Goal: Task Accomplishment & Management: Manage account settings

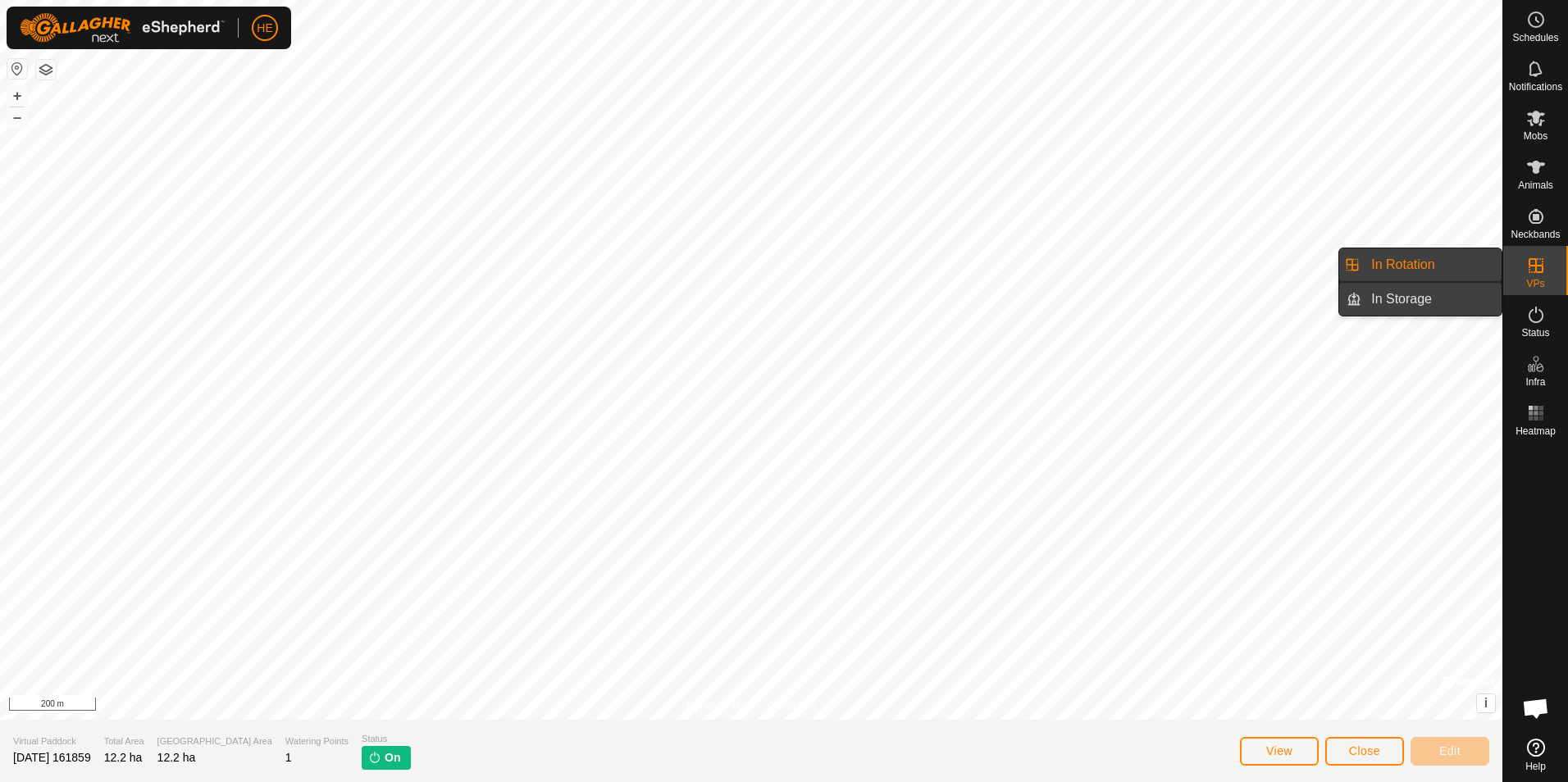
drag, startPoint x: 1495, startPoint y: 282, endPoint x: 1473, endPoint y: 291, distance: 23.8
click at [1473, 291] on link "In Storage" at bounding box center [1430, 299] width 140 height 33
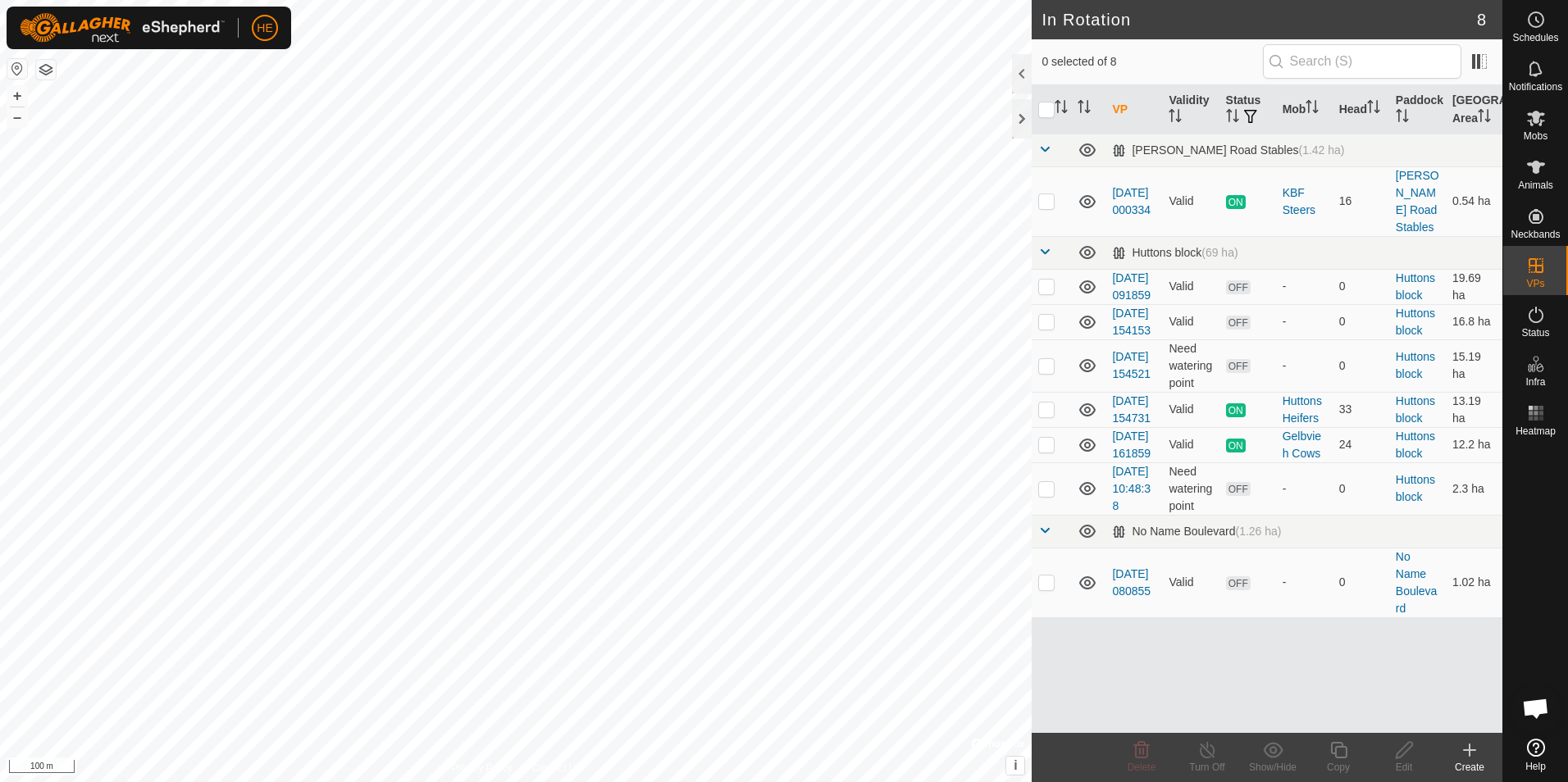
checkbox input "true"
checkbox input "false"
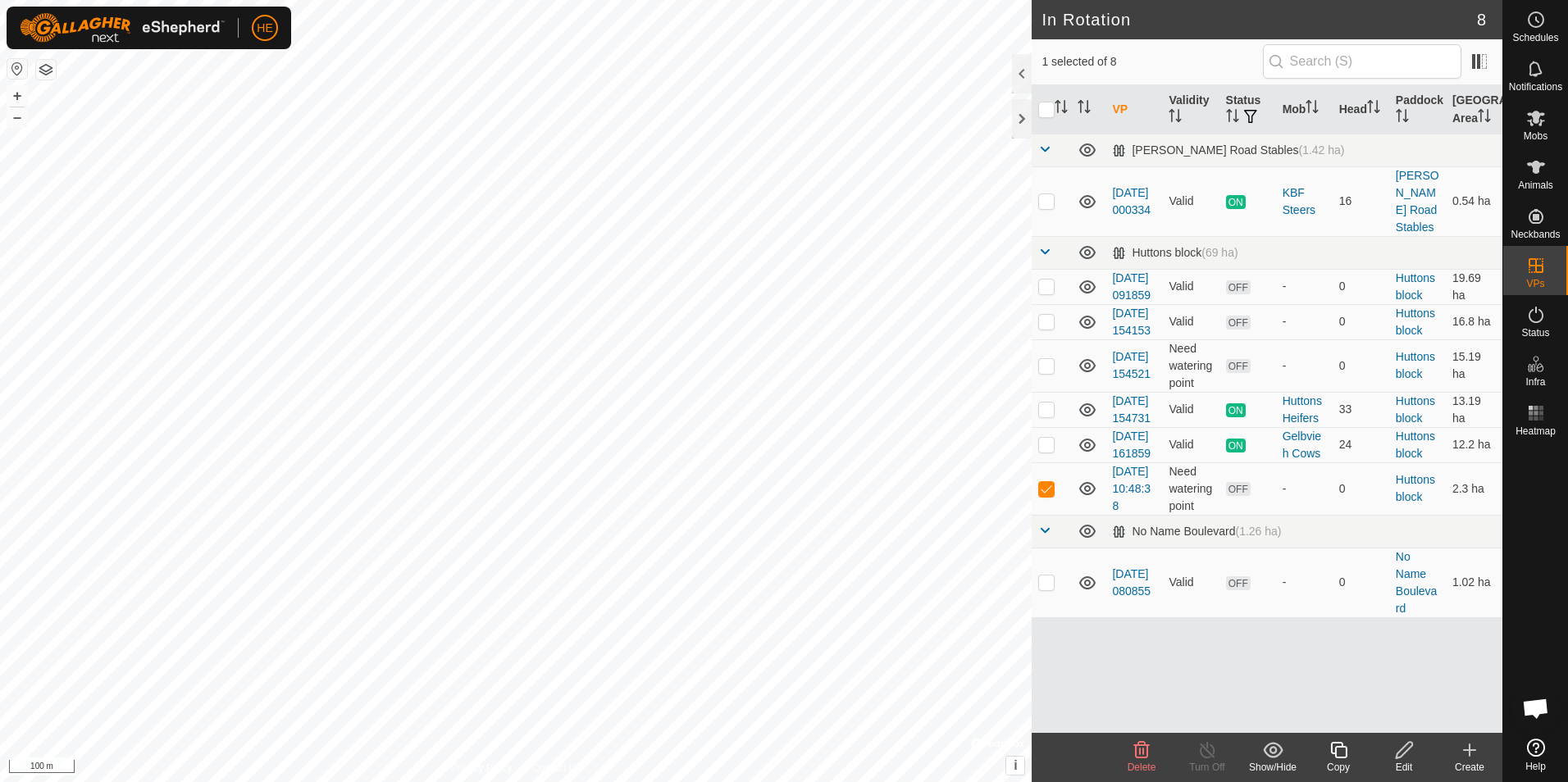
click at [1141, 755] on icon at bounding box center [1141, 750] width 20 height 20
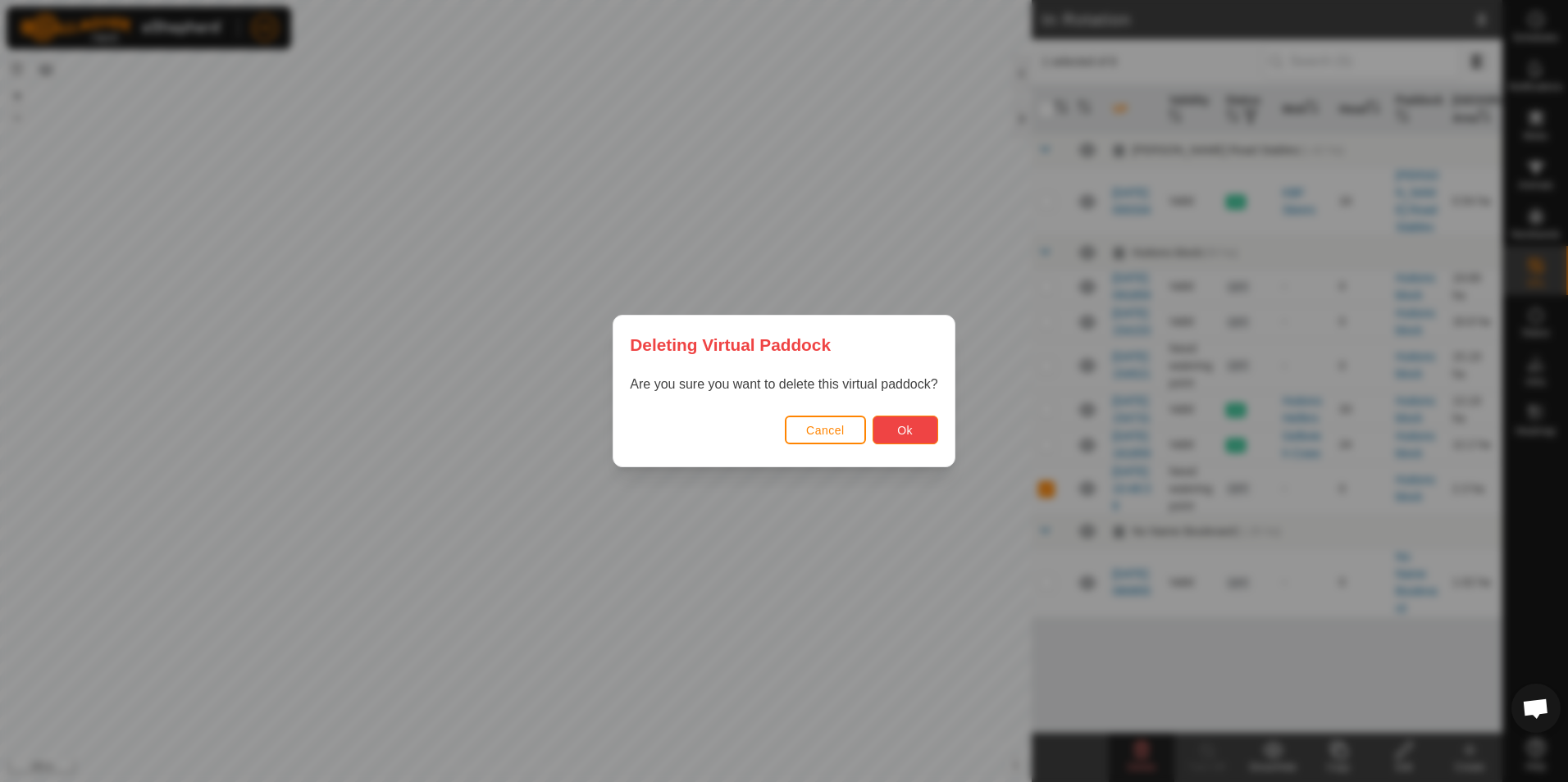
click at [903, 433] on span "Ok" at bounding box center [904, 431] width 16 height 13
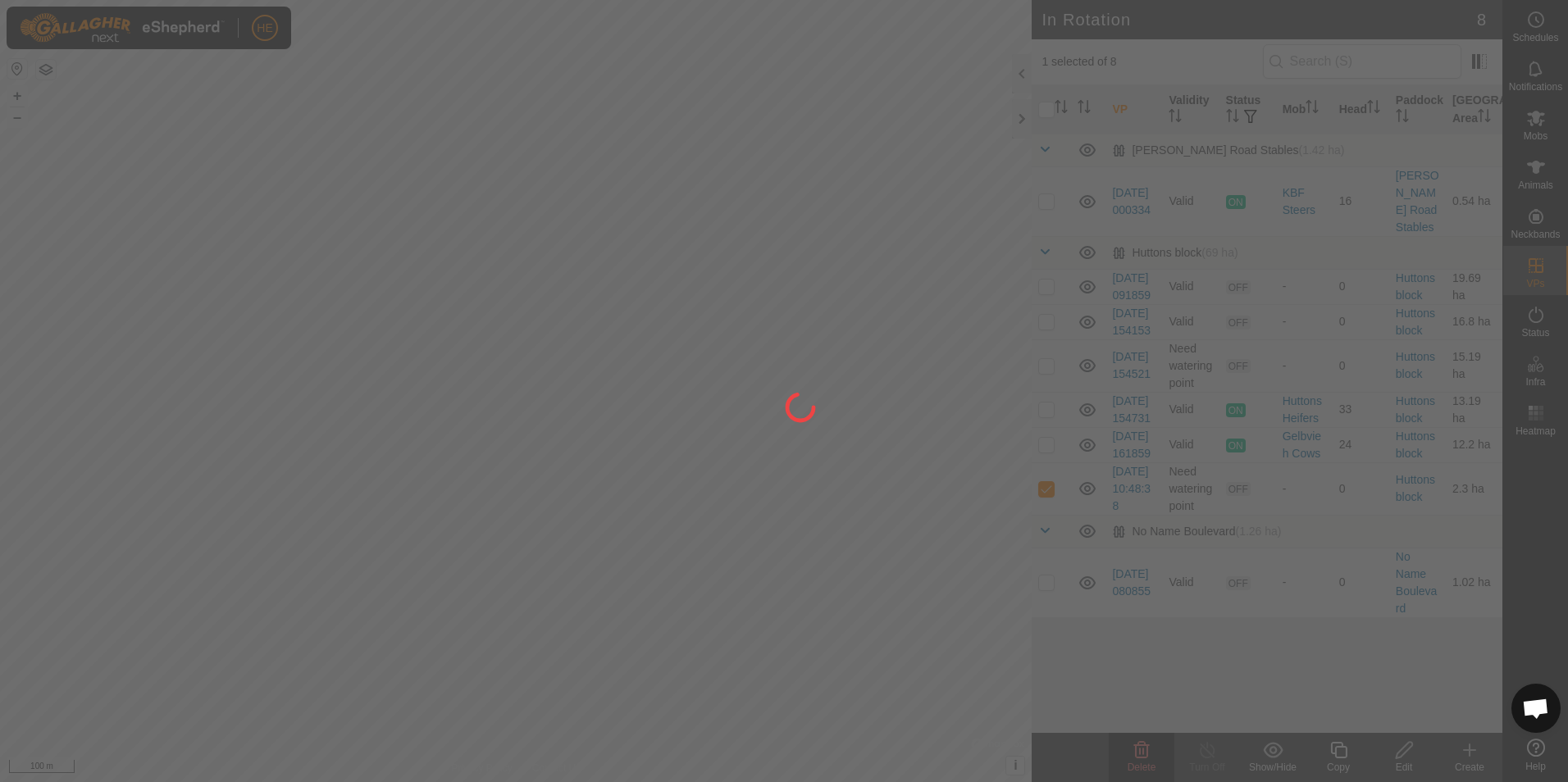
checkbox input "false"
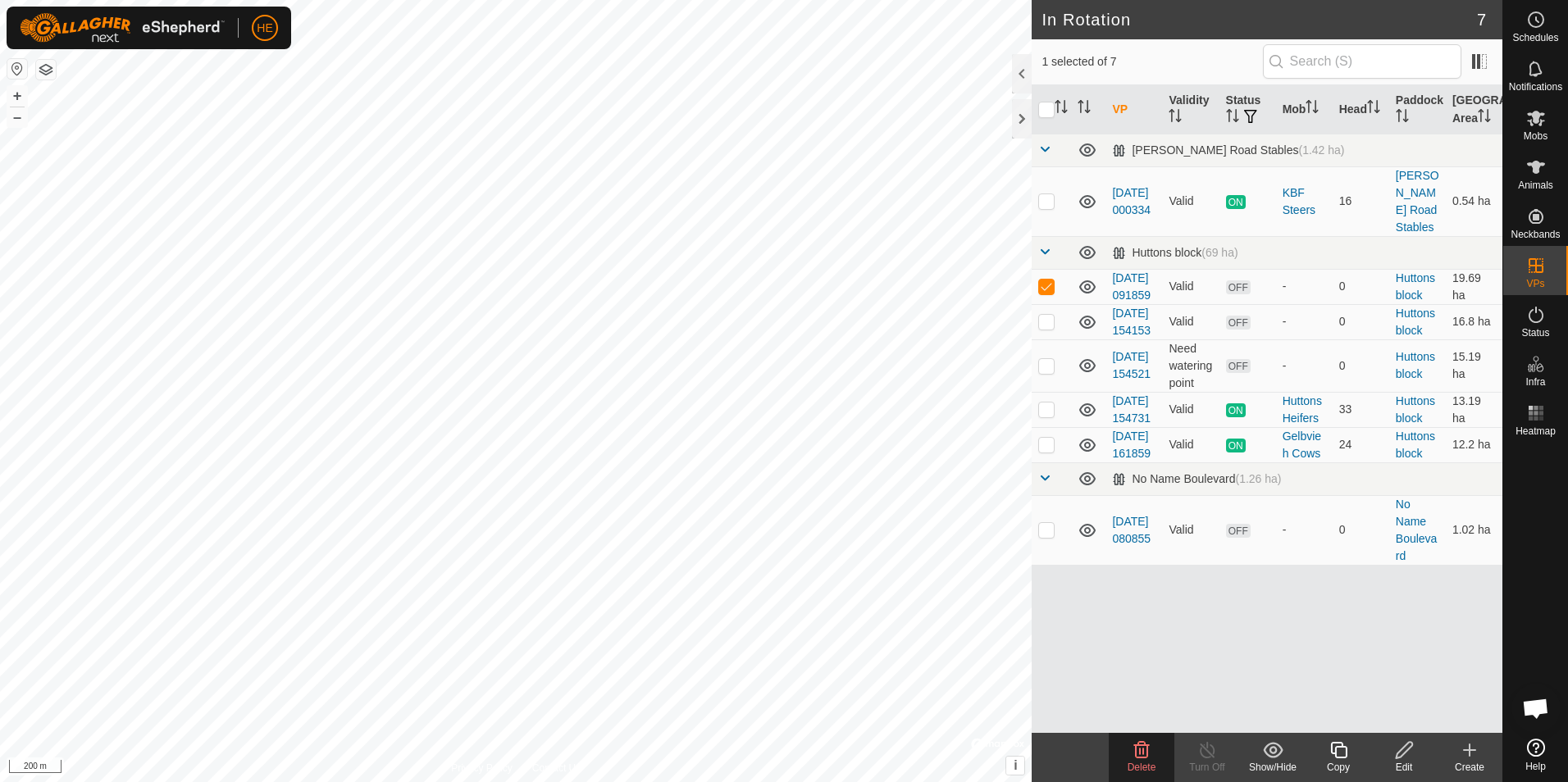
checkbox input "false"
checkbox input "true"
checkbox input "false"
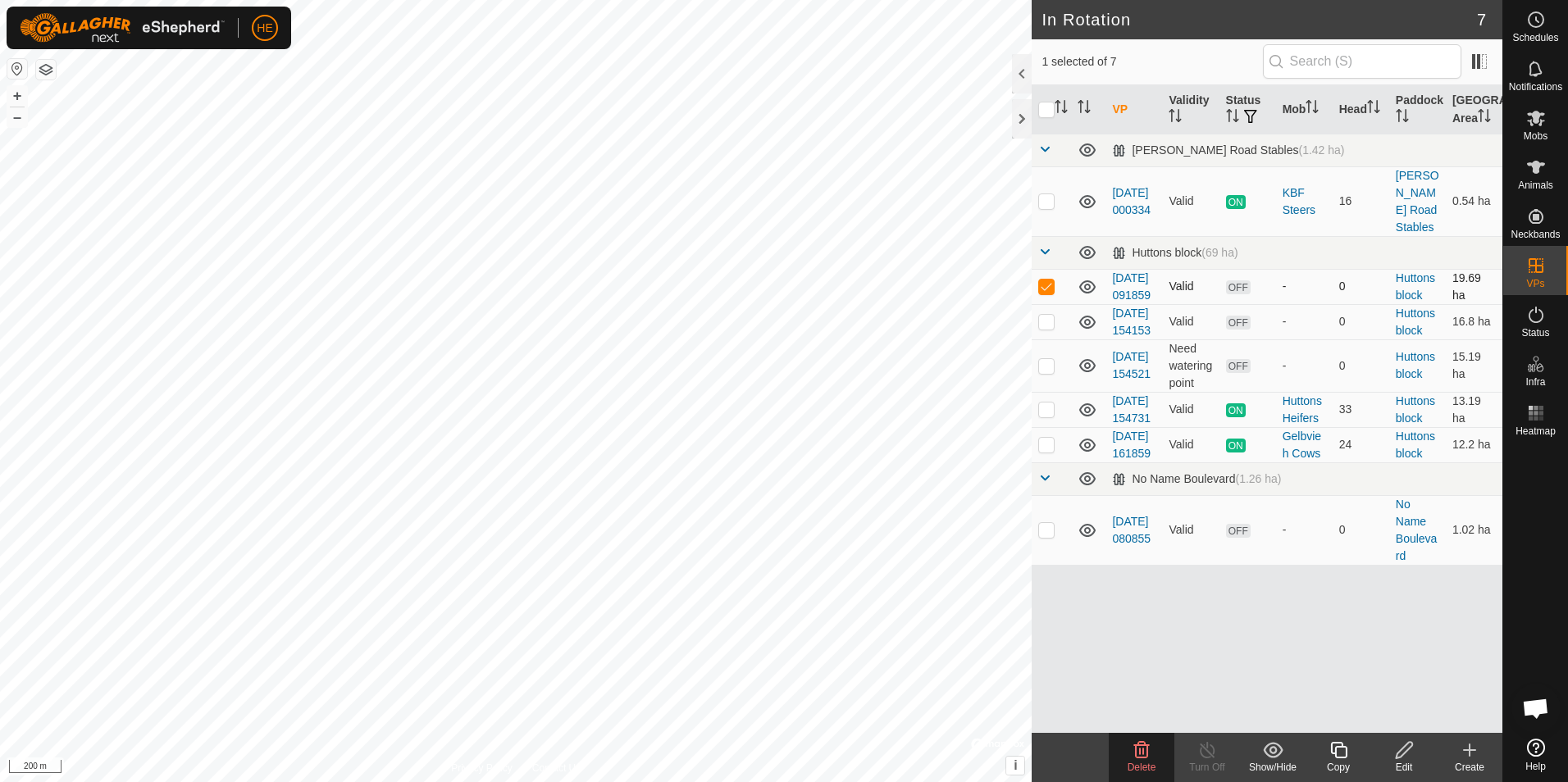
checkbox input "true"
click at [1469, 753] on icon at bounding box center [1469, 750] width 0 height 12
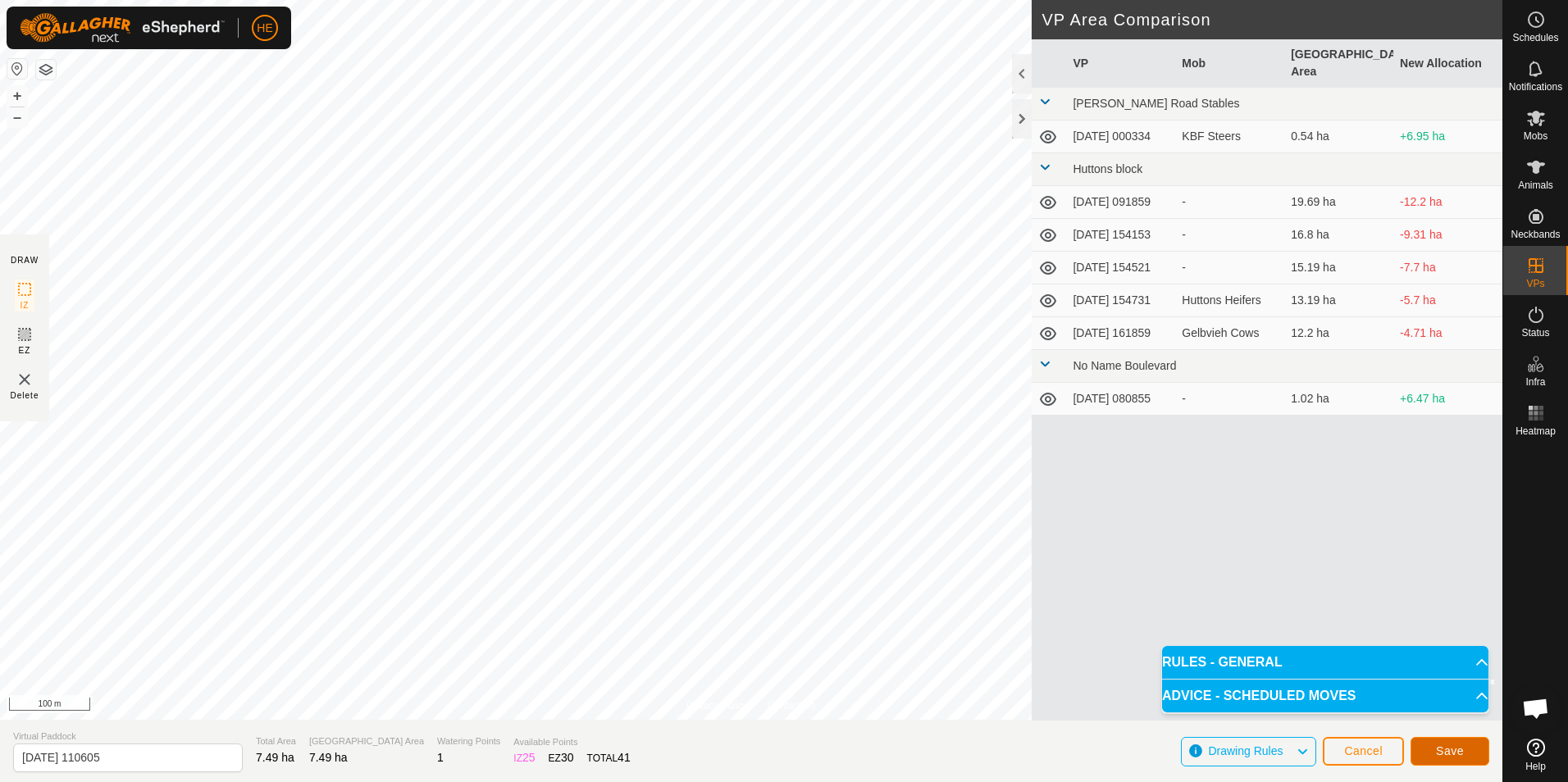
click at [1459, 749] on span "Save" at bounding box center [1450, 751] width 28 height 13
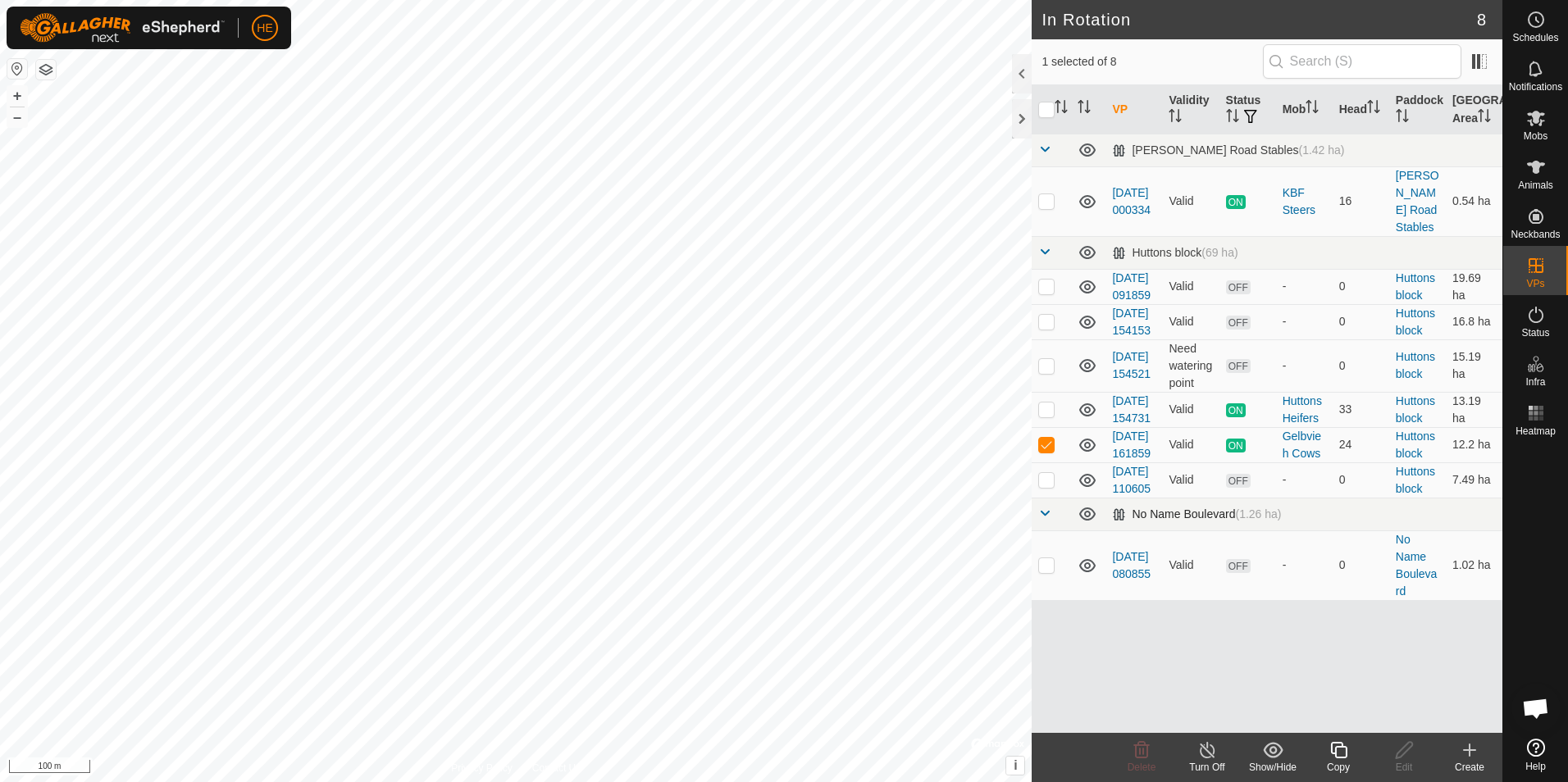
checkbox input "false"
checkbox input "true"
checkbox input "false"
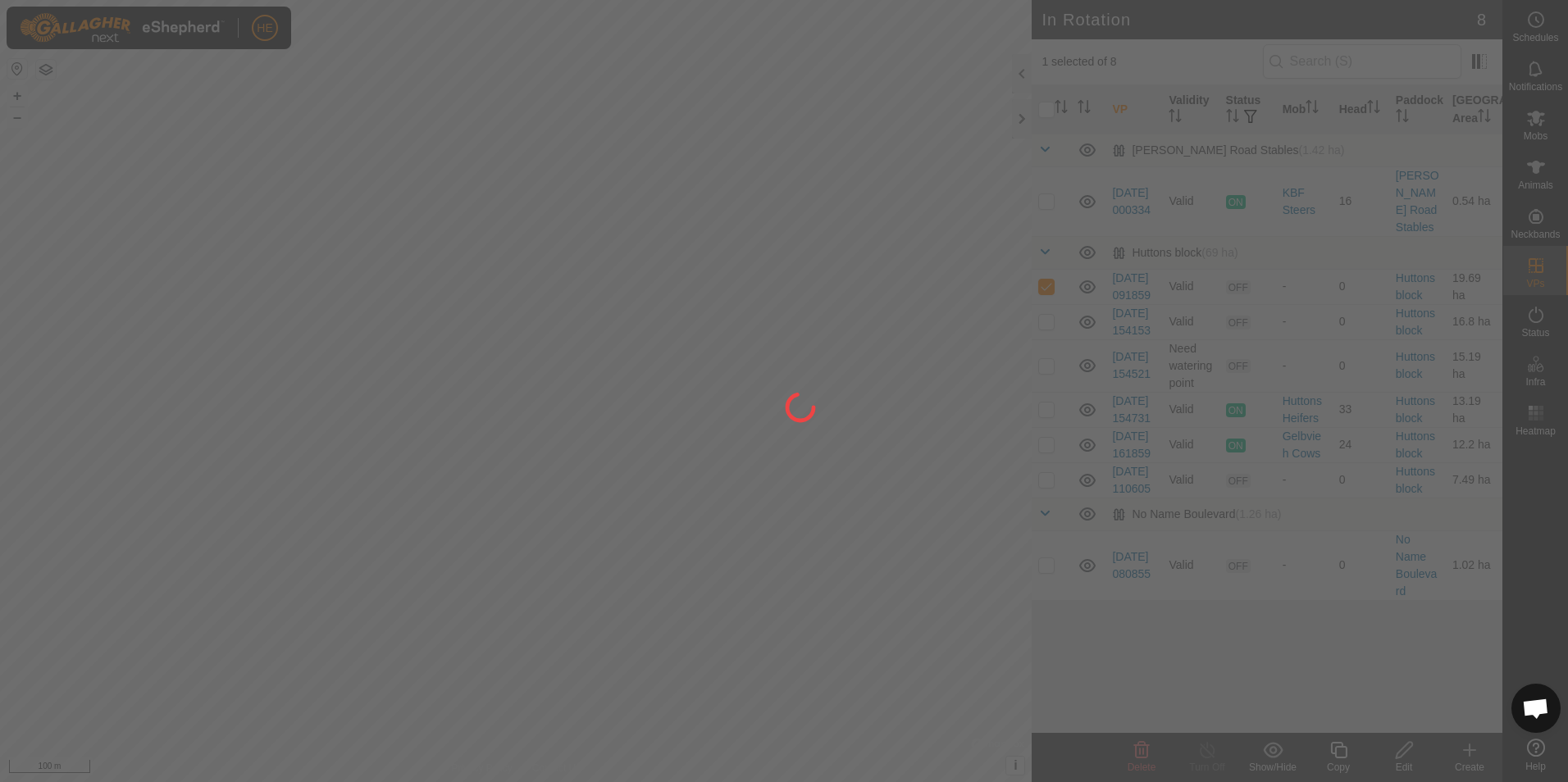
click at [570, 297] on div at bounding box center [784, 391] width 1568 height 782
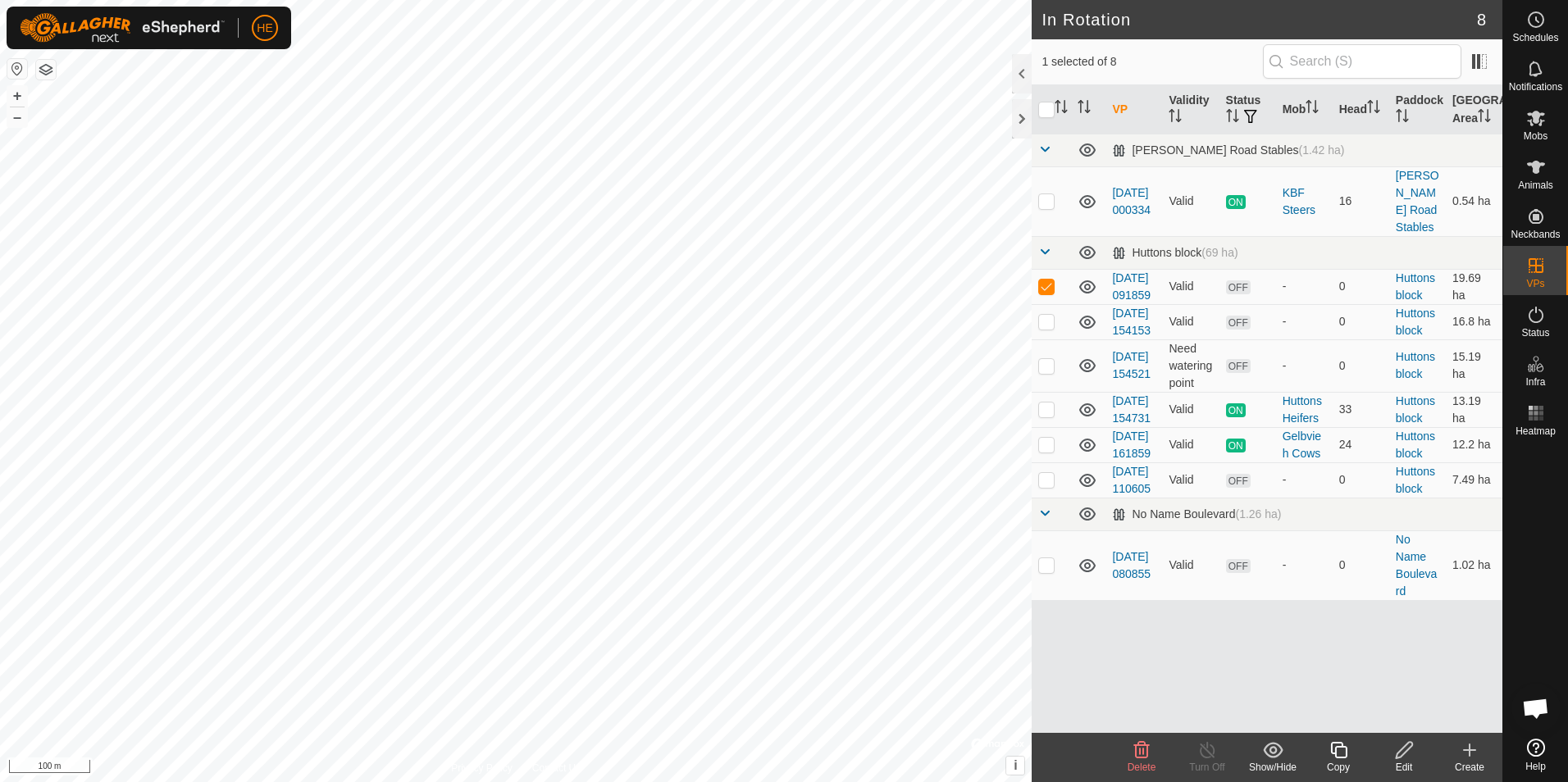
checkbox input "false"
checkbox input "true"
click at [1409, 756] on icon at bounding box center [1404, 750] width 21 height 20
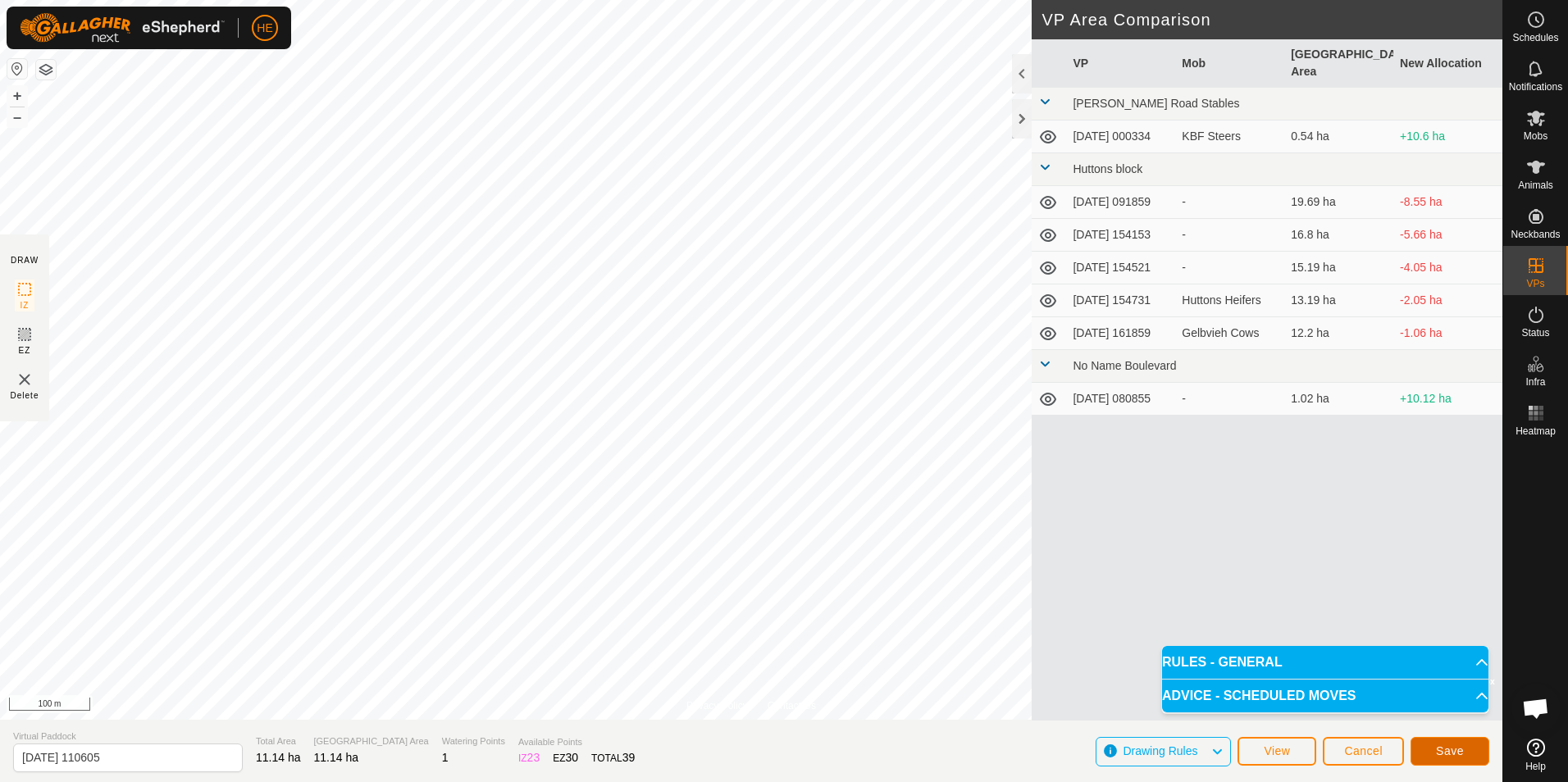
click at [1446, 746] on span "Save" at bounding box center [1450, 751] width 28 height 13
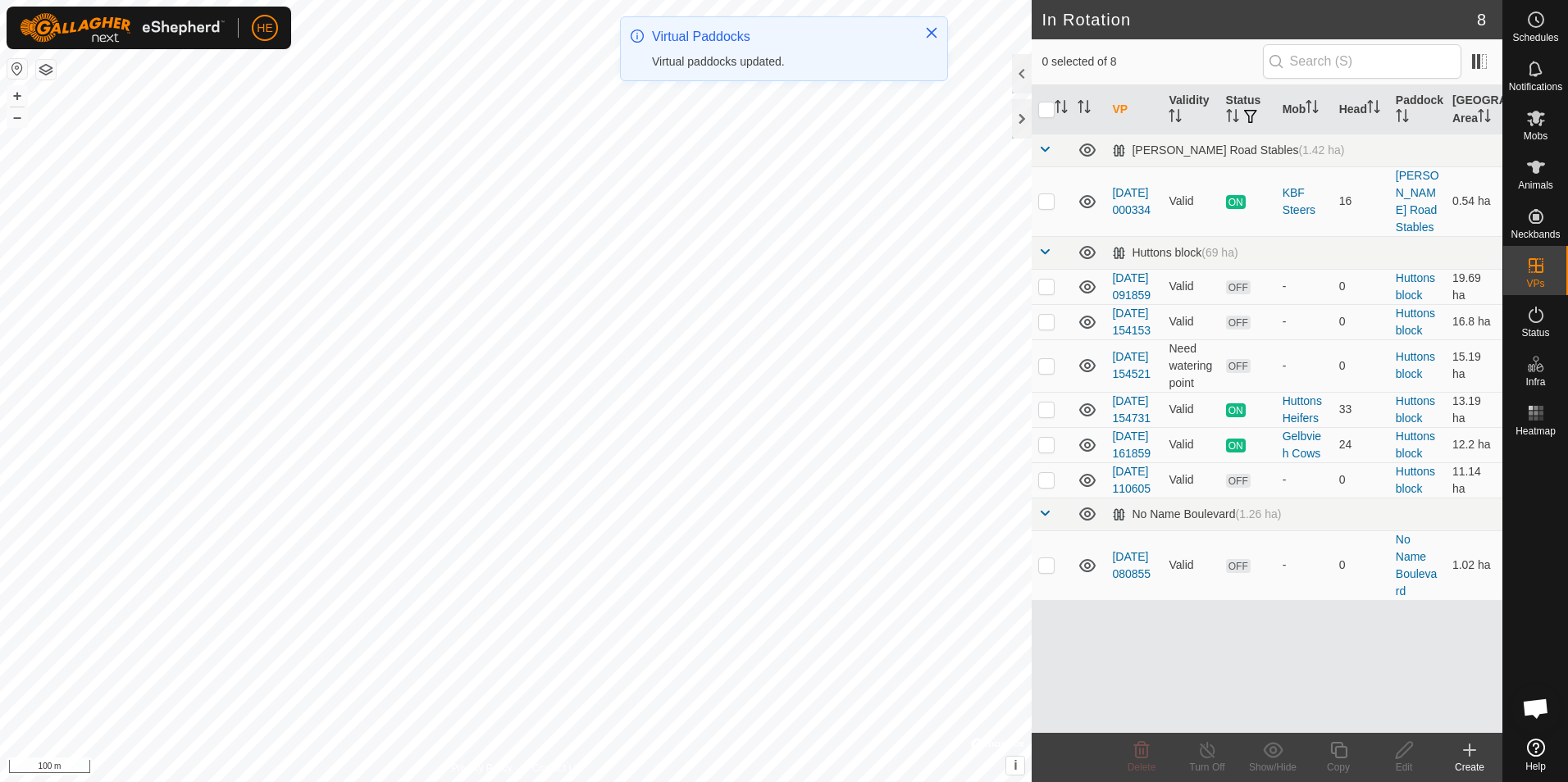
checkbox input "true"
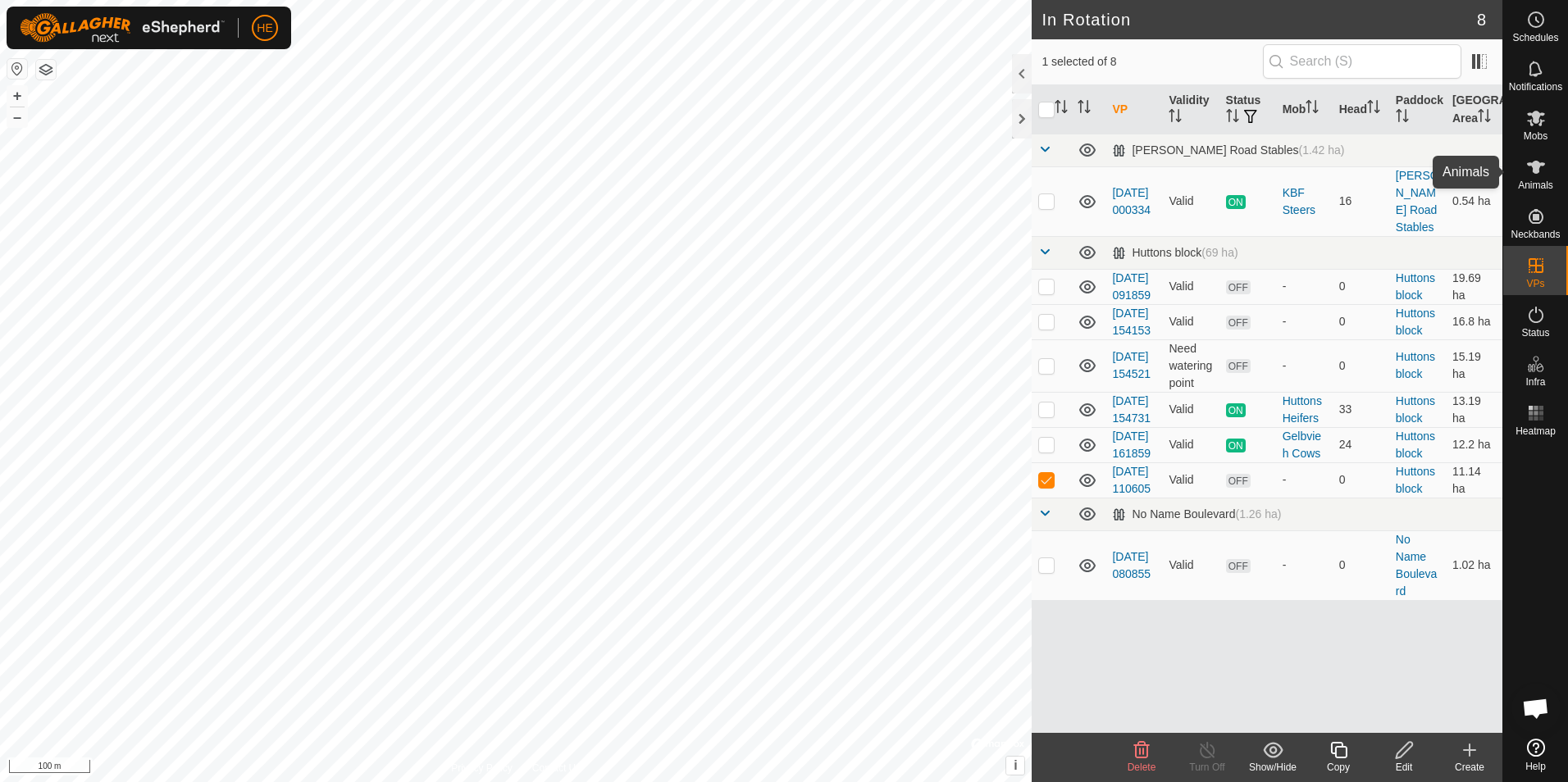
click at [1544, 167] on icon at bounding box center [1536, 167] width 20 height 20
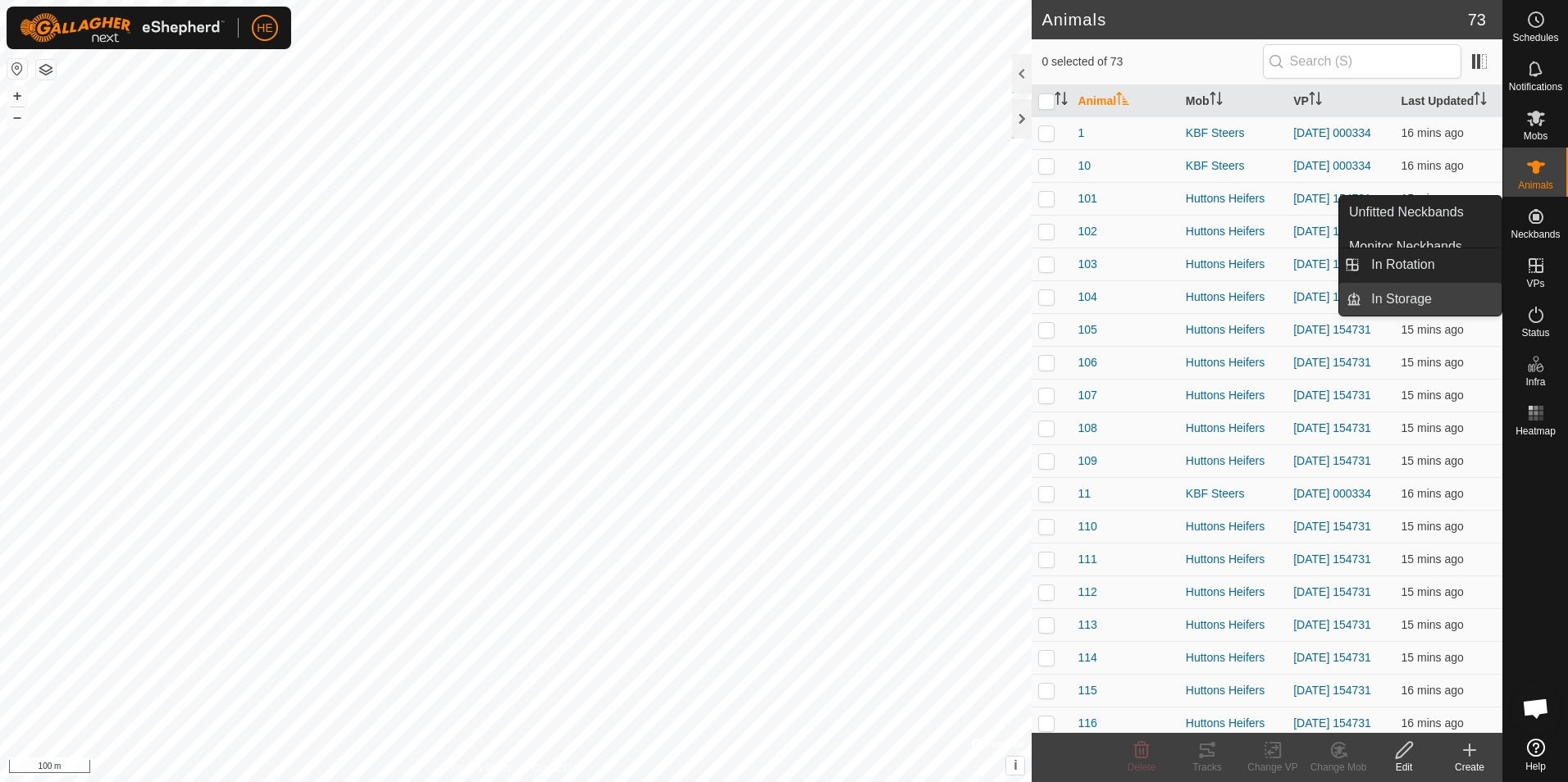
click at [1419, 298] on link "In Storage" at bounding box center [1430, 299] width 140 height 33
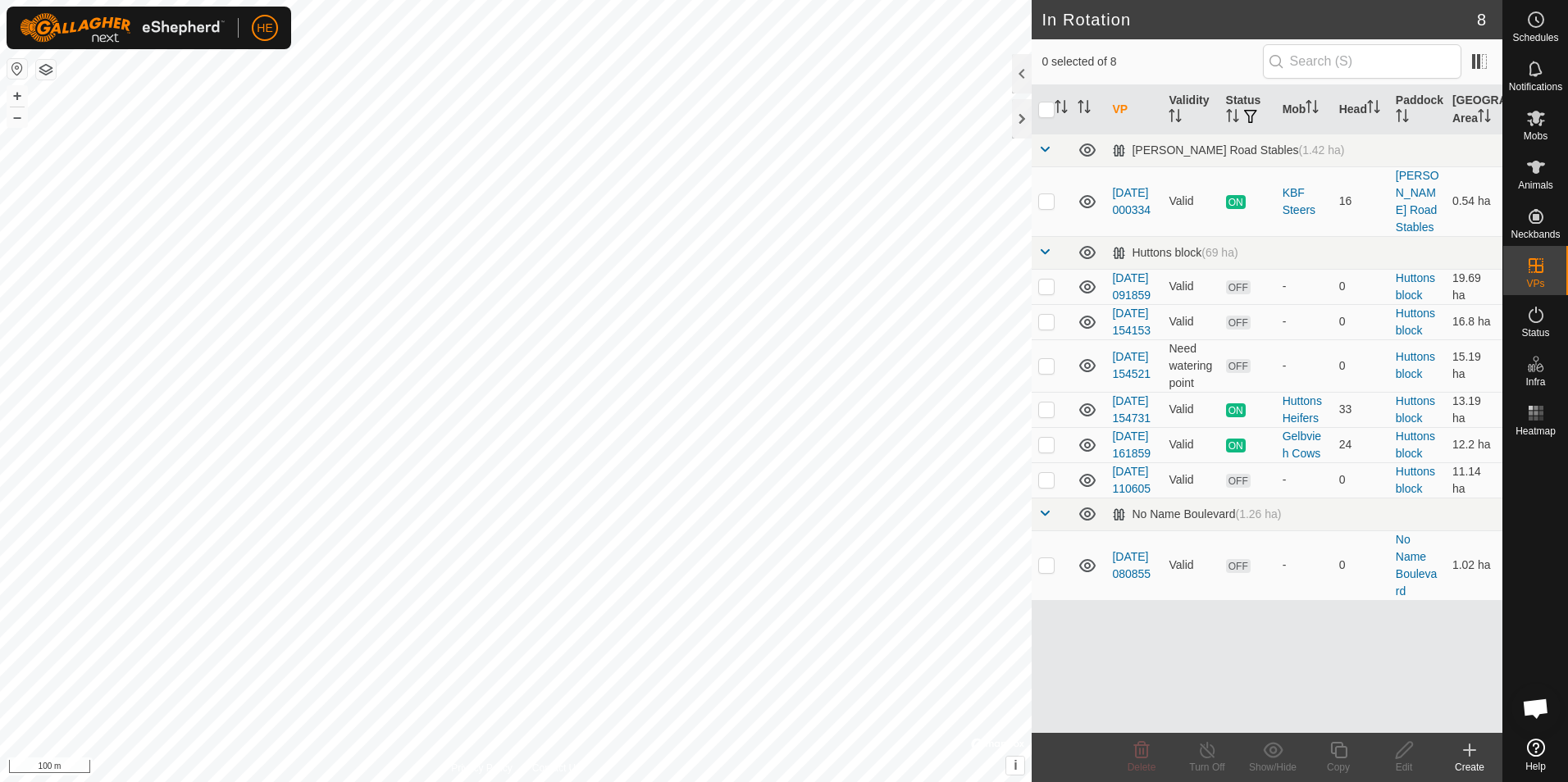
checkbox input "true"
click at [1086, 327] on icon at bounding box center [1087, 322] width 20 height 20
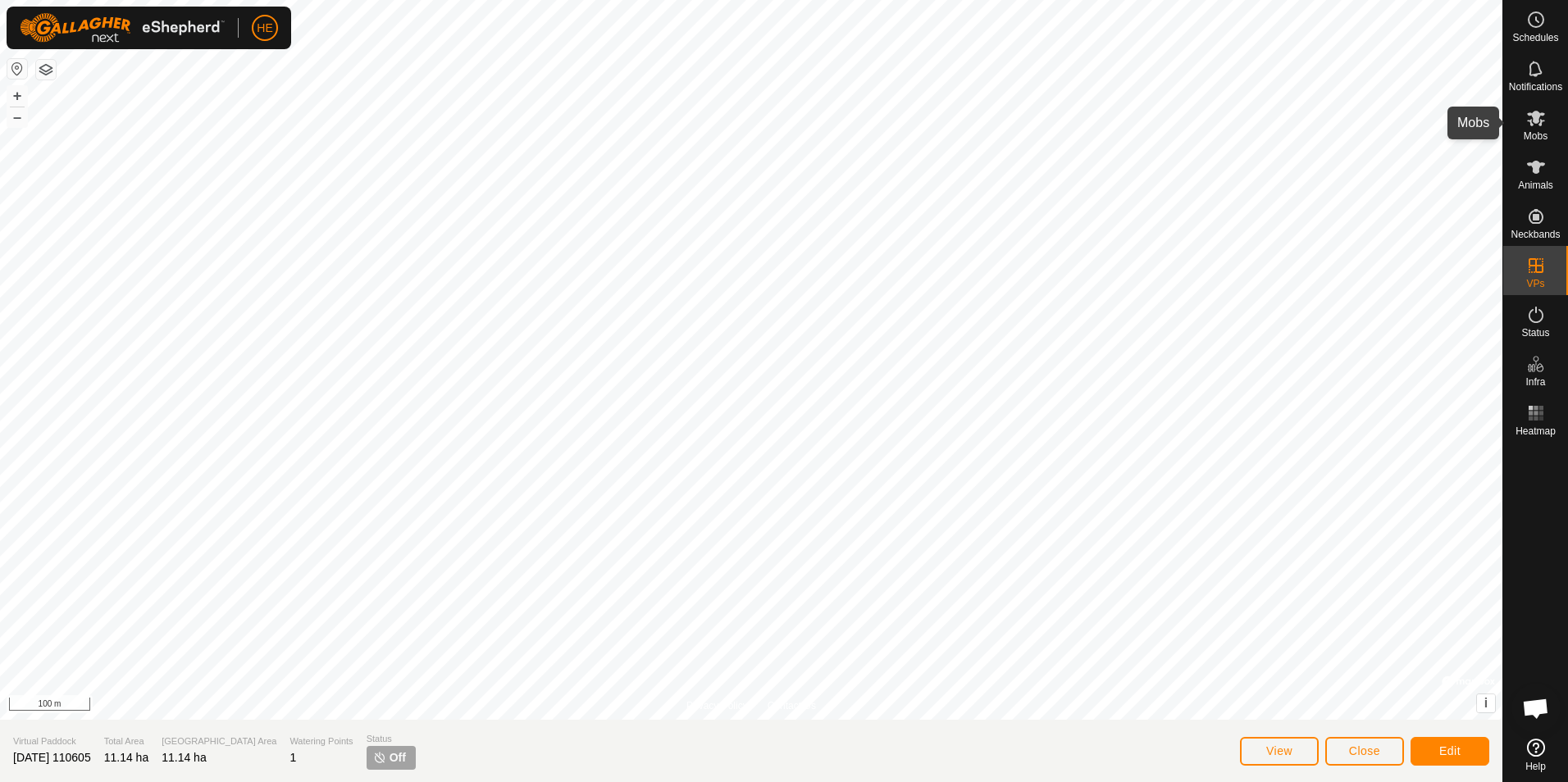
click at [1541, 116] on icon at bounding box center [1536, 118] width 18 height 16
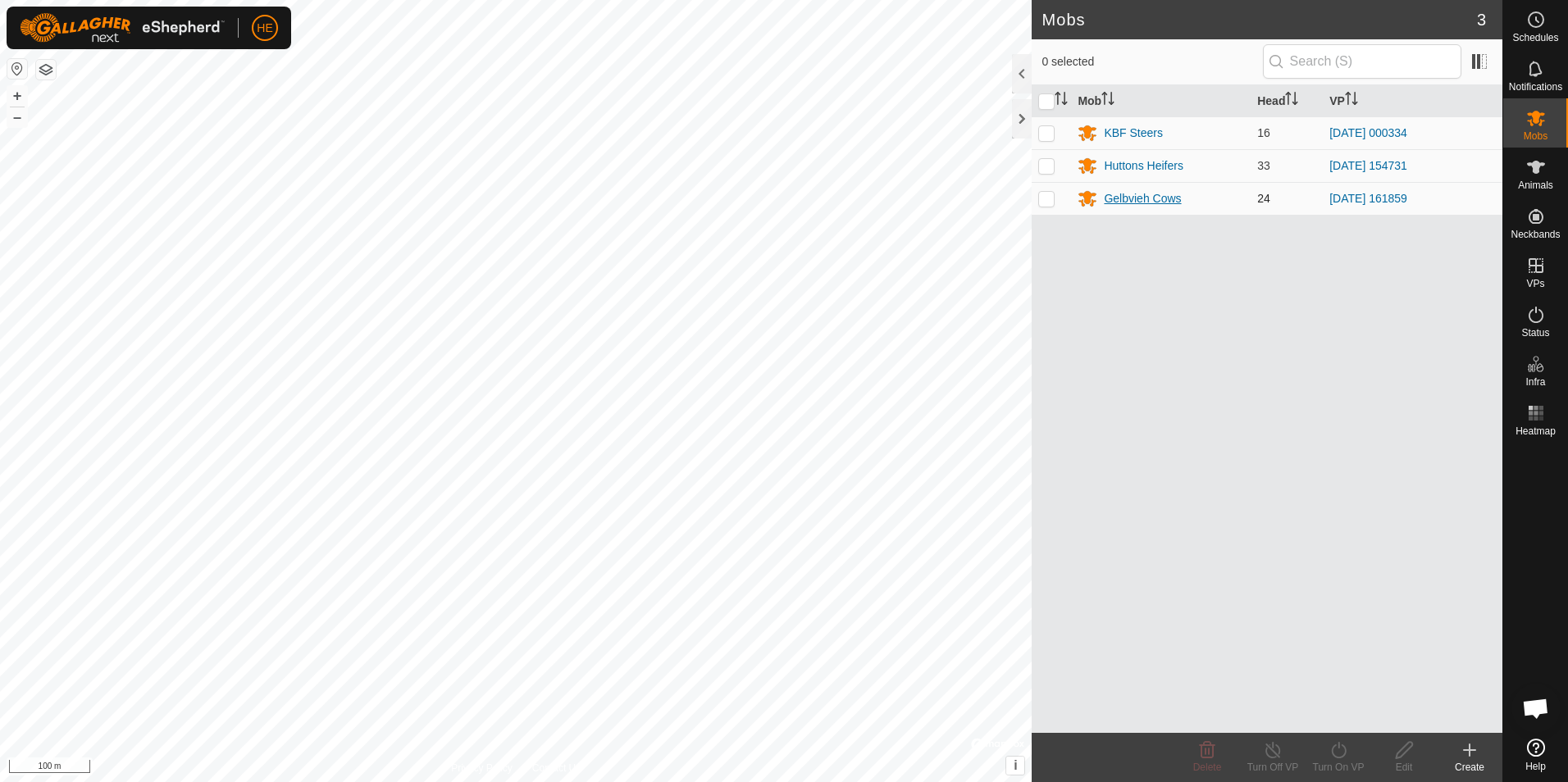
click at [1125, 196] on div "Gelbvieh Cows" at bounding box center [1142, 199] width 77 height 17
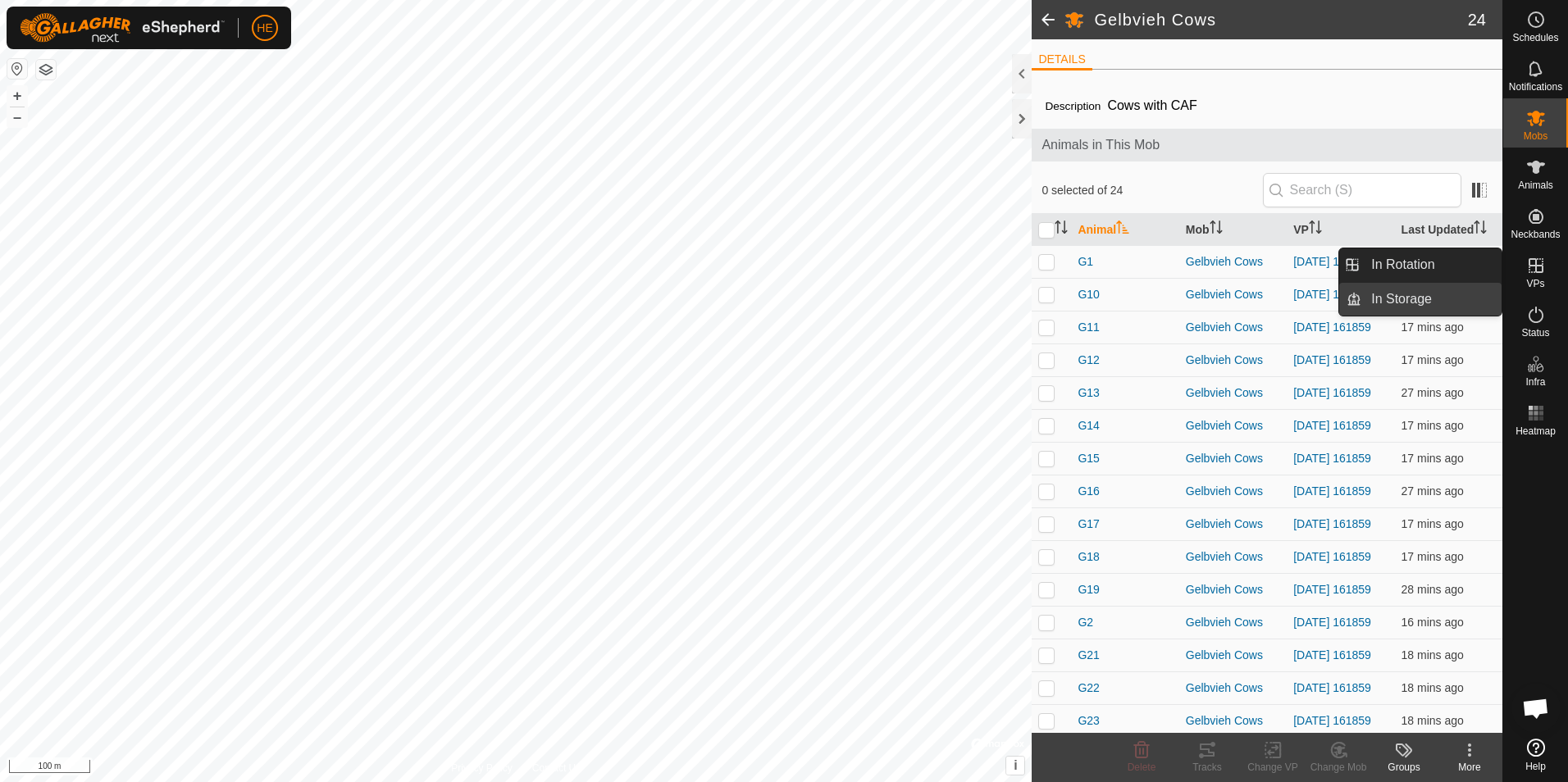
click at [1470, 297] on link "In Storage" at bounding box center [1430, 299] width 140 height 33
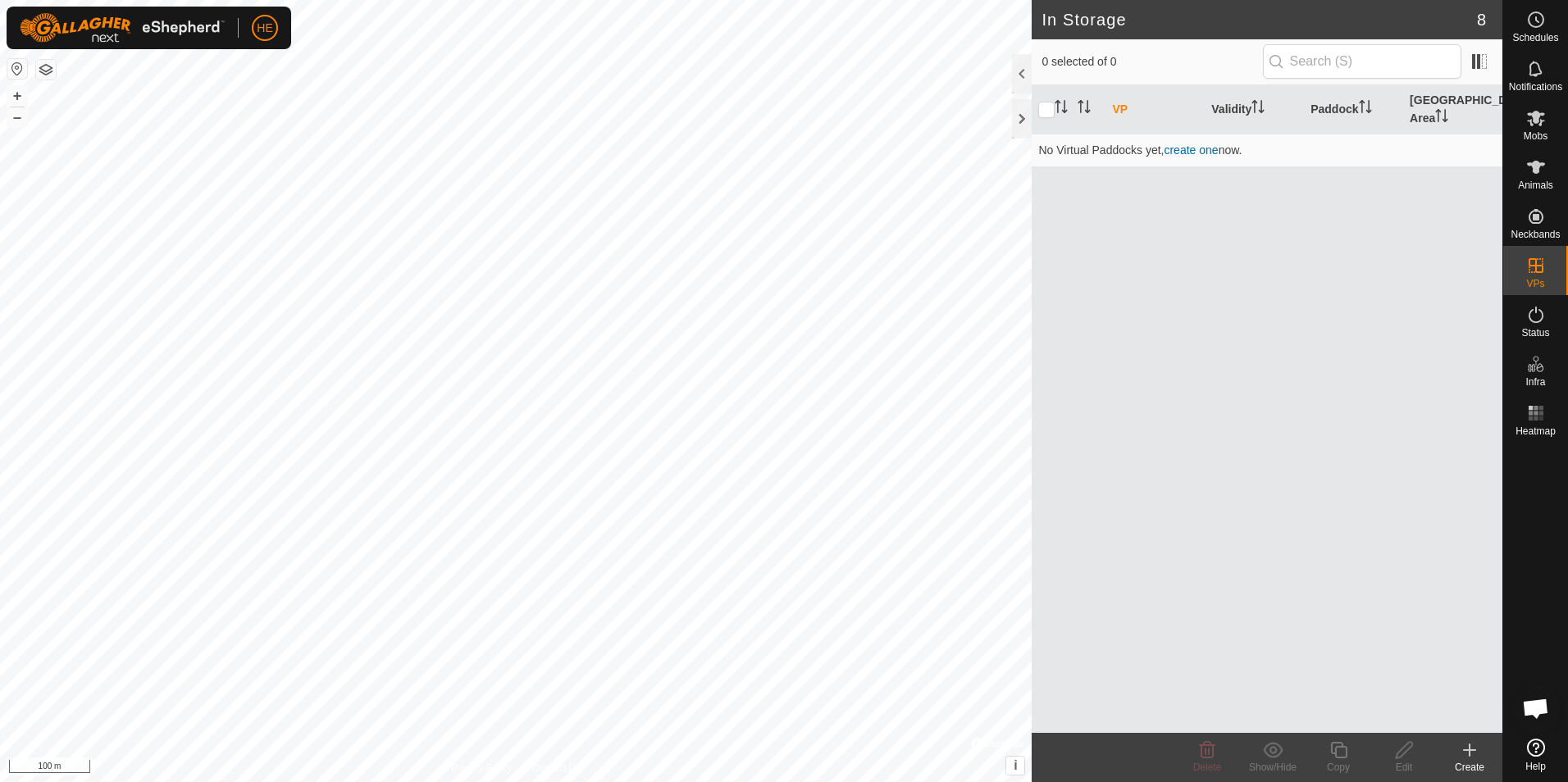
click at [1464, 753] on icon at bounding box center [1469, 750] width 20 height 20
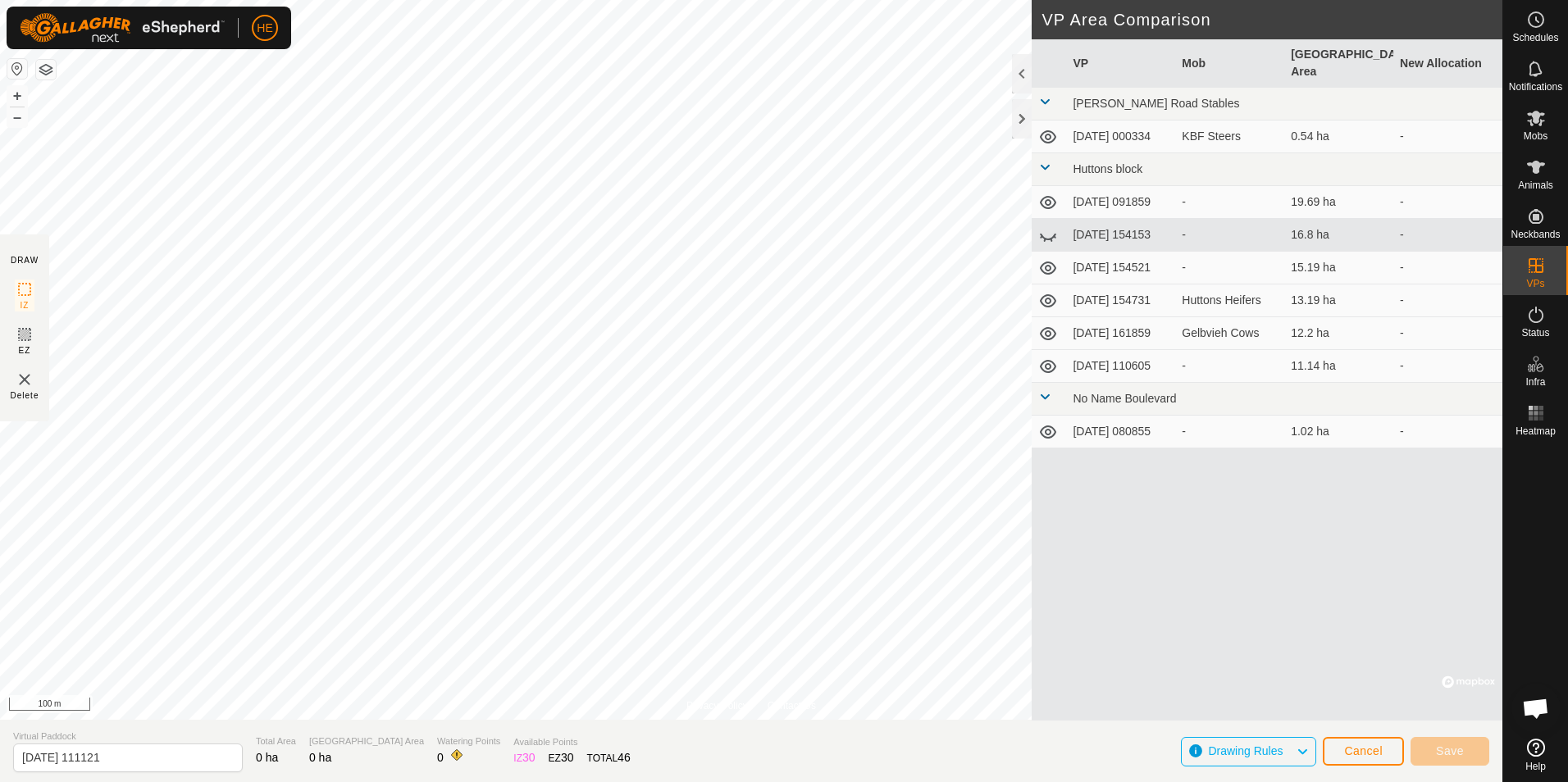
click at [1052, 364] on icon at bounding box center [1048, 366] width 20 height 20
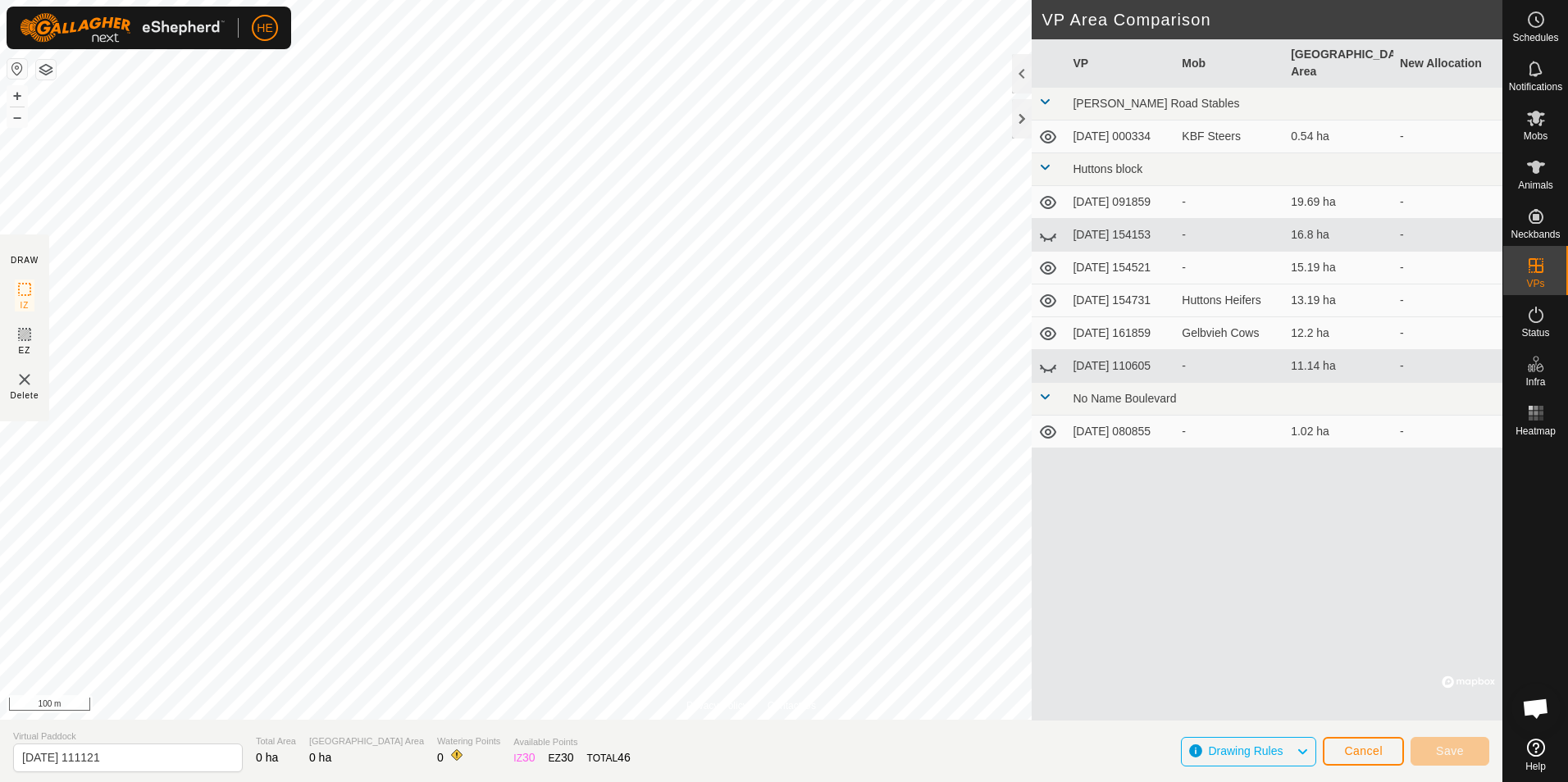
click at [1048, 364] on icon at bounding box center [1048, 366] width 20 height 20
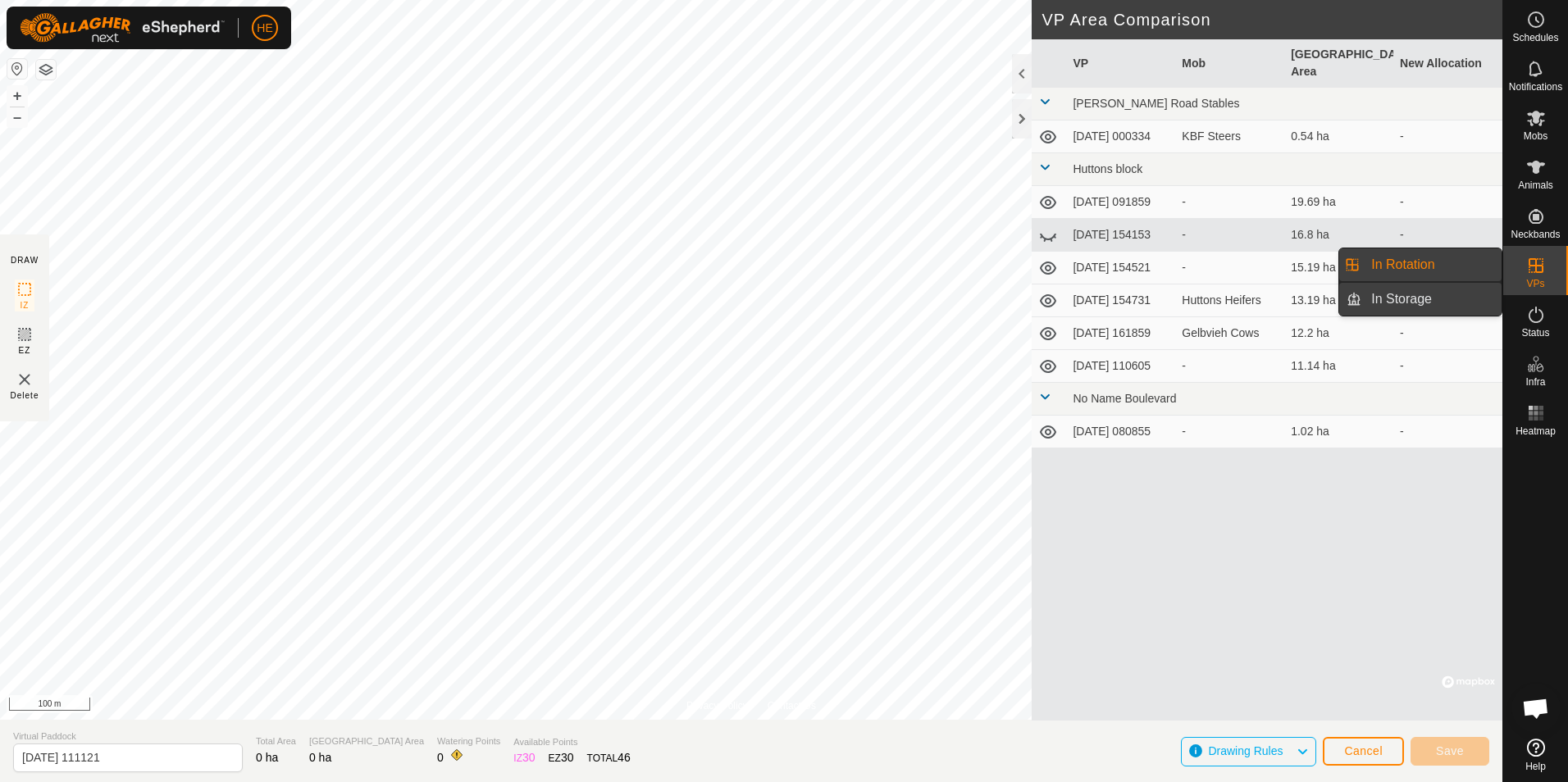
click at [1483, 300] on link "In Storage" at bounding box center [1430, 299] width 140 height 33
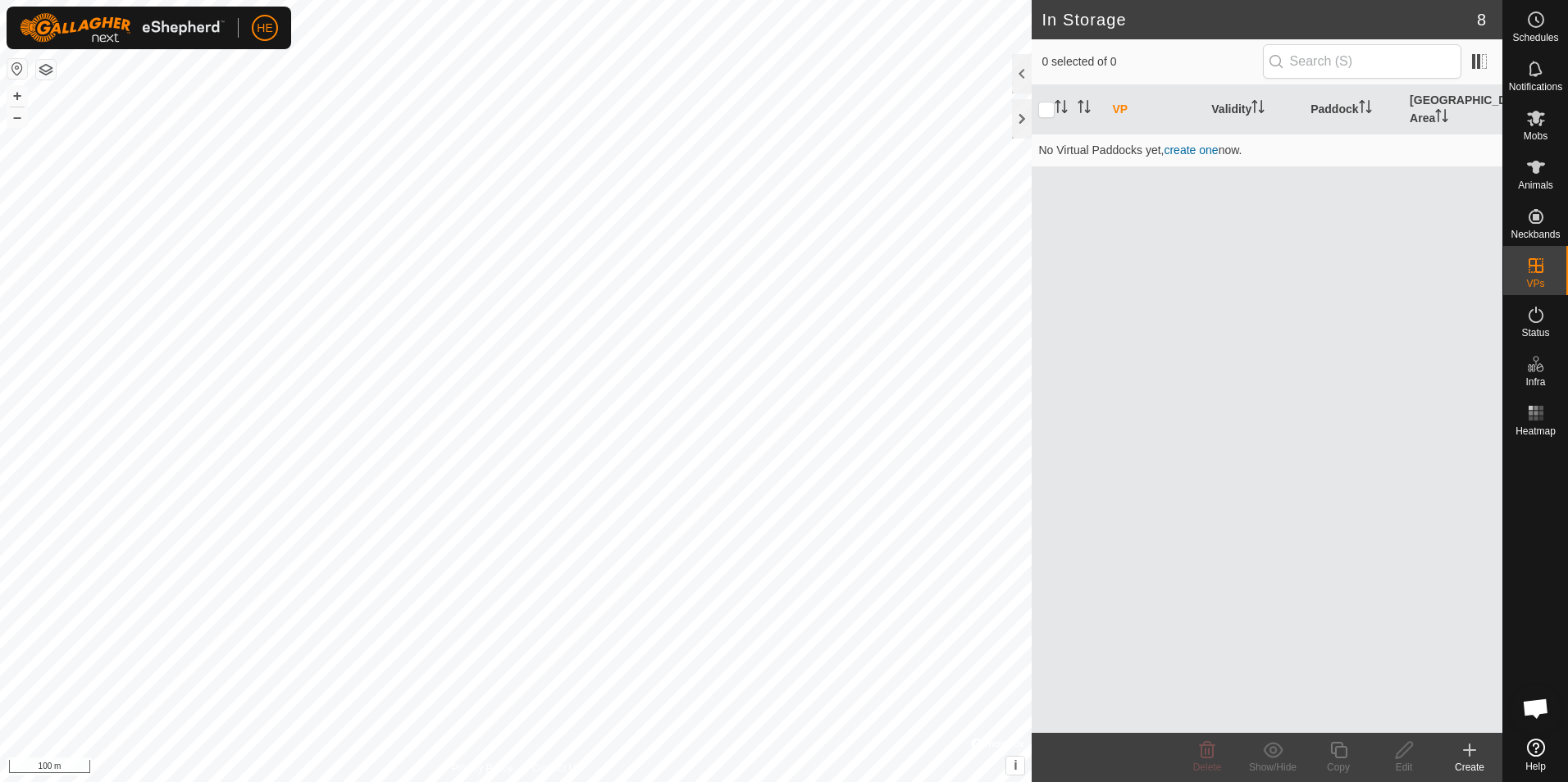
click at [1464, 752] on icon at bounding box center [1469, 750] width 20 height 20
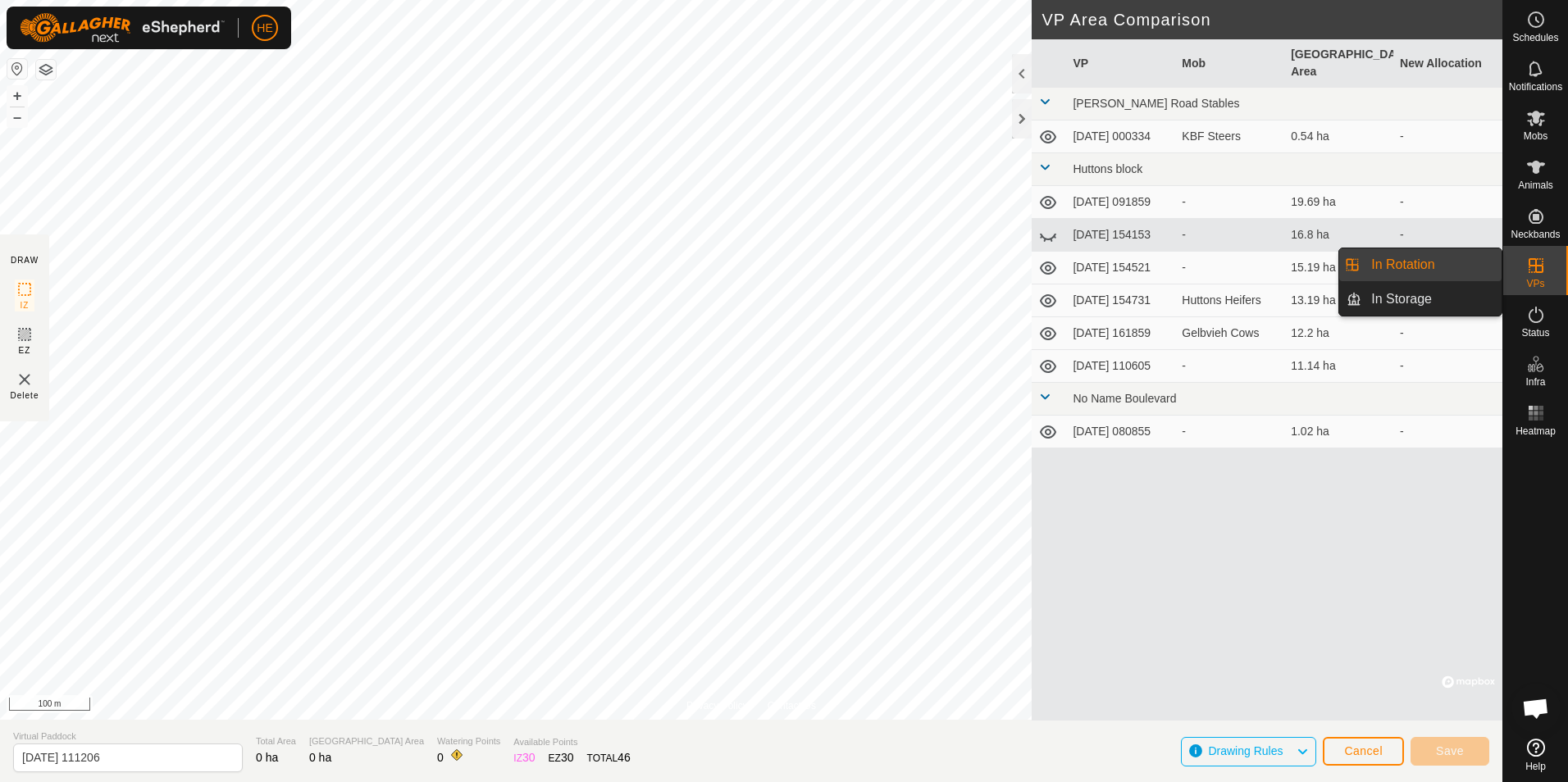
click at [1476, 264] on link "In Rotation" at bounding box center [1430, 265] width 140 height 33
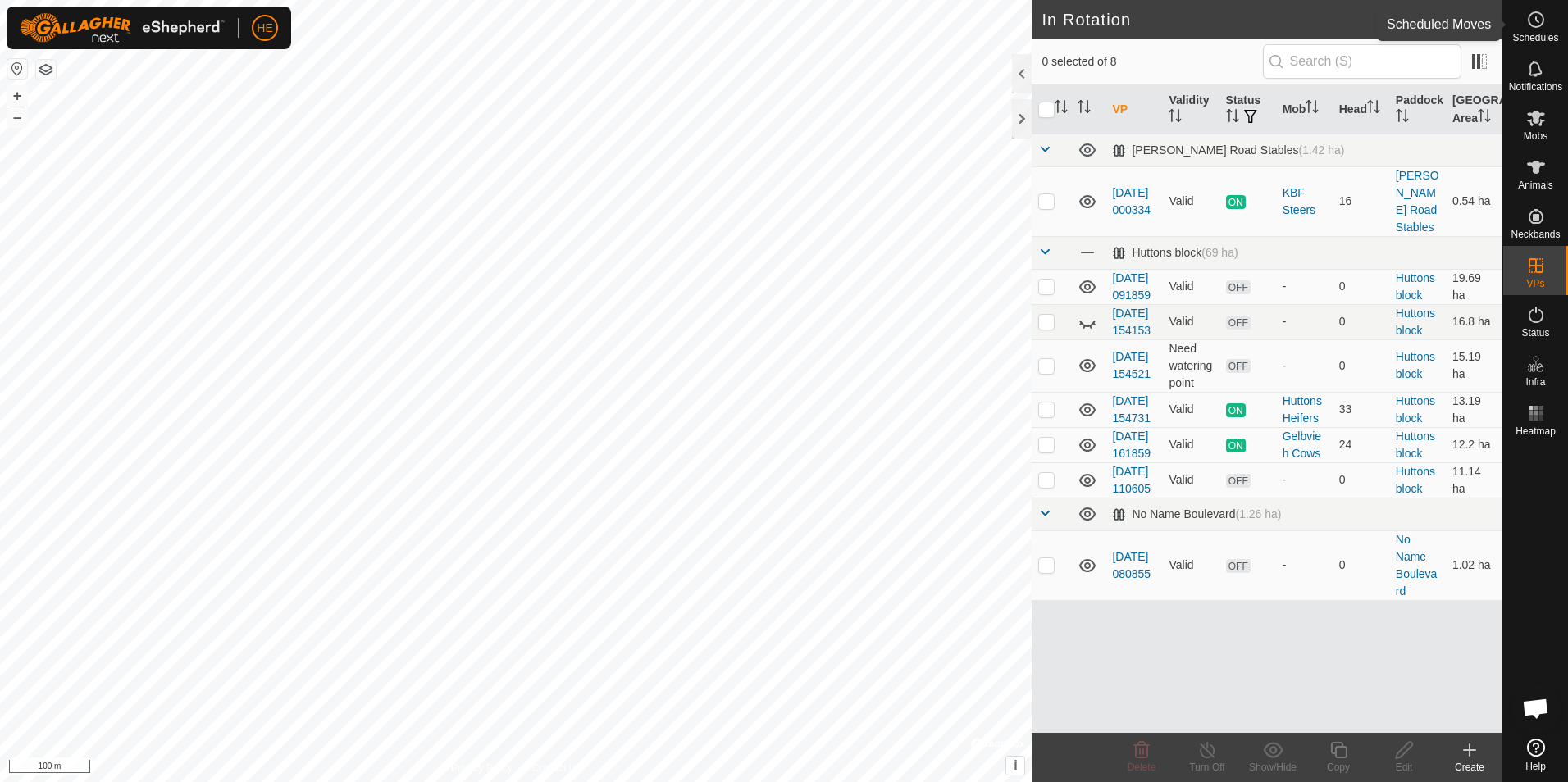
click at [1534, 17] on icon at bounding box center [1536, 20] width 20 height 20
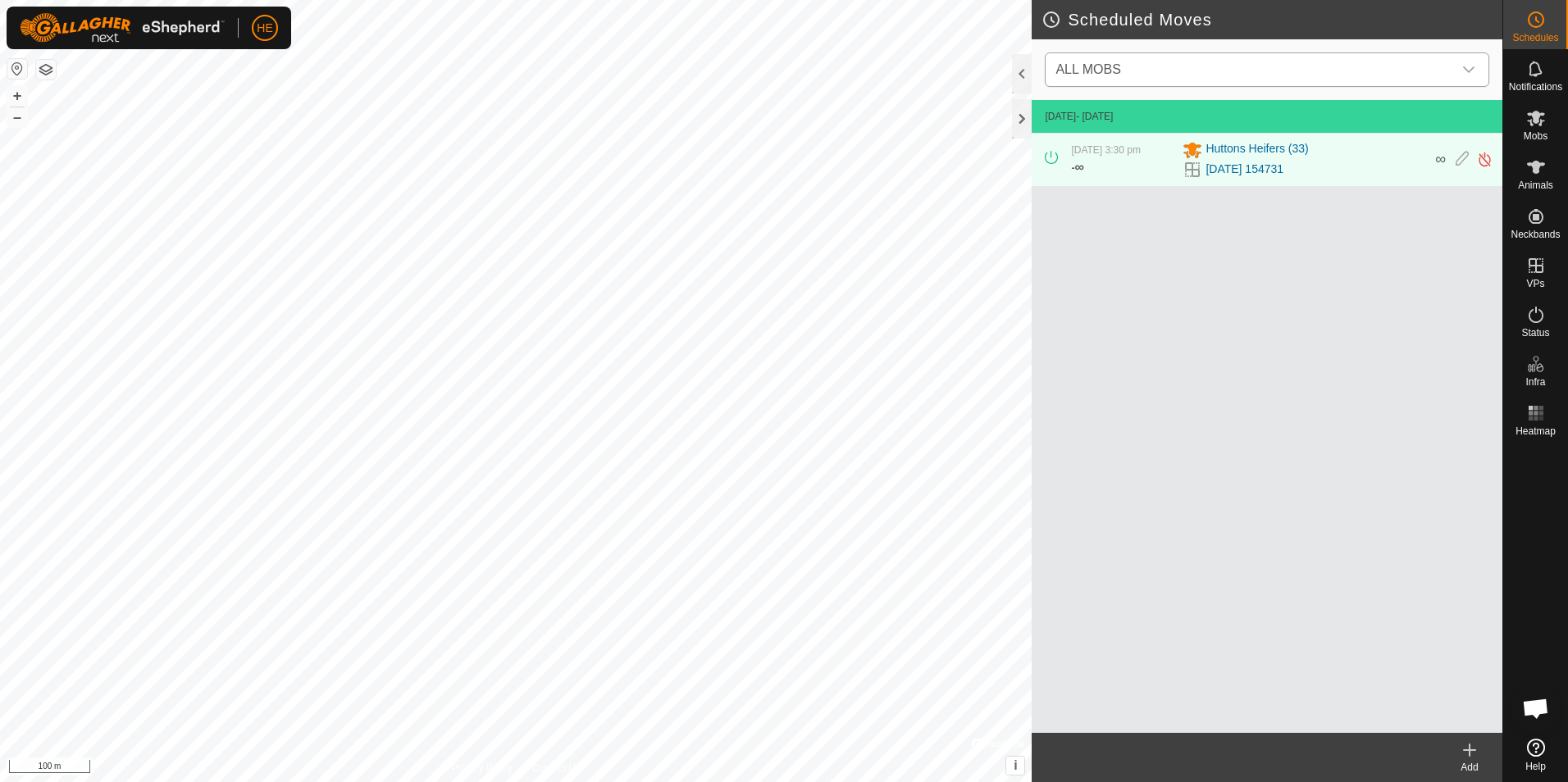
click at [1474, 65] on icon "dropdown trigger" at bounding box center [1469, 70] width 13 height 13
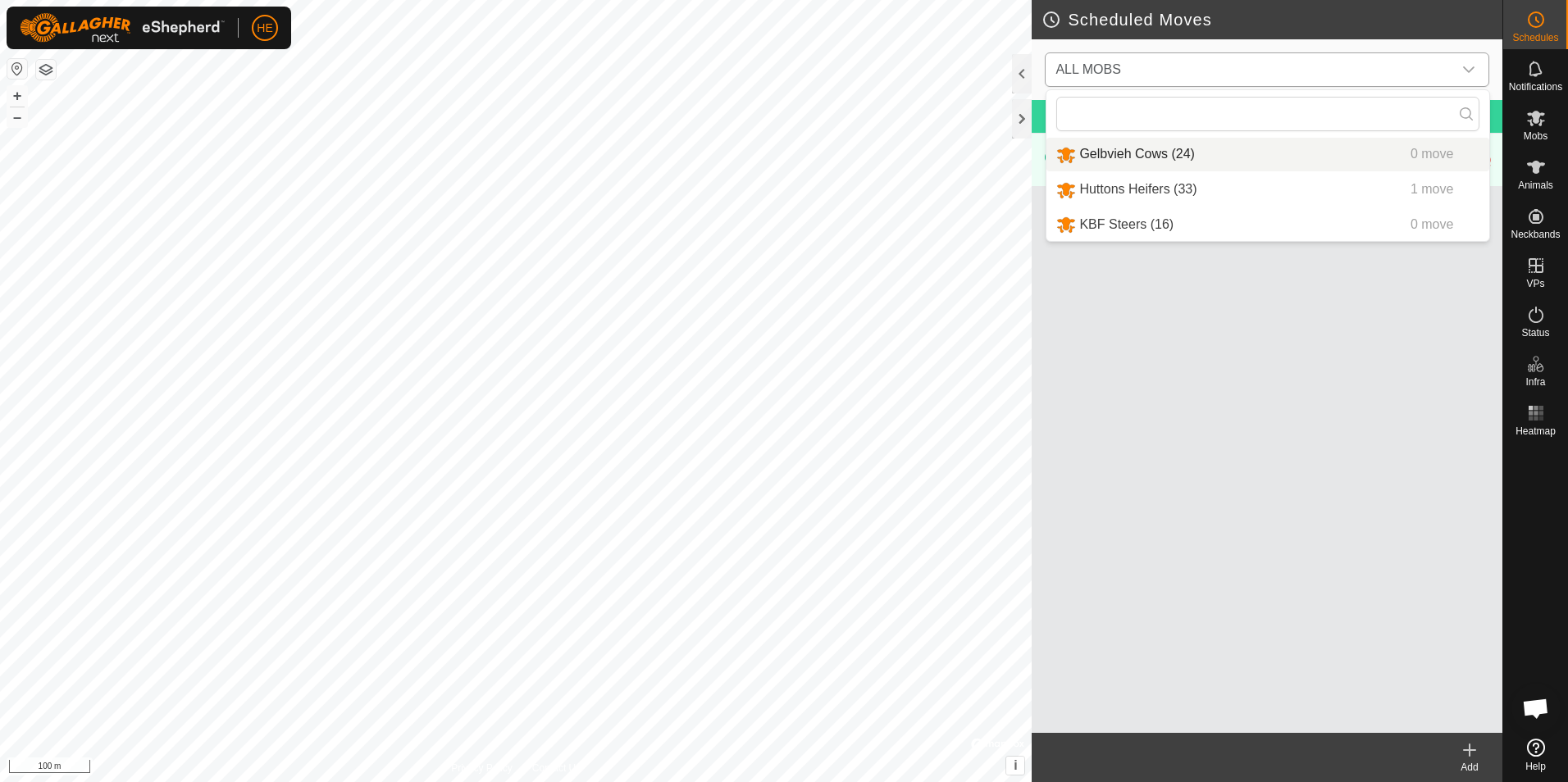
click at [1124, 152] on li "Gelbvieh Cows (24) 0 move" at bounding box center [1268, 154] width 443 height 34
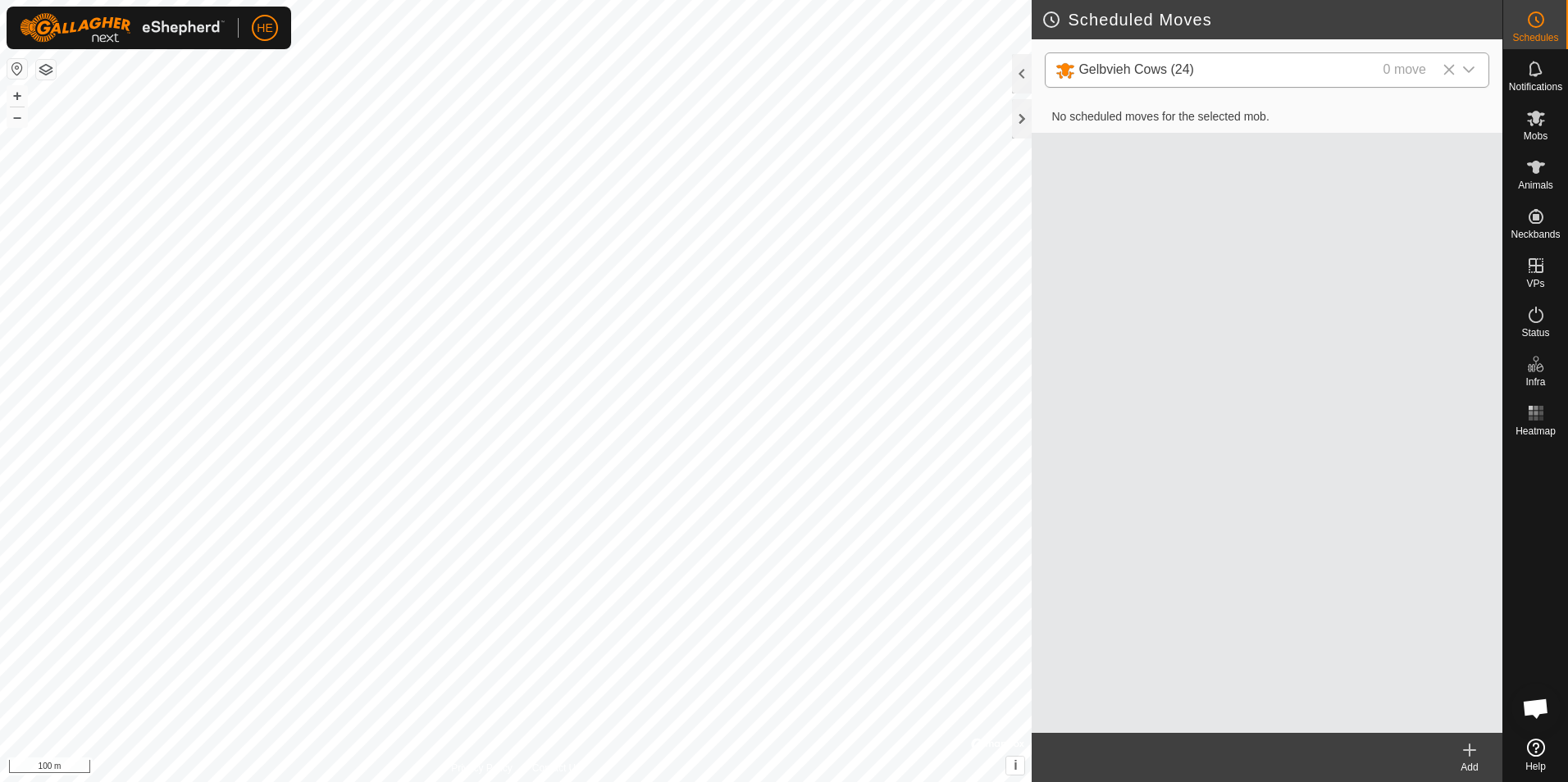
click at [1469, 753] on icon at bounding box center [1469, 750] width 0 height 12
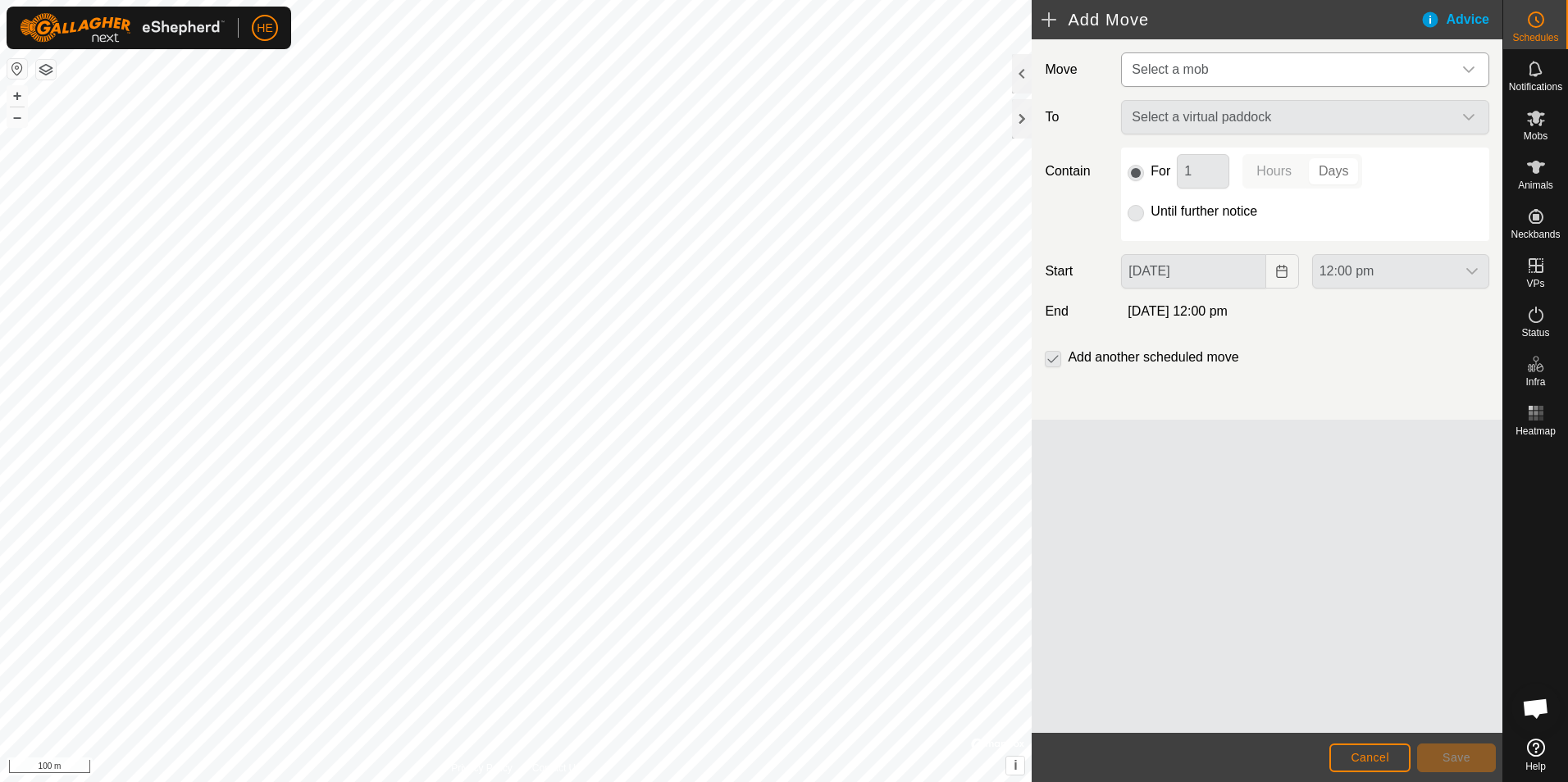
click at [1469, 68] on icon "dropdown trigger" at bounding box center [1469, 70] width 13 height 13
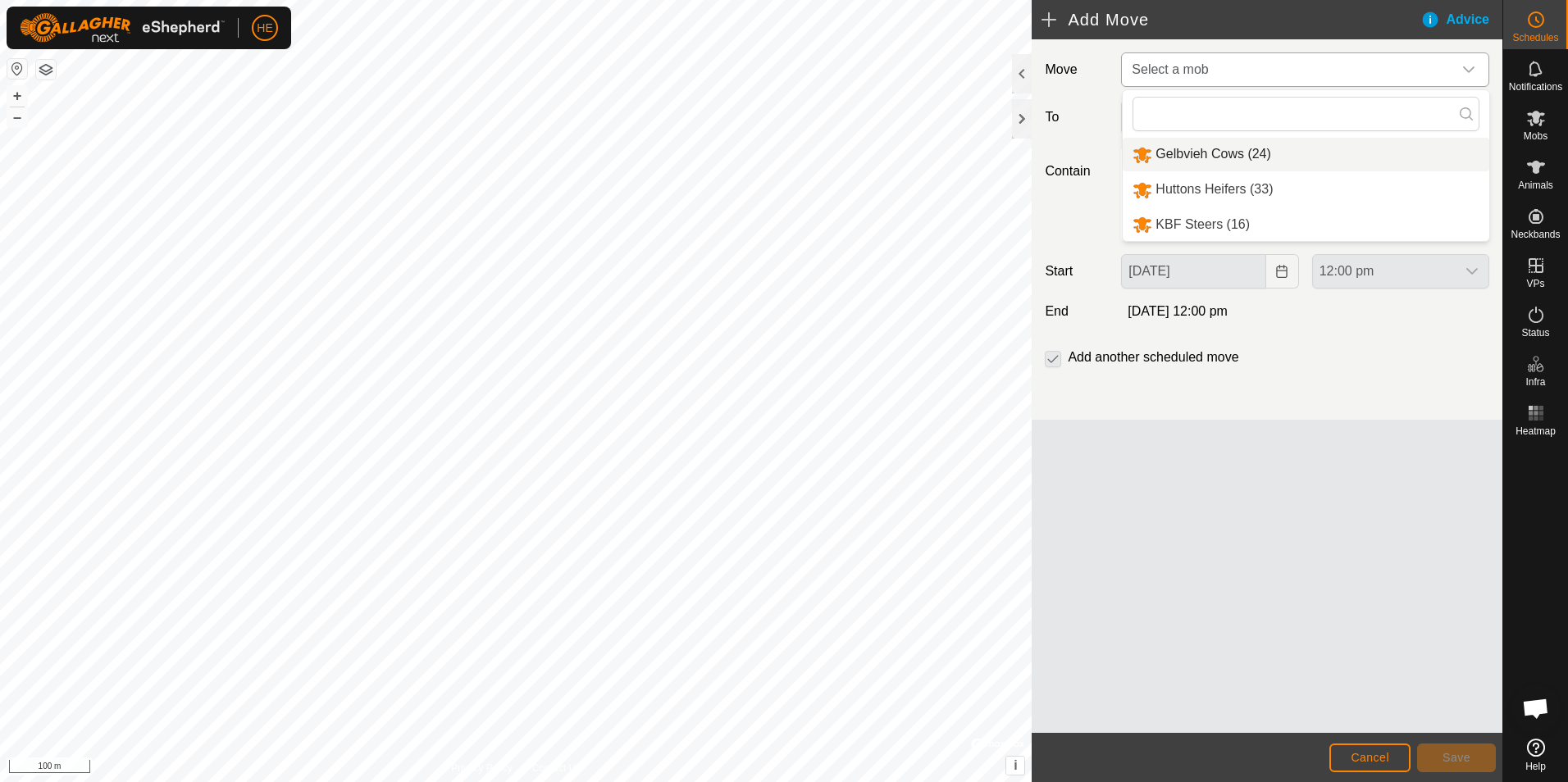
click at [1241, 155] on li "Gelbvieh Cows (24)" at bounding box center [1306, 154] width 366 height 34
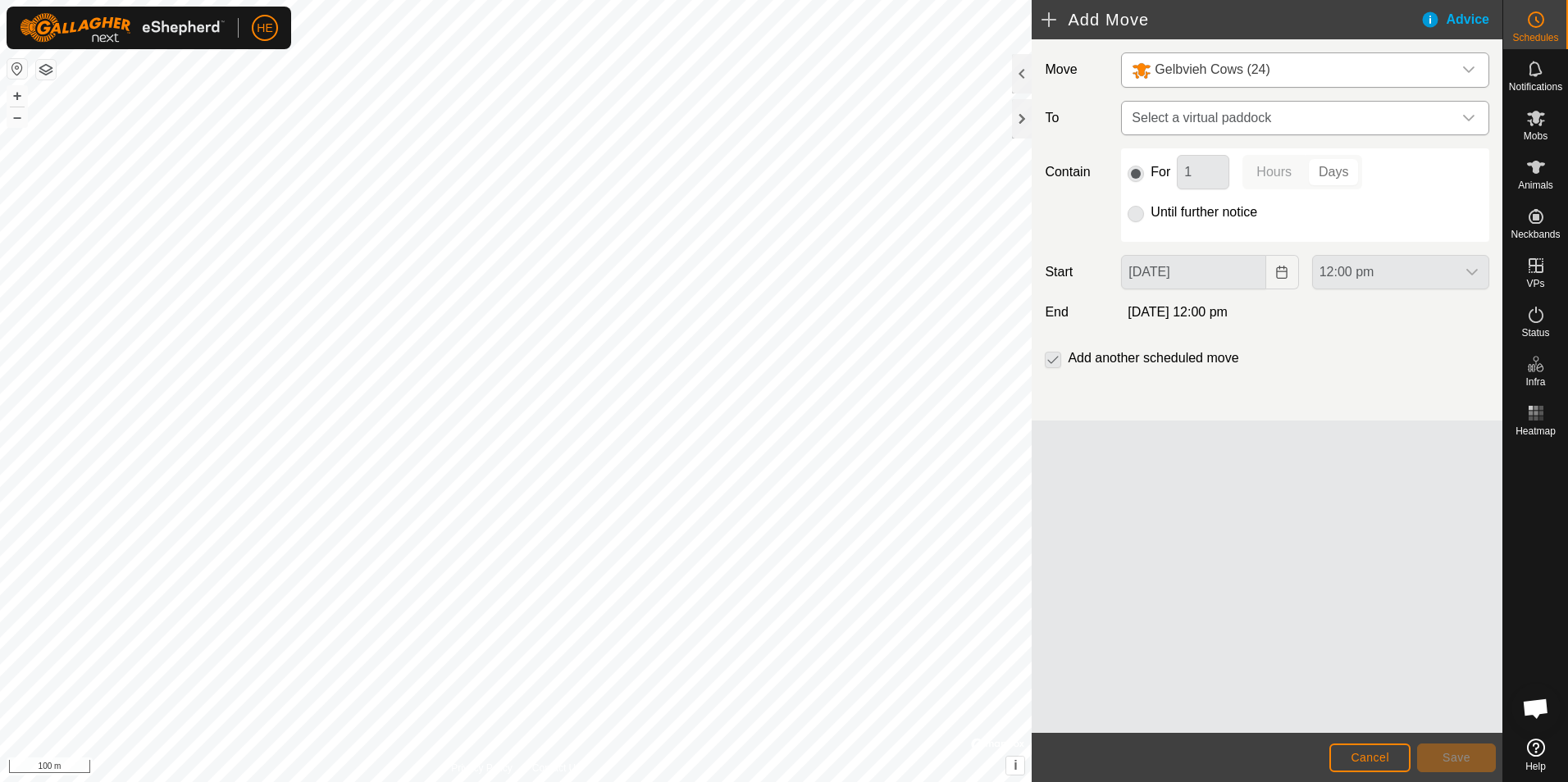
click at [1468, 116] on icon "dropdown trigger" at bounding box center [1469, 118] width 13 height 13
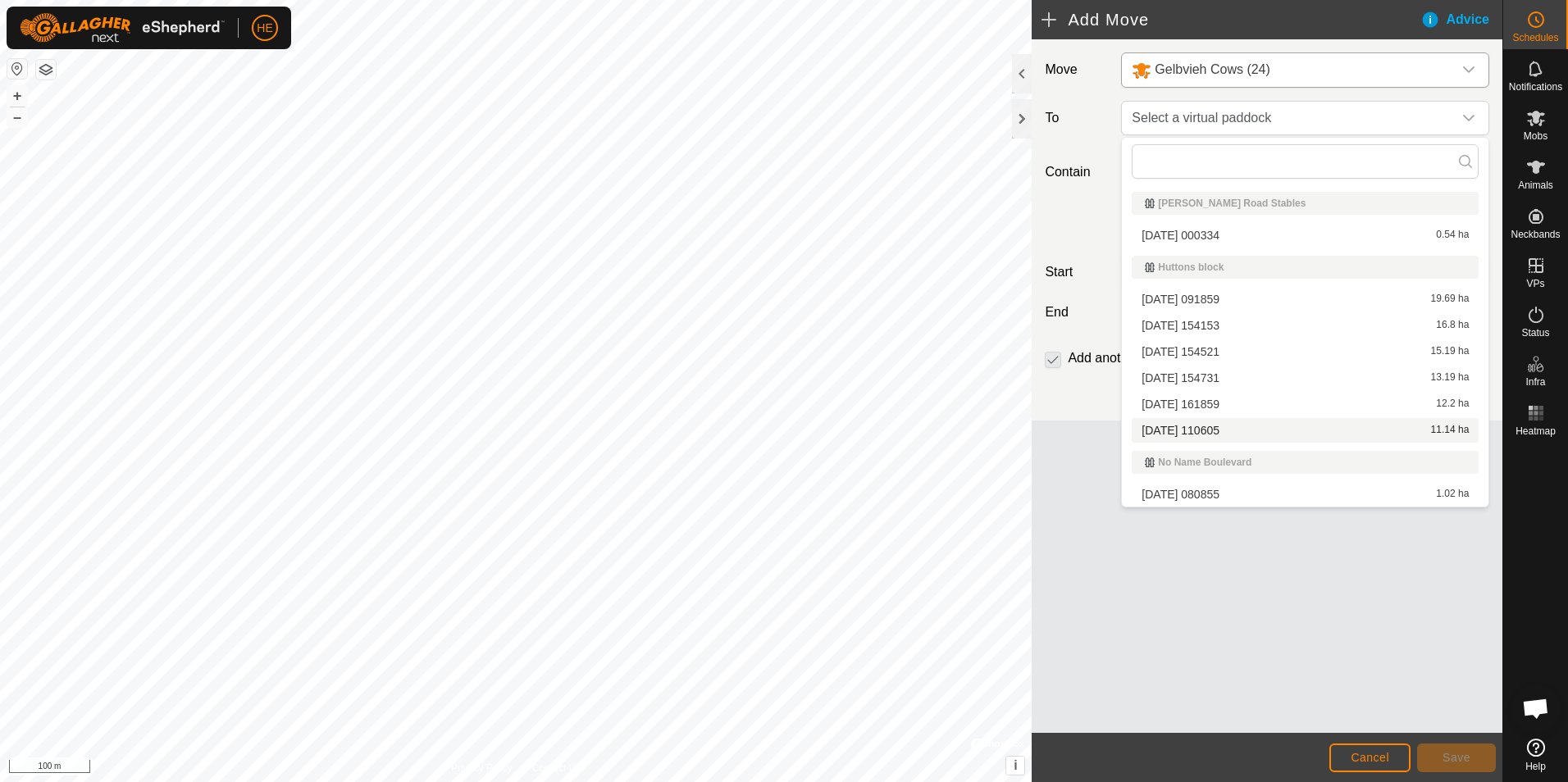
click at [1227, 428] on li "[DATE] [DATE] 11.14 ha" at bounding box center [1304, 431] width 347 height 25
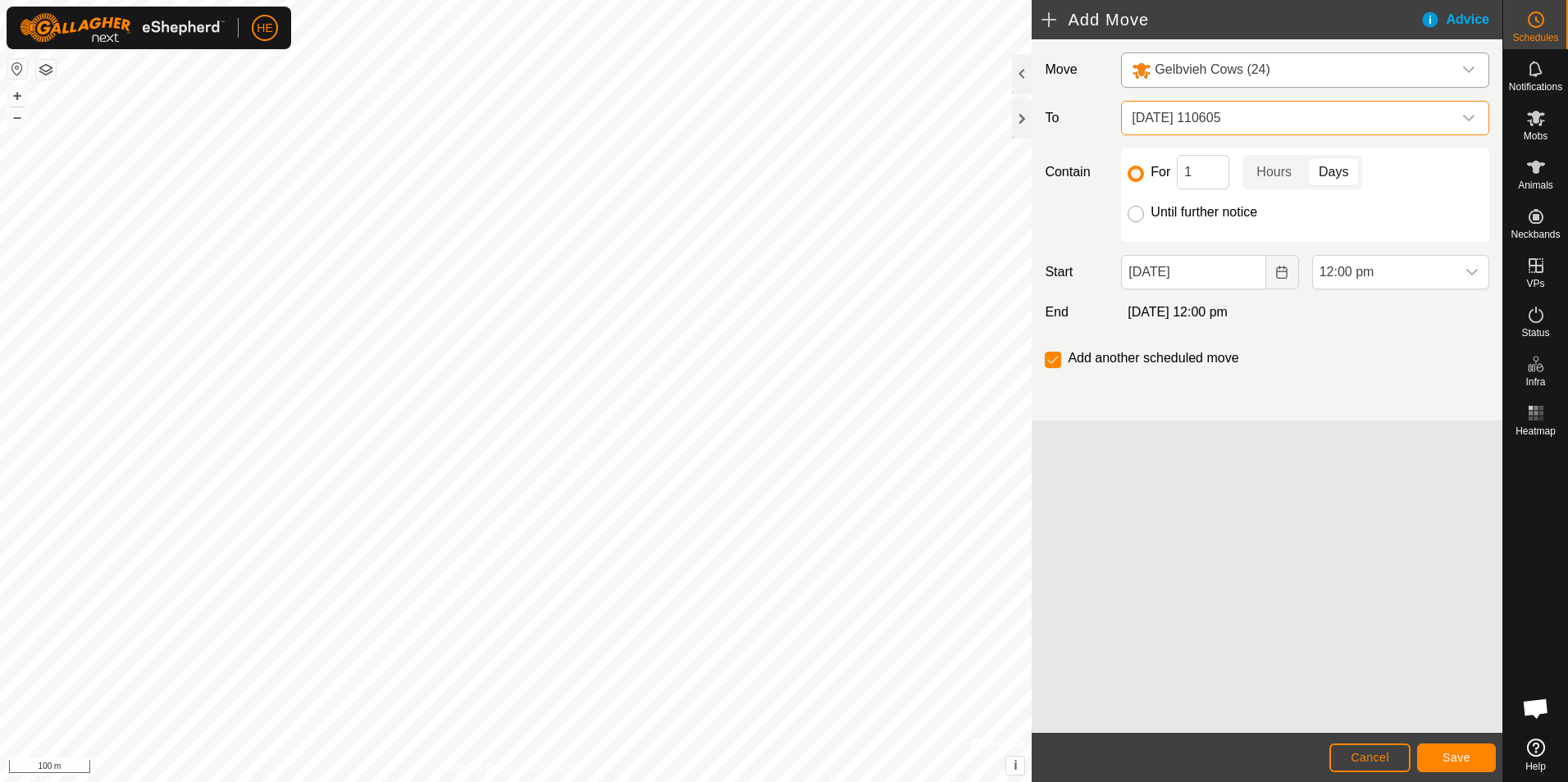
click at [1135, 214] on input "Until further notice" at bounding box center [1135, 214] width 17 height 17
radio input "true"
checkbox input "false"
click at [1440, 752] on button "Save" at bounding box center [1456, 757] width 79 height 29
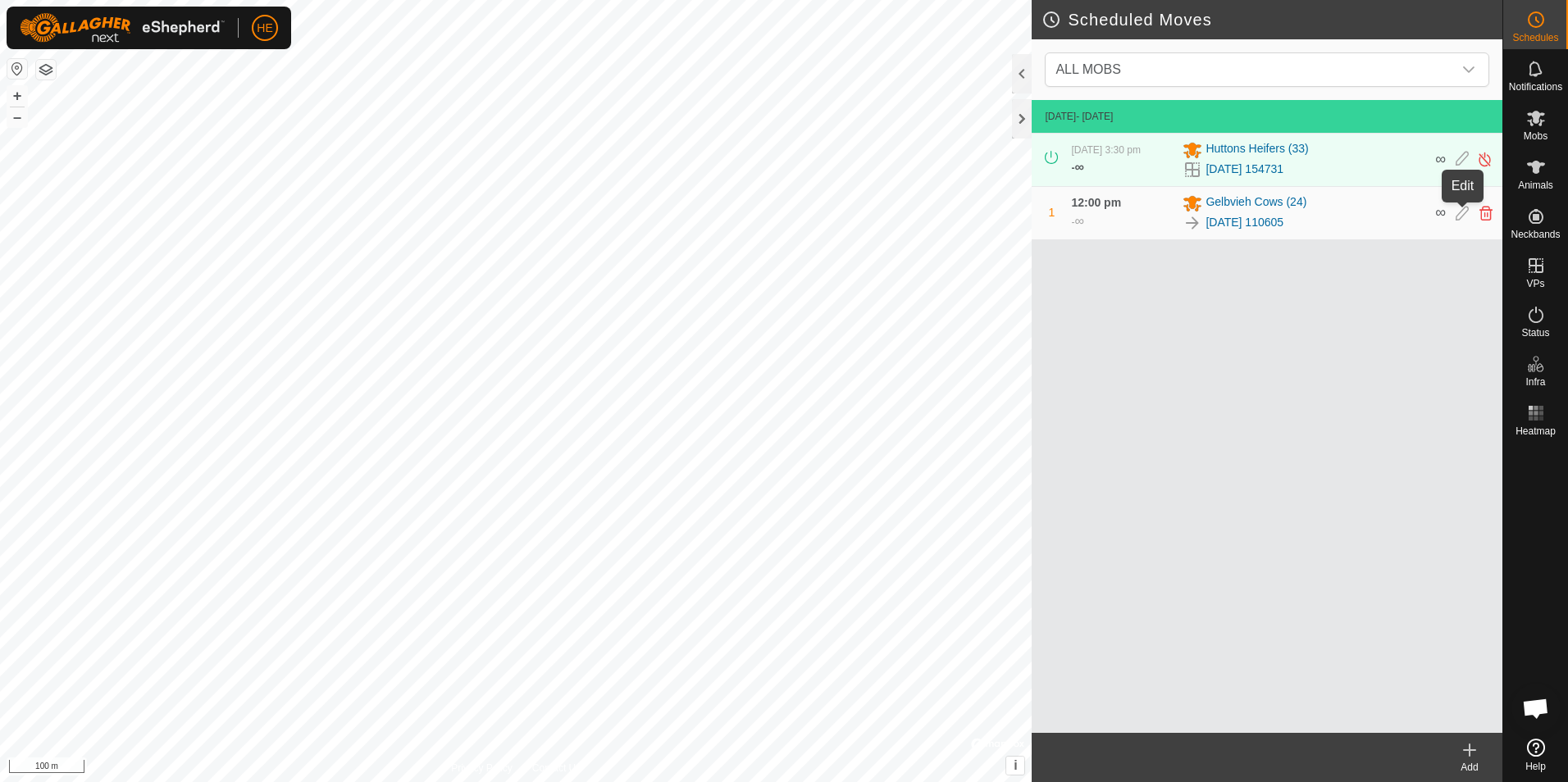
click at [1460, 213] on icon at bounding box center [1462, 213] width 13 height 15
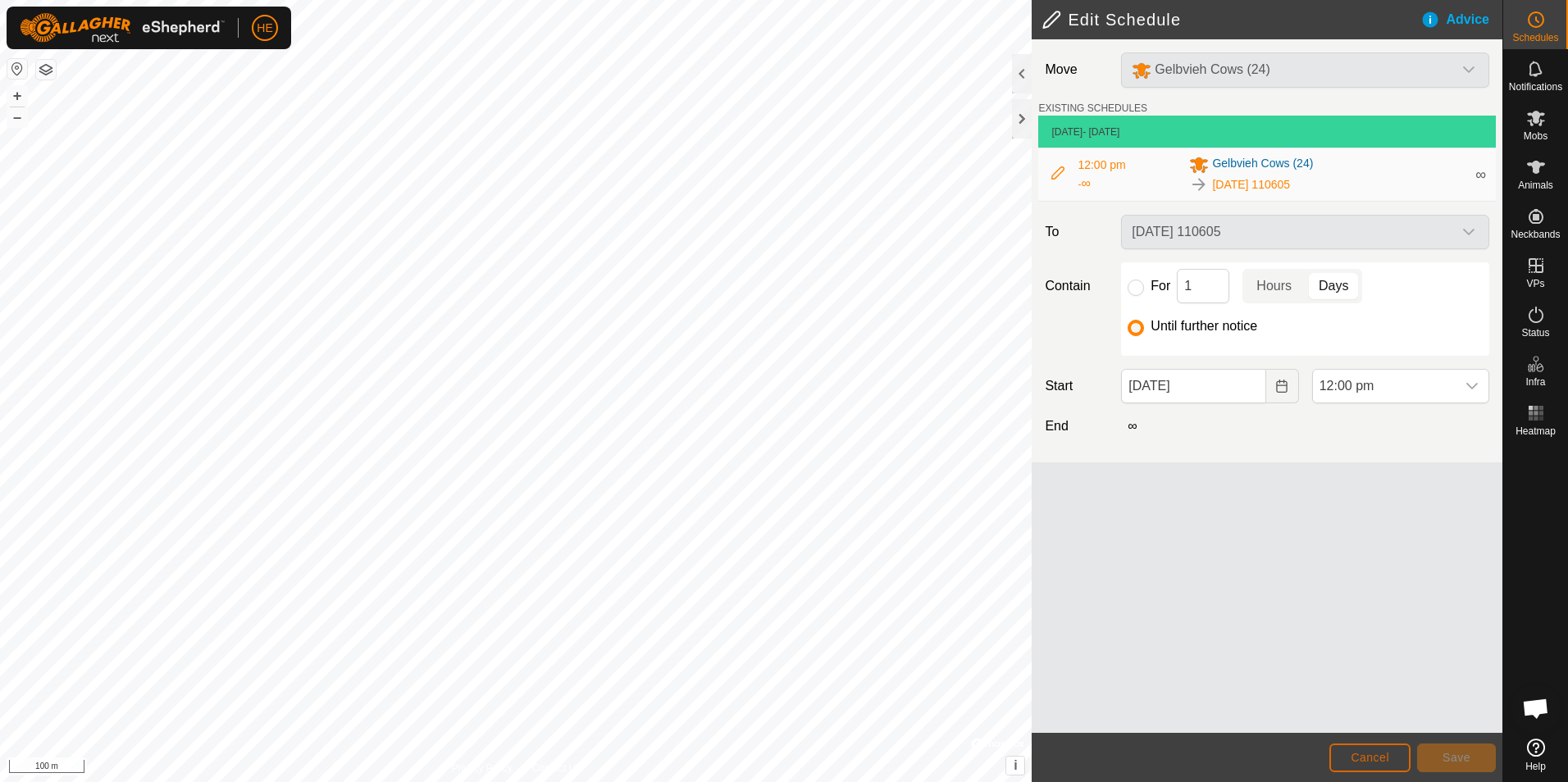
click at [1385, 756] on span "Cancel" at bounding box center [1370, 757] width 39 height 13
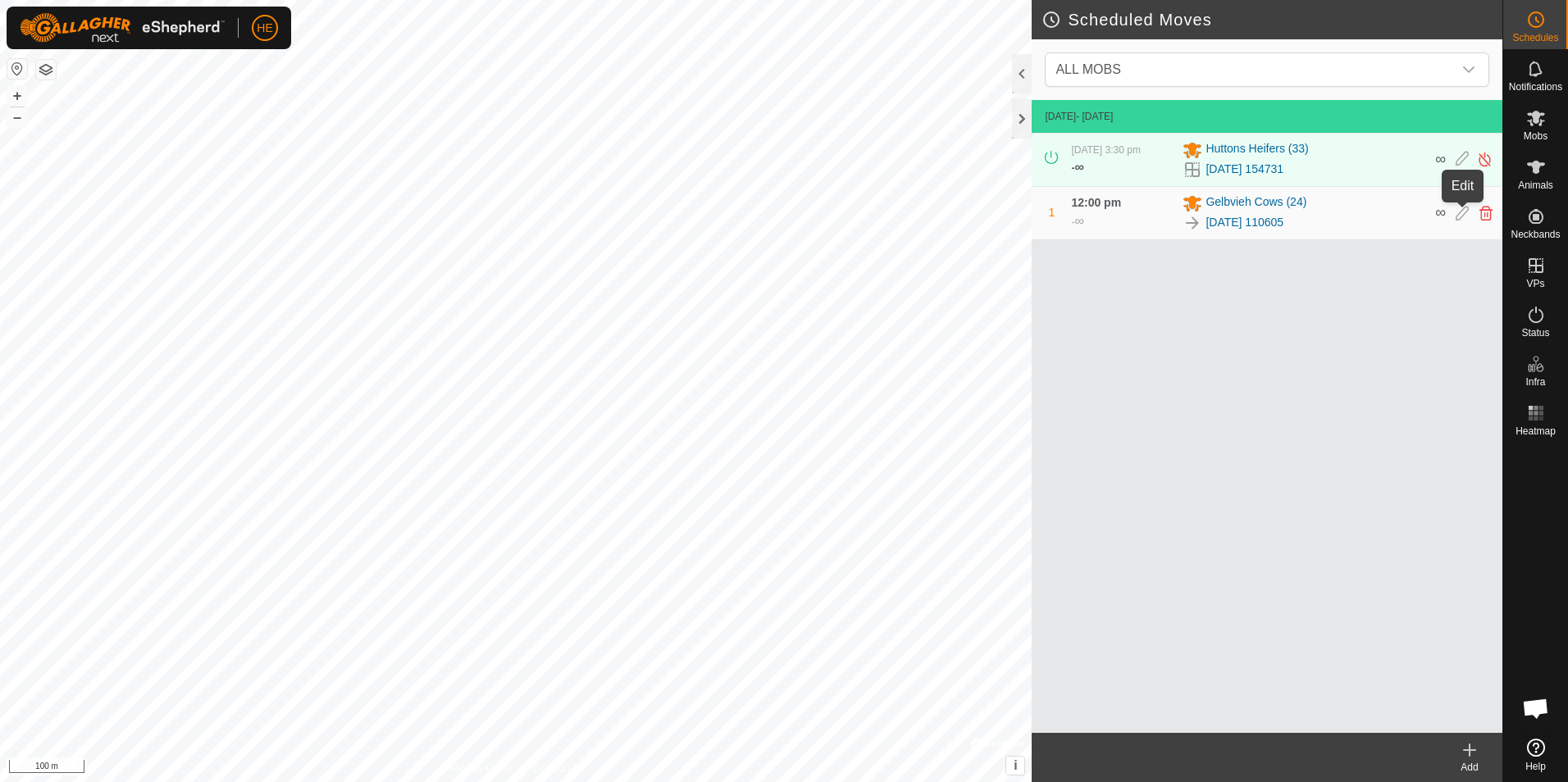
click at [1464, 213] on icon at bounding box center [1462, 213] width 13 height 15
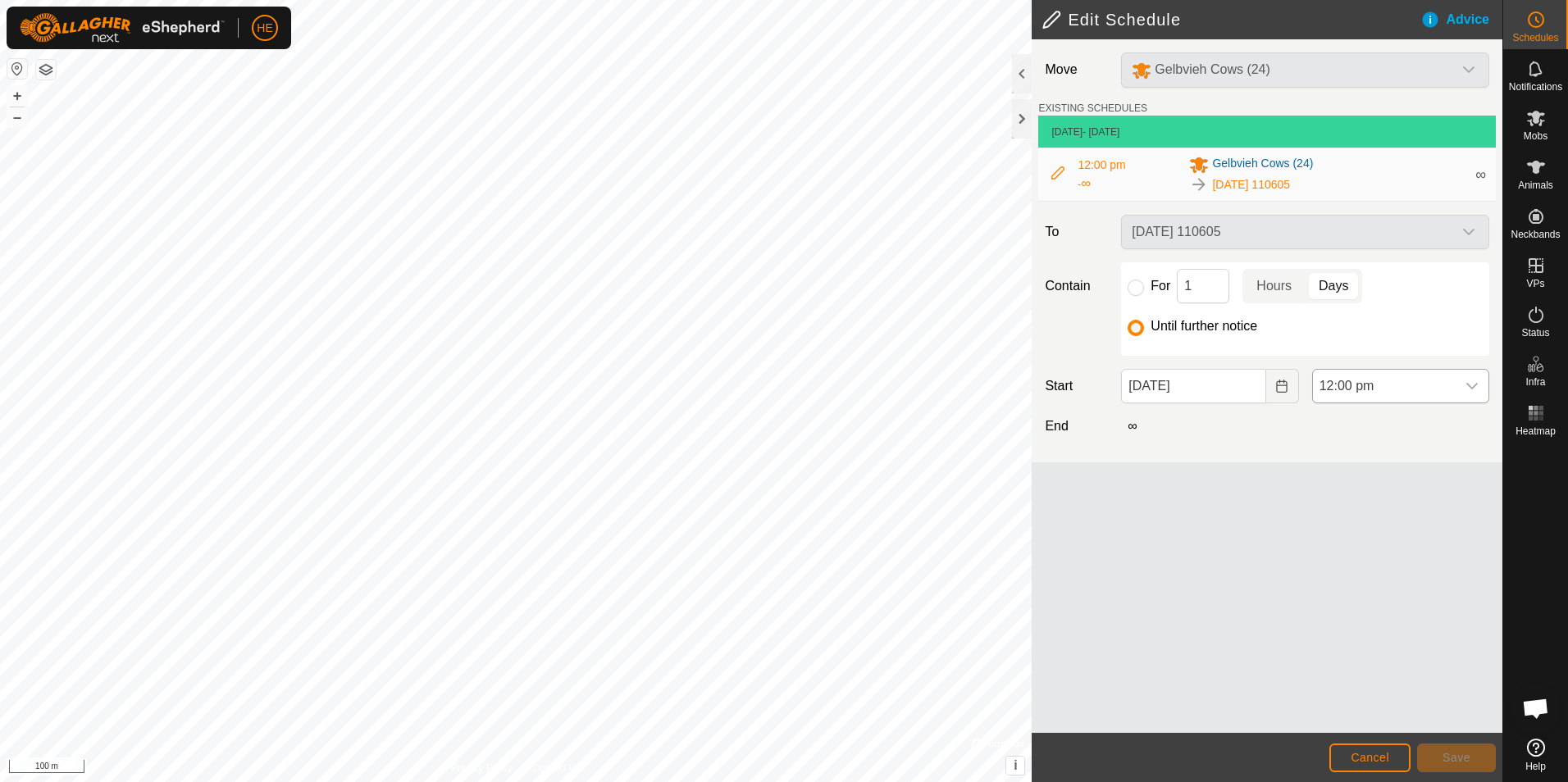
click at [1468, 382] on icon "dropdown trigger" at bounding box center [1472, 386] width 13 height 13
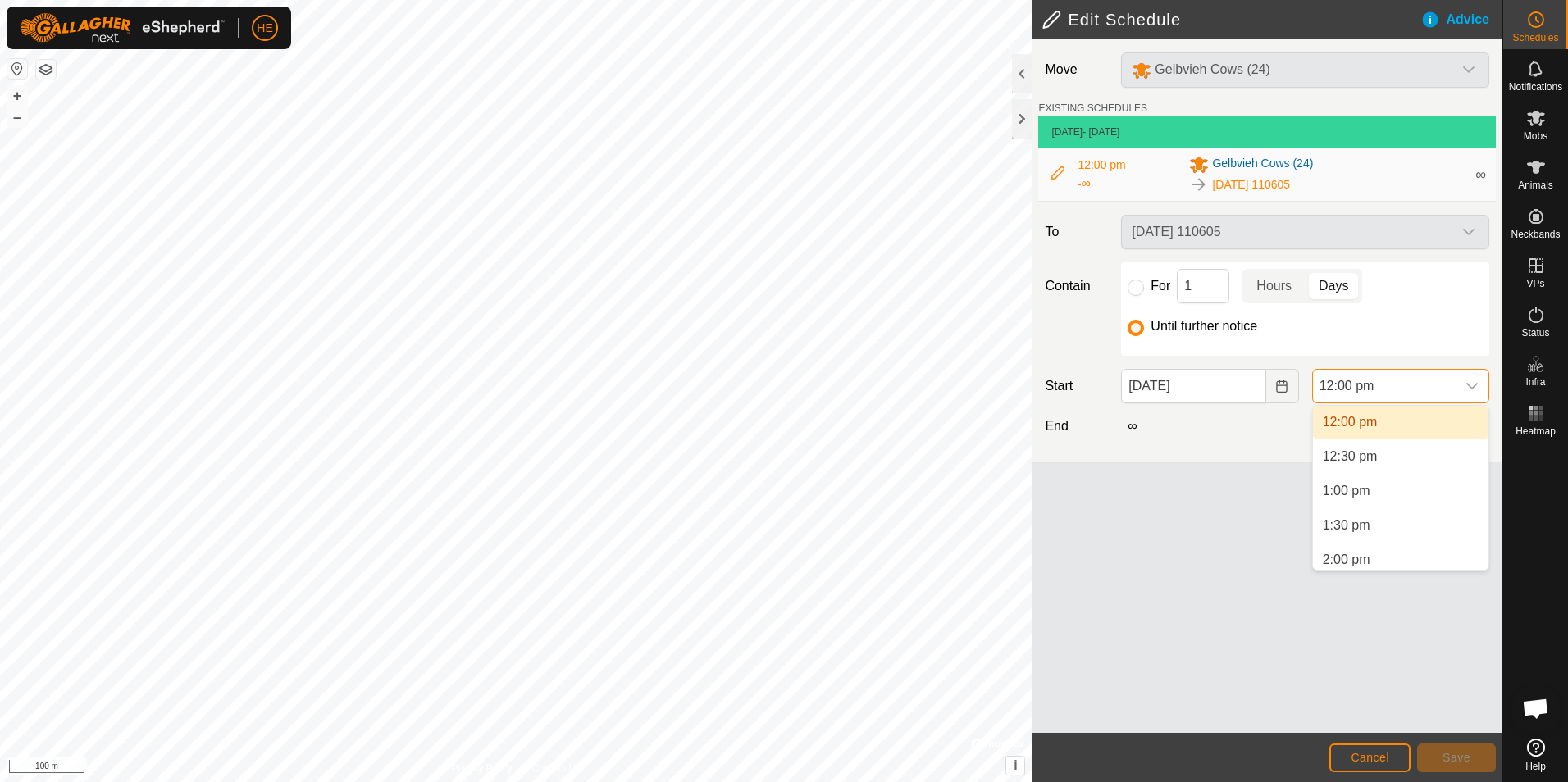
scroll to position [859, 0]
click at [1340, 550] on li "3:00 pm" at bounding box center [1401, 553] width 176 height 33
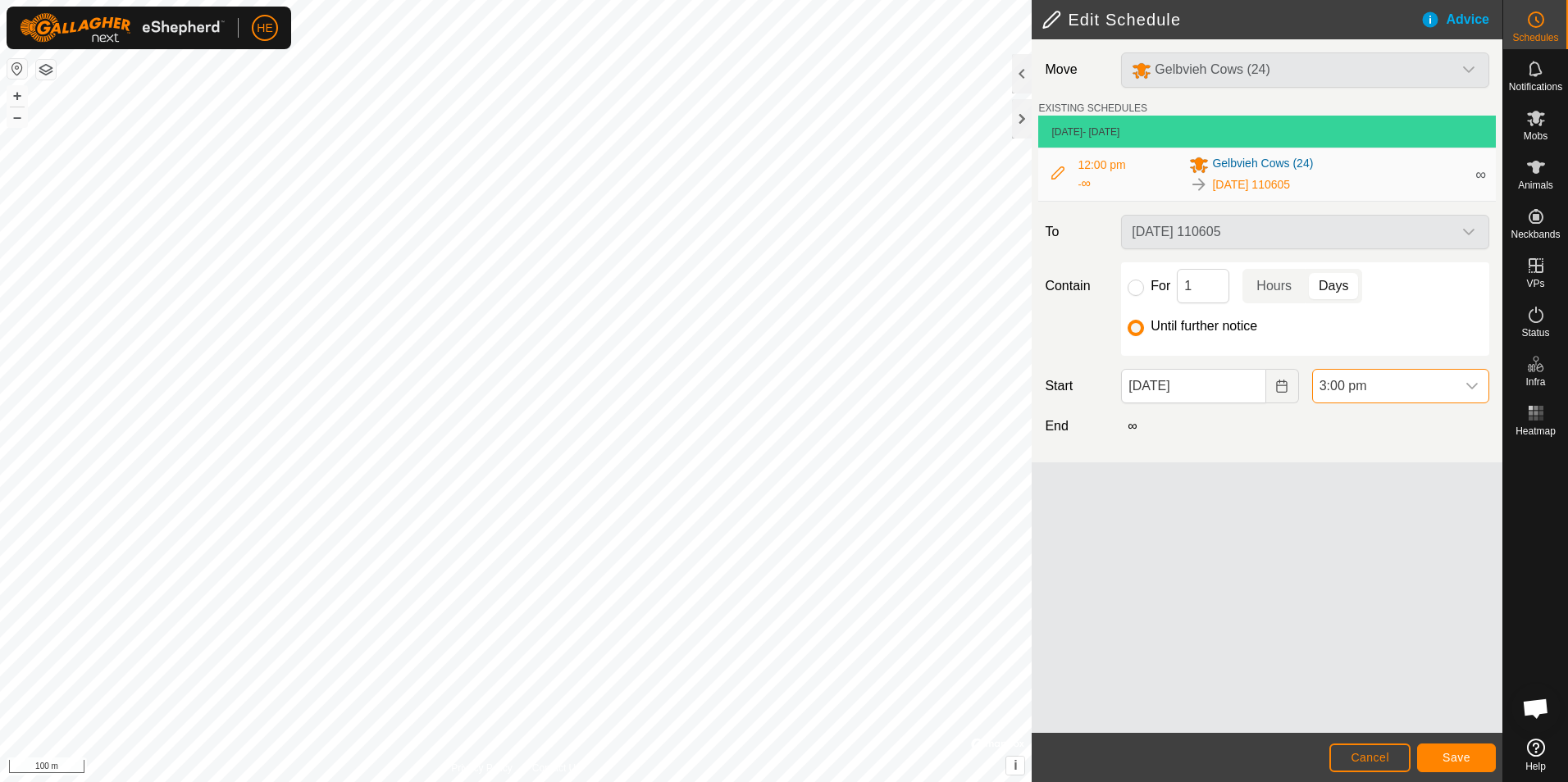
scroll to position [826, 0]
click at [1465, 756] on span "Save" at bounding box center [1456, 757] width 28 height 13
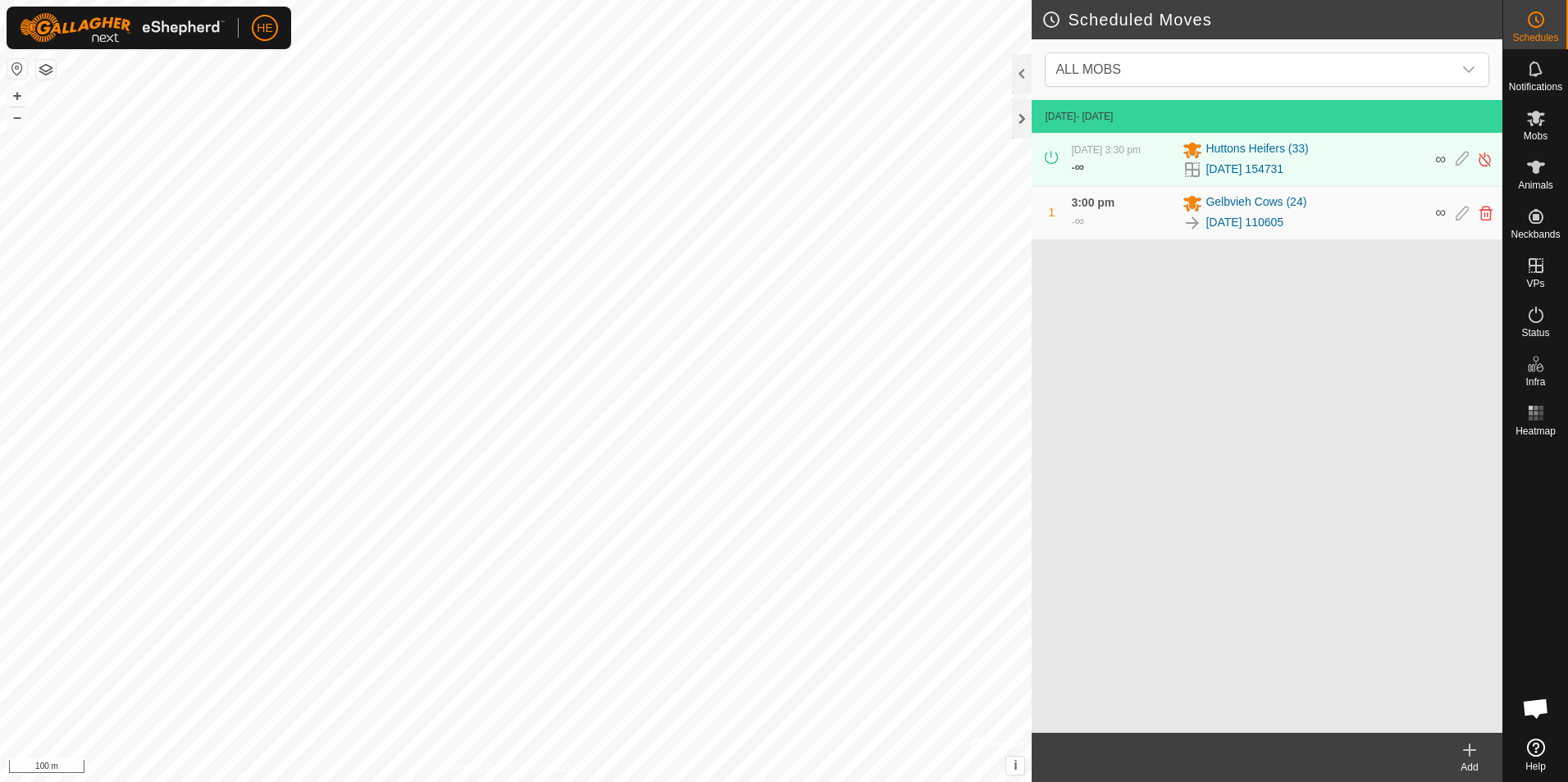
click at [1539, 741] on icon at bounding box center [1536, 747] width 18 height 18
click at [1534, 167] on icon at bounding box center [1536, 167] width 18 height 13
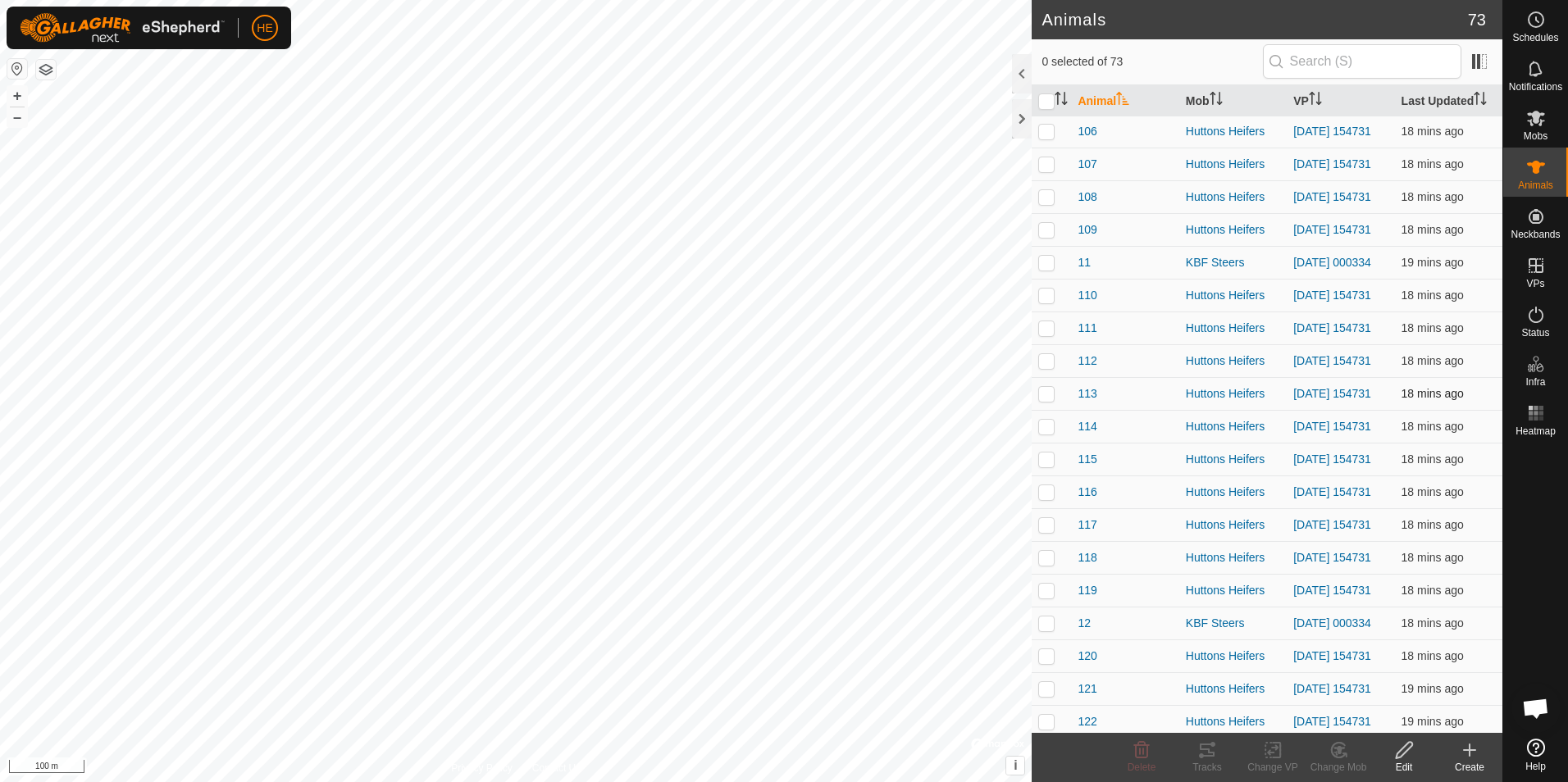
scroll to position [246, 0]
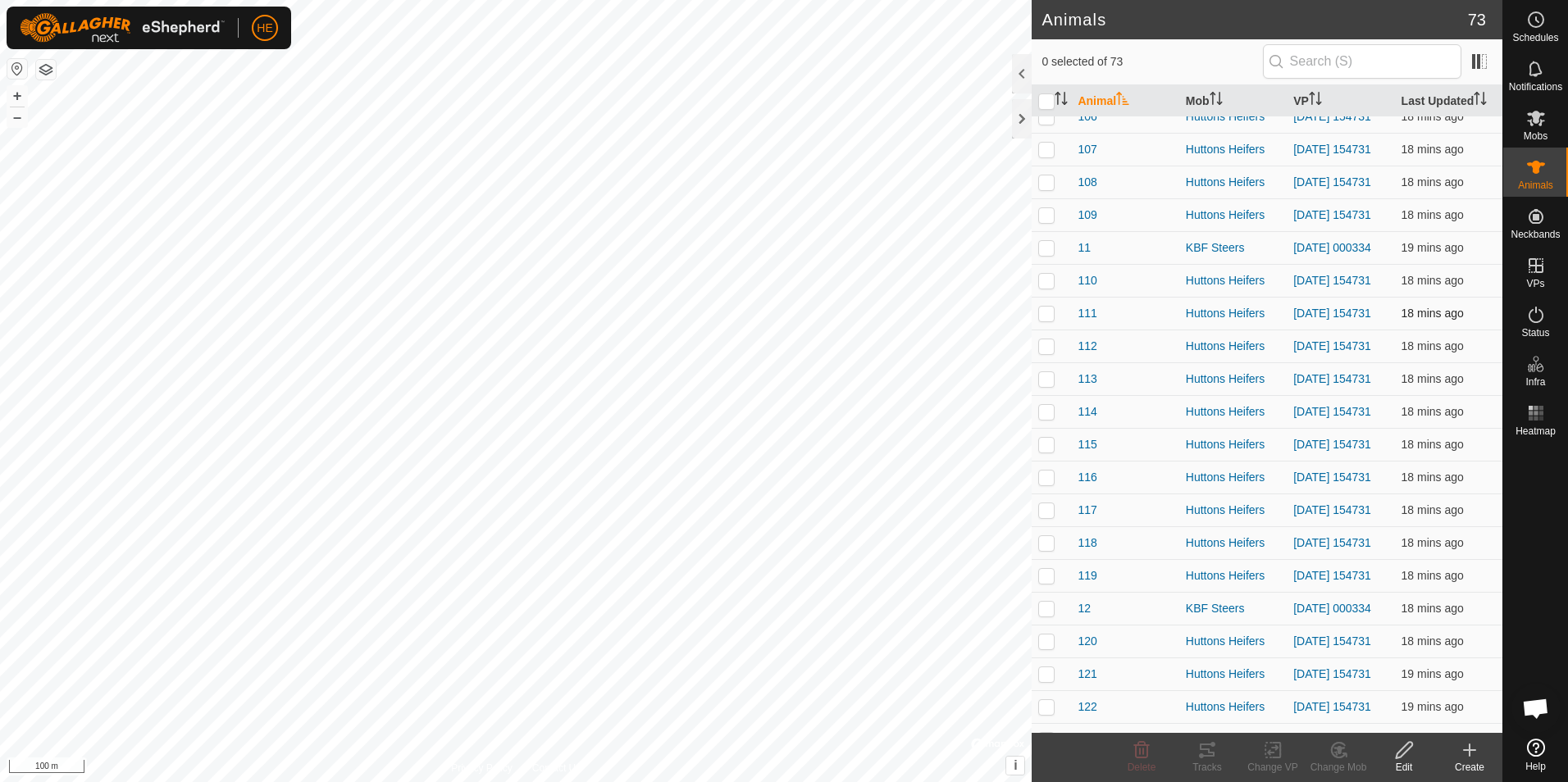
click at [1047, 320] on p-checkbox at bounding box center [1047, 313] width 17 height 13
checkbox input "true"
click at [1274, 750] on icon at bounding box center [1273, 750] width 21 height 20
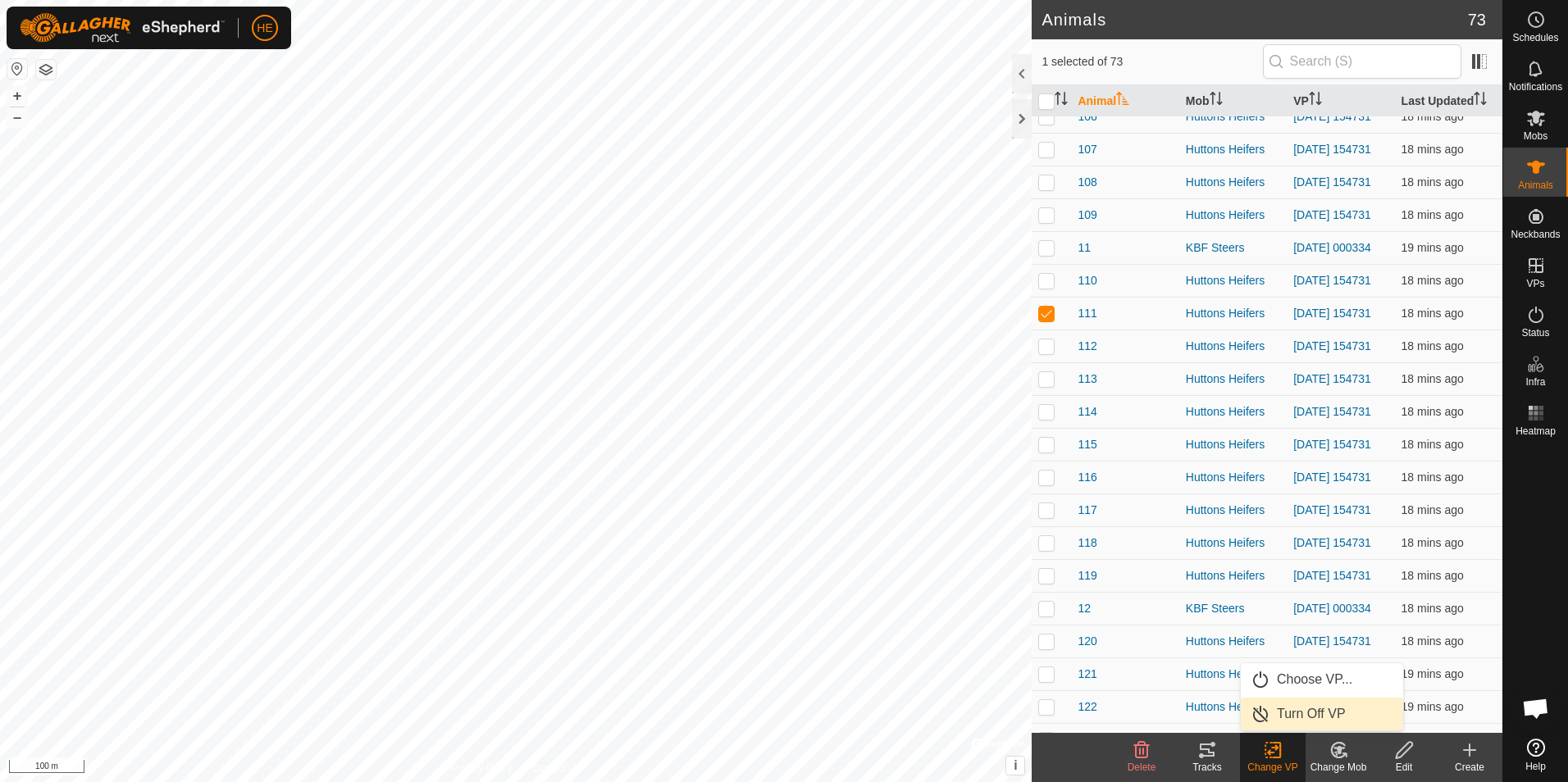
click at [1310, 712] on link "Turn Off VP" at bounding box center [1322, 714] width 162 height 33
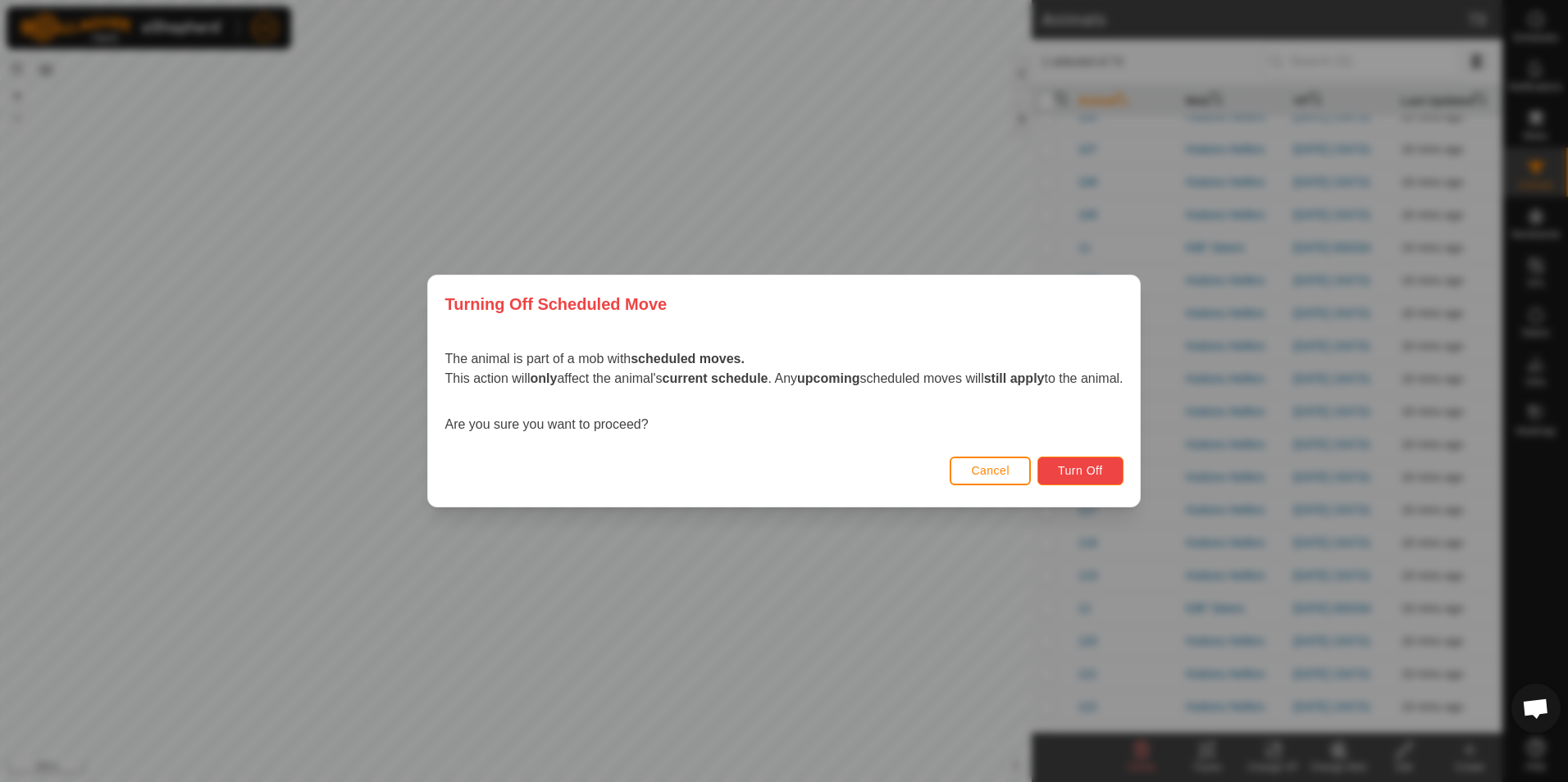
click at [1091, 469] on span "Turn Off" at bounding box center [1080, 471] width 45 height 13
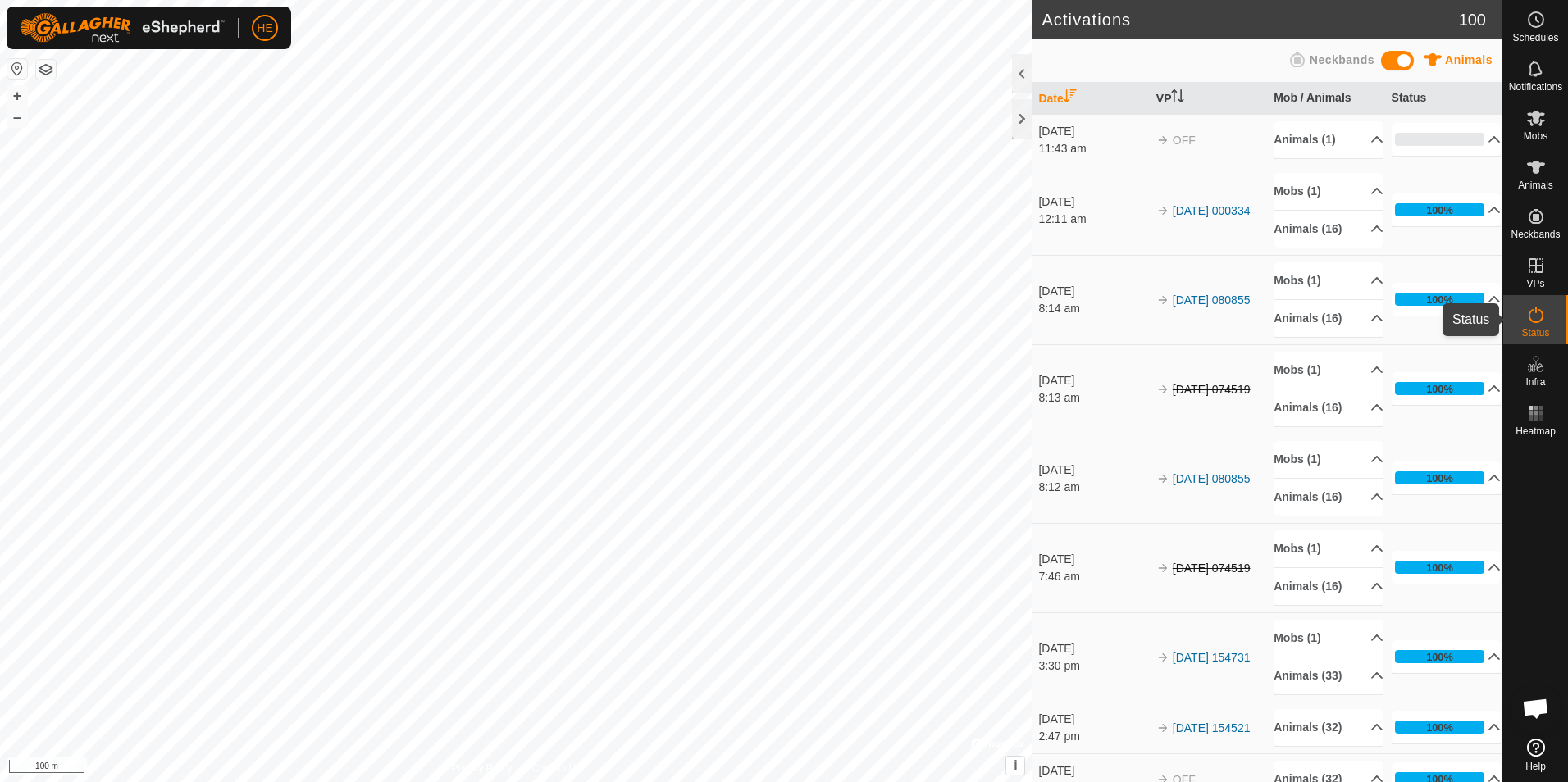
click at [1532, 313] on icon at bounding box center [1536, 315] width 20 height 20
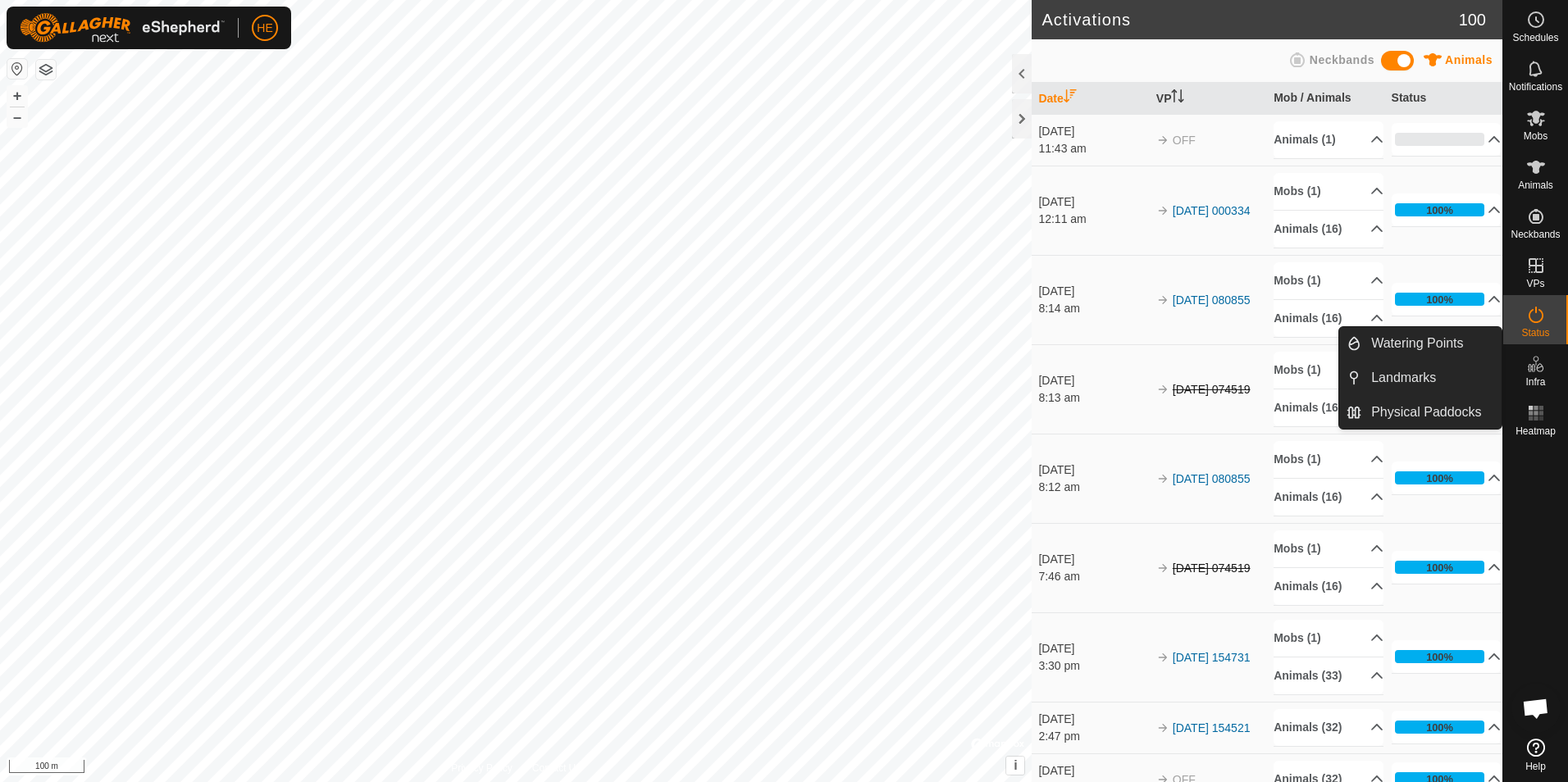
click at [1534, 360] on icon at bounding box center [1536, 364] width 20 height 20
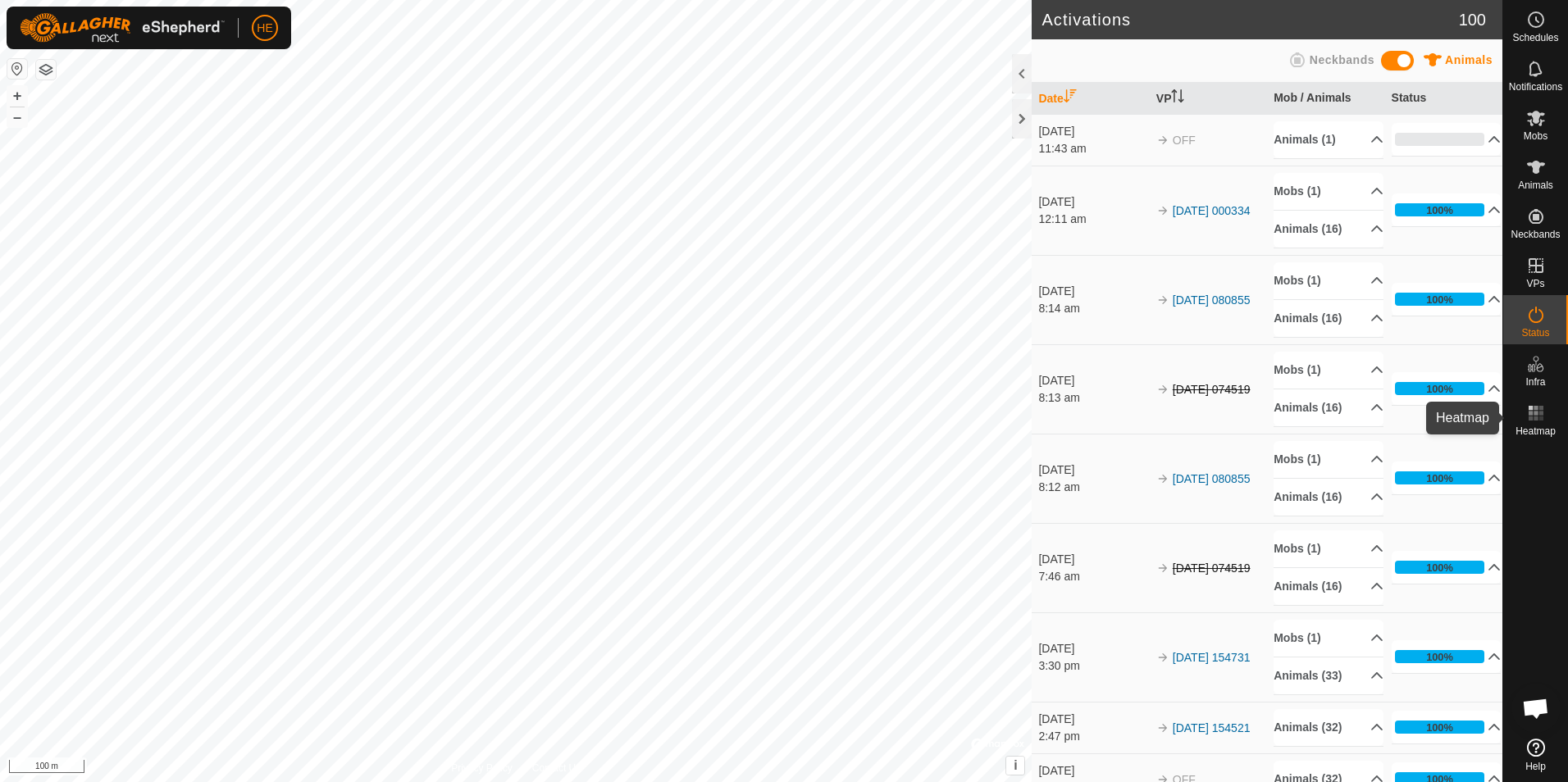
click at [1534, 412] on rect at bounding box center [1535, 413] width 4 height 4
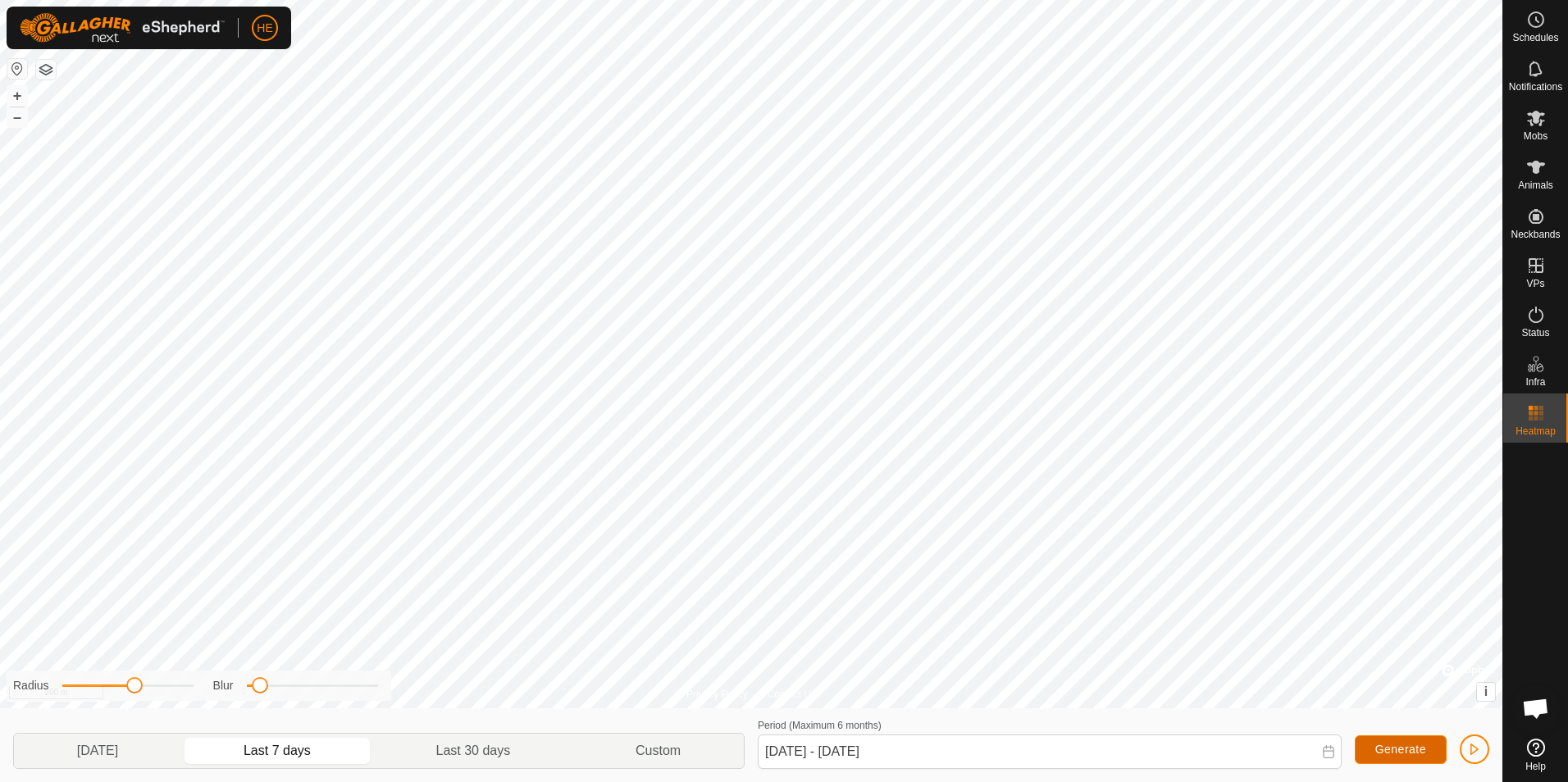
click at [1420, 746] on span "Generate" at bounding box center [1400, 749] width 51 height 13
click at [1399, 743] on span "Generate" at bounding box center [1400, 749] width 51 height 13
click at [1535, 746] on icon at bounding box center [1536, 747] width 18 height 18
click at [1329, 746] on icon at bounding box center [1328, 751] width 11 height 13
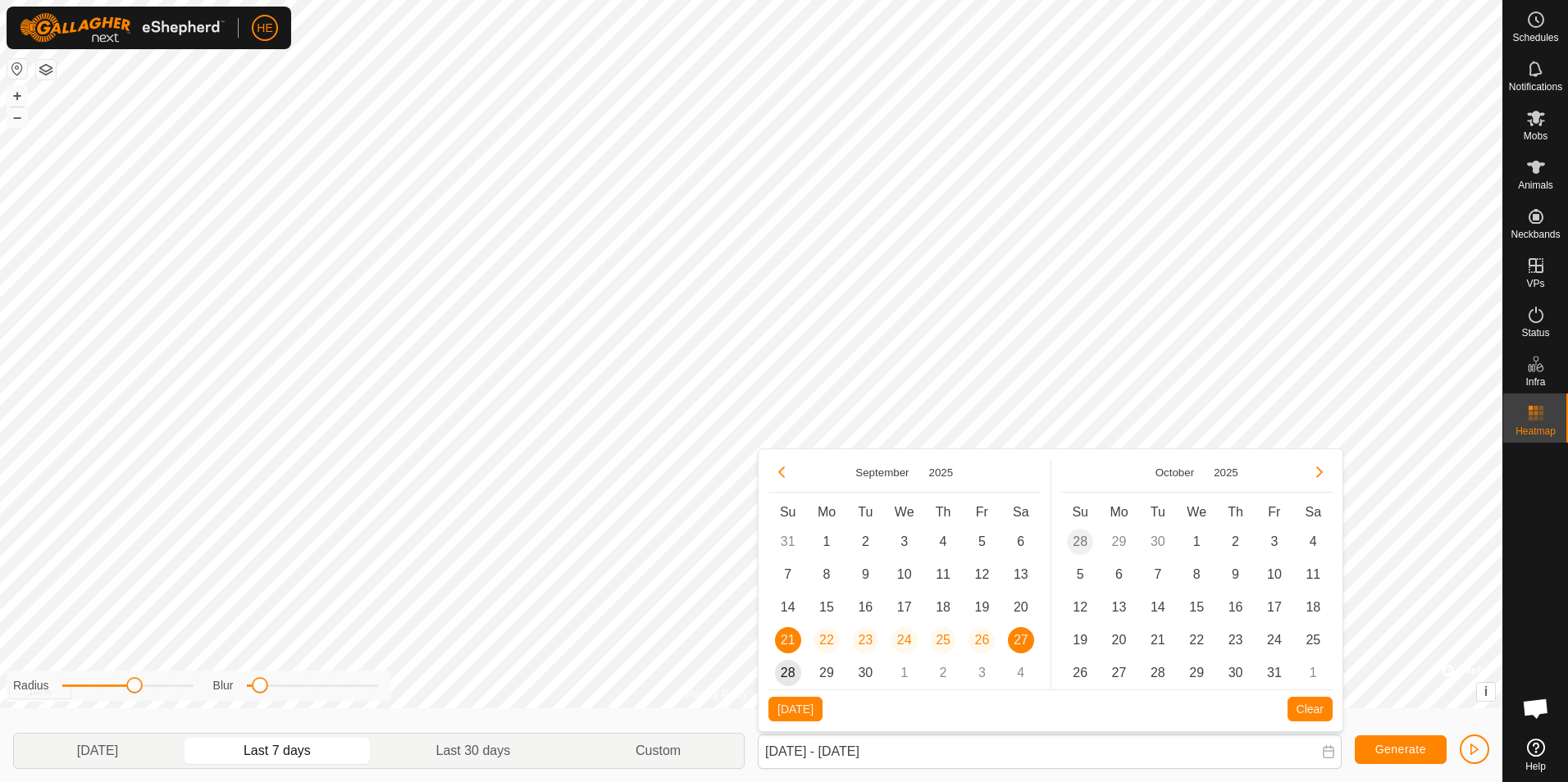
click at [783, 538] on td "31" at bounding box center [787, 542] width 39 height 33
click at [787, 539] on td "31" at bounding box center [787, 542] width 39 height 33
click at [798, 707] on button "Today" at bounding box center [795, 709] width 54 height 25
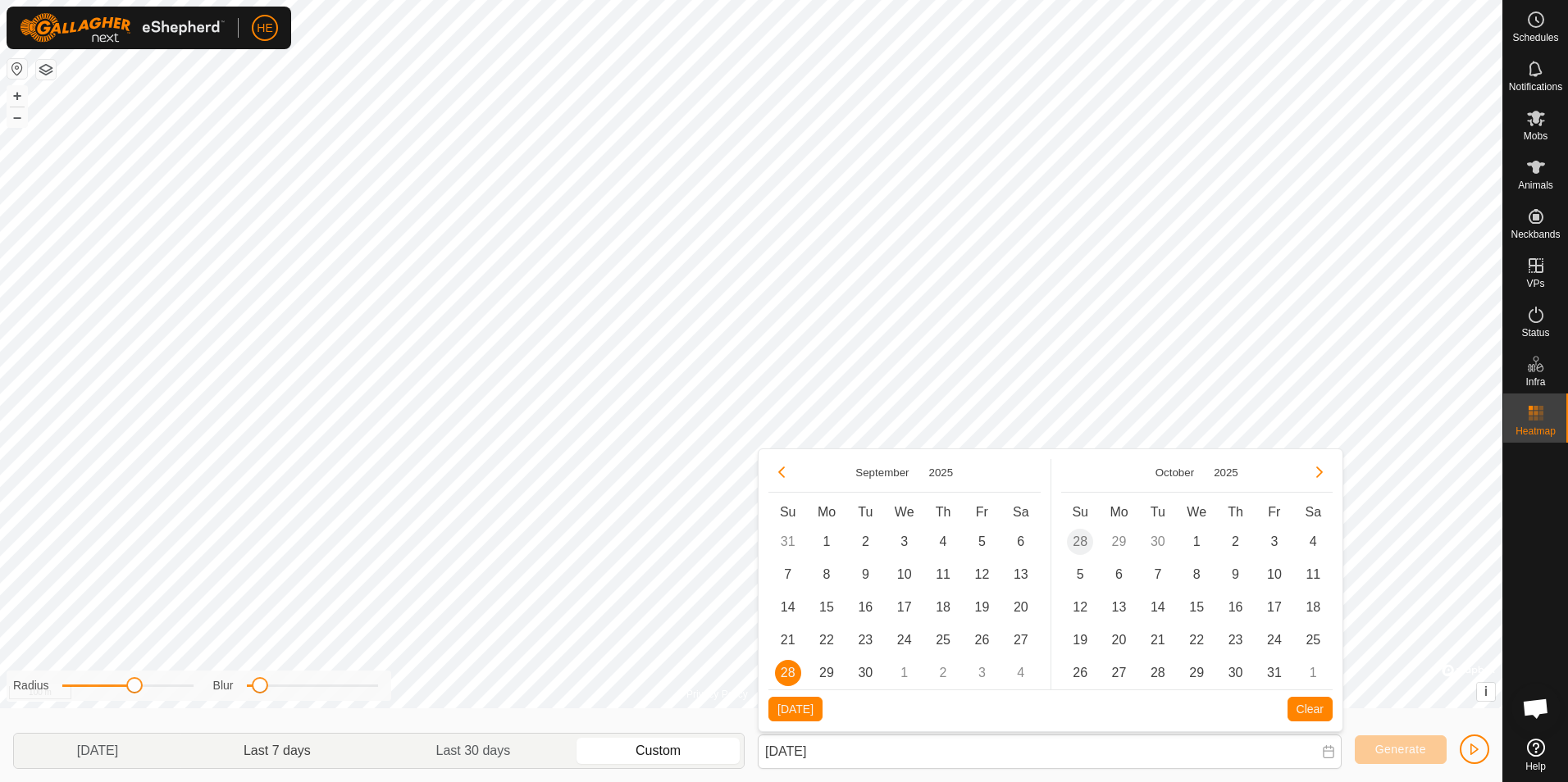
click at [313, 746] on p-togglebutton "Last 7 days" at bounding box center [278, 751] width 193 height 35
type input "21 Sep, 2025 - 27 Sep, 2025"
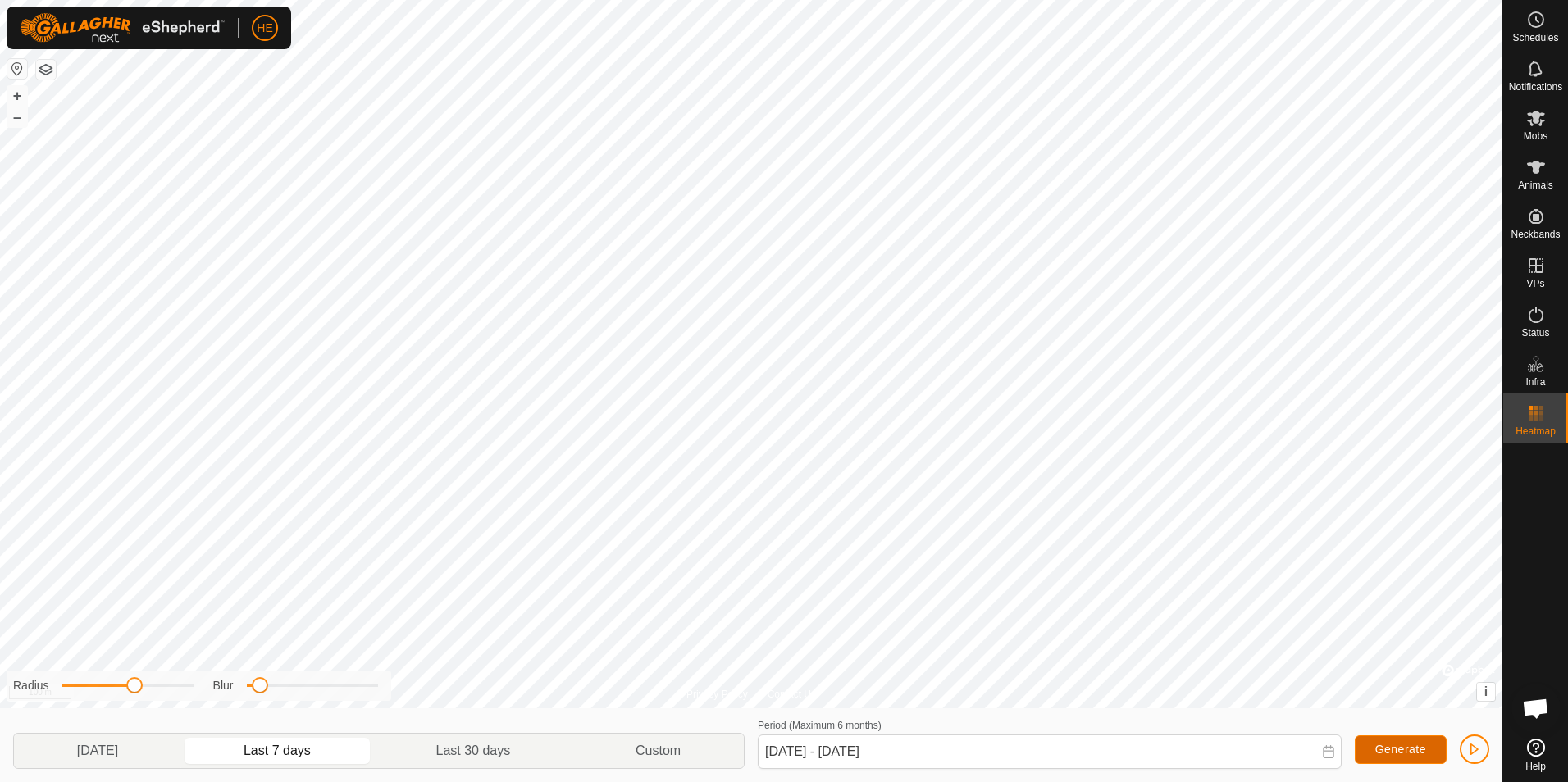
click at [1401, 743] on span "Generate" at bounding box center [1400, 749] width 51 height 13
click at [1524, 416] on es-heatmap-svg-icon at bounding box center [1536, 413] width 30 height 27
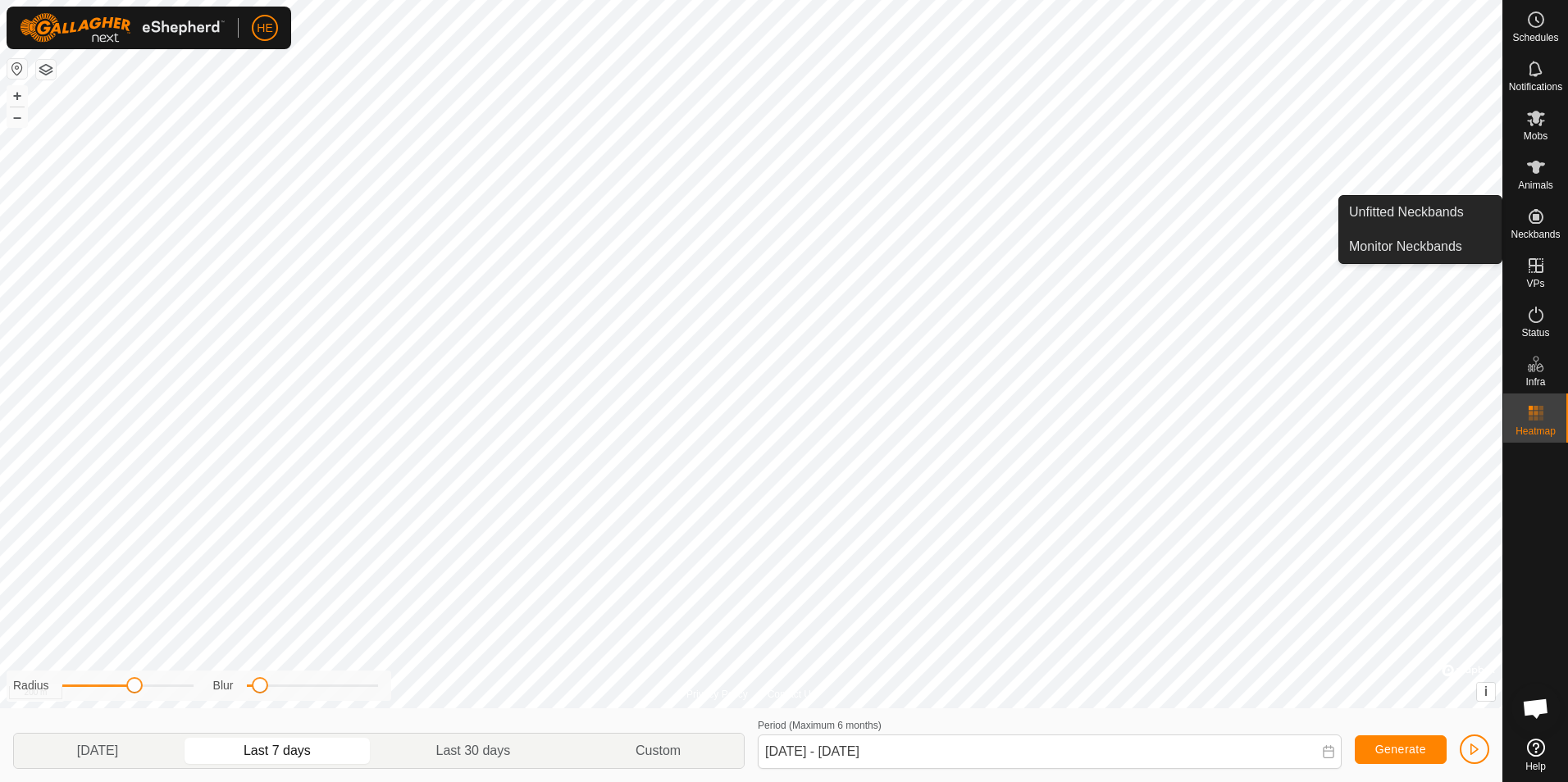
click at [1537, 223] on icon at bounding box center [1536, 216] width 20 height 20
click at [1530, 216] on icon at bounding box center [1536, 216] width 20 height 20
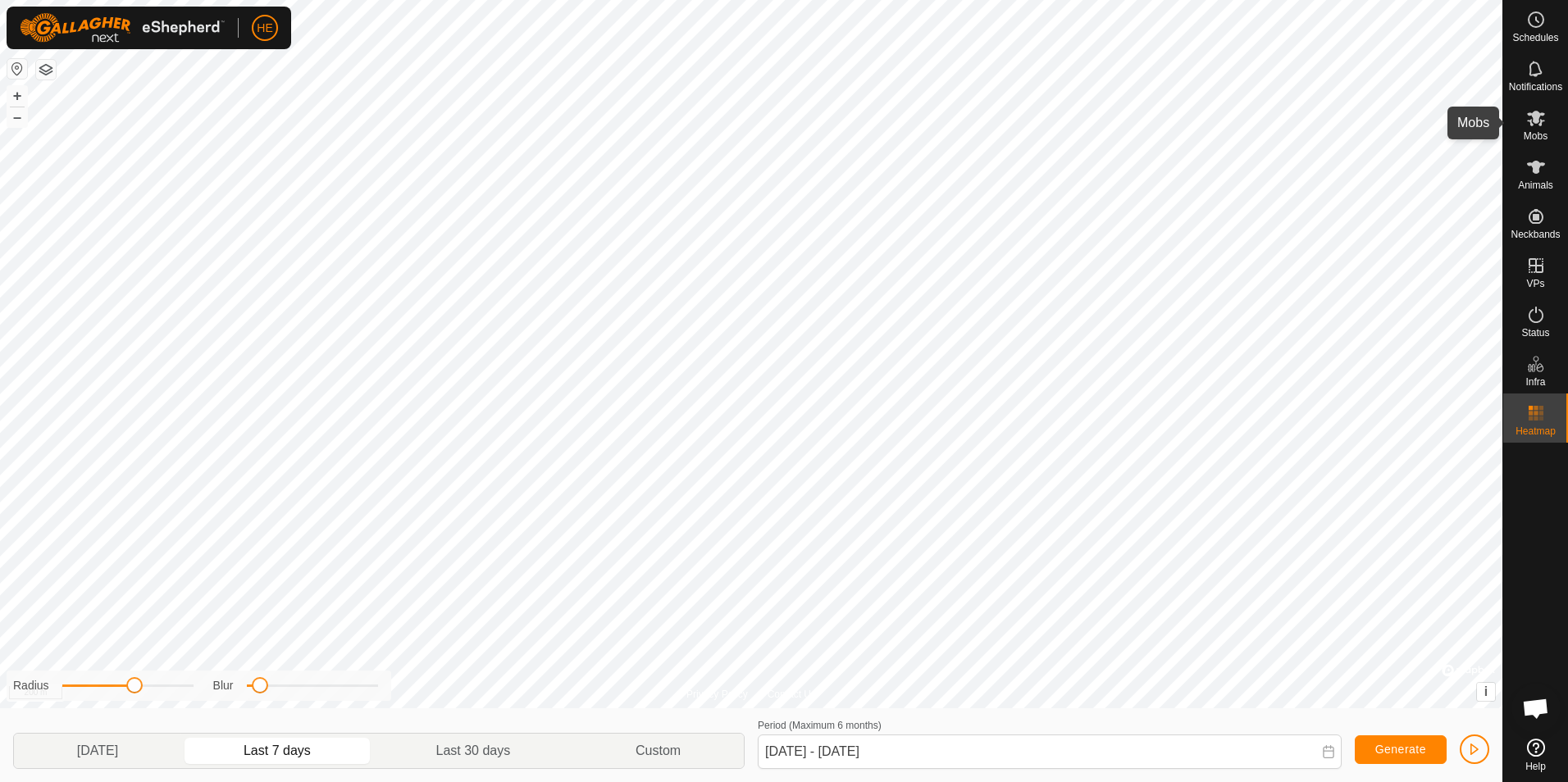
click at [1534, 118] on icon at bounding box center [1536, 118] width 18 height 16
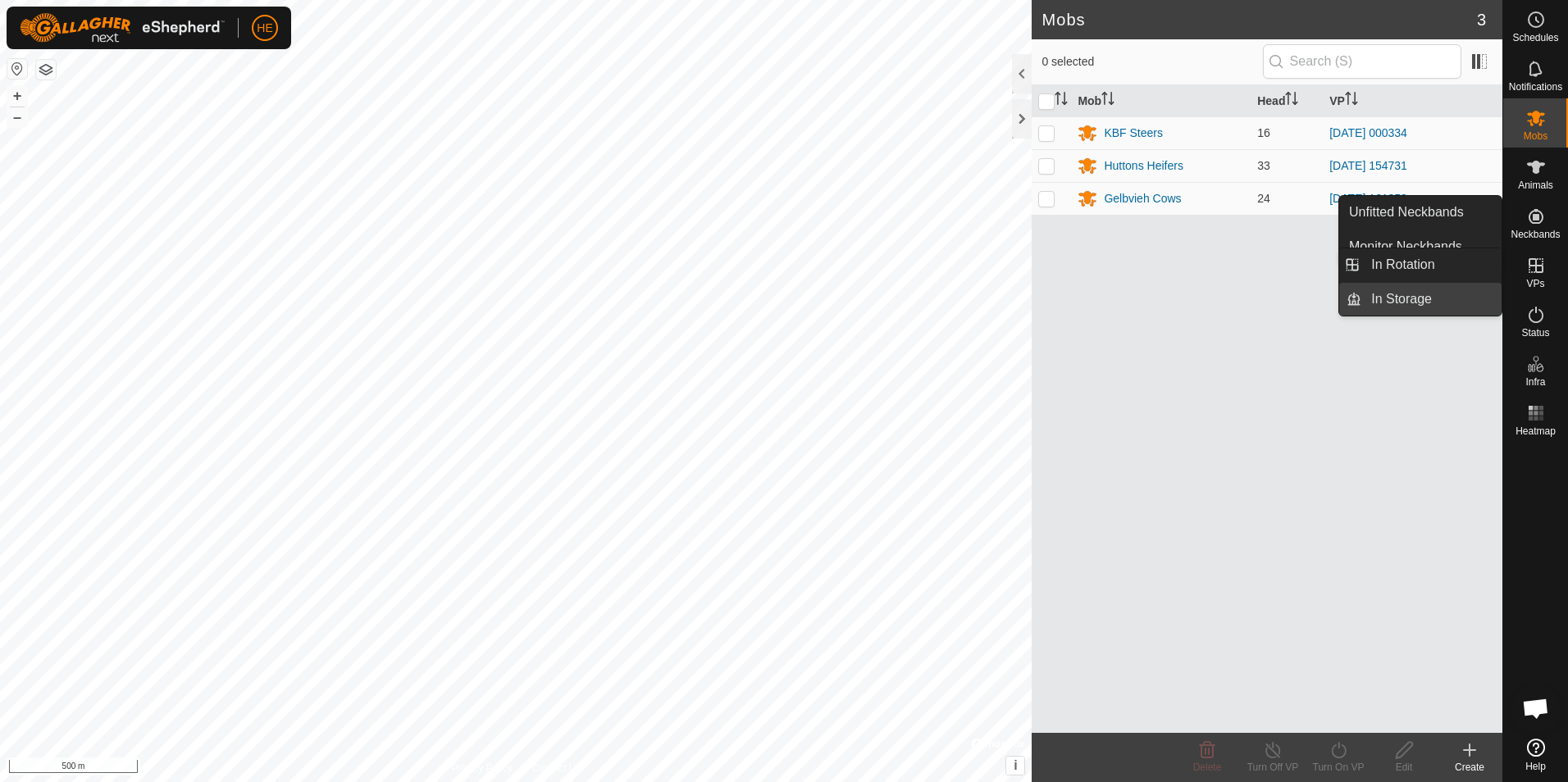
click at [1404, 297] on link "In Storage" at bounding box center [1430, 299] width 140 height 33
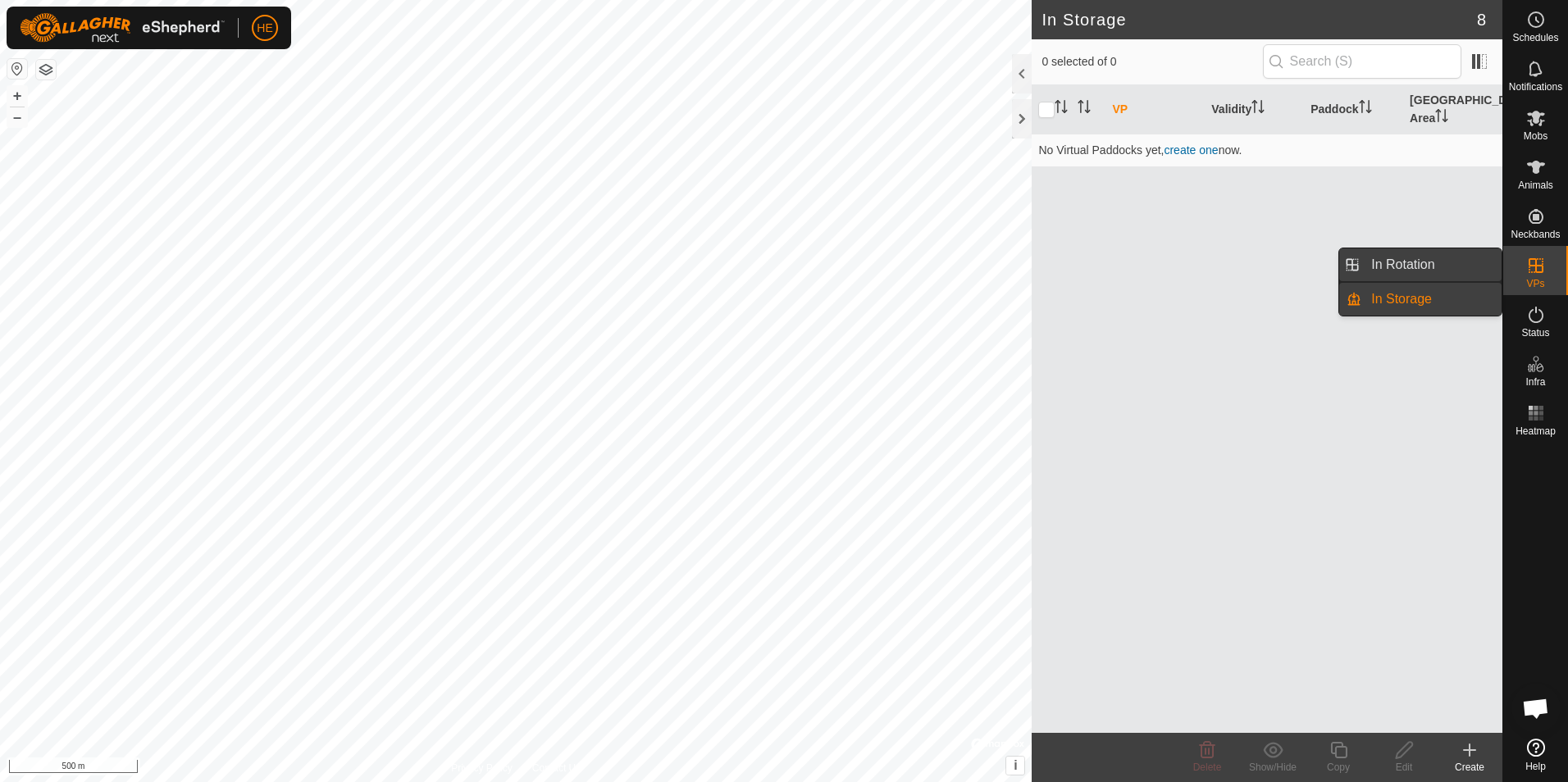
click at [1405, 261] on link "In Rotation" at bounding box center [1430, 265] width 140 height 33
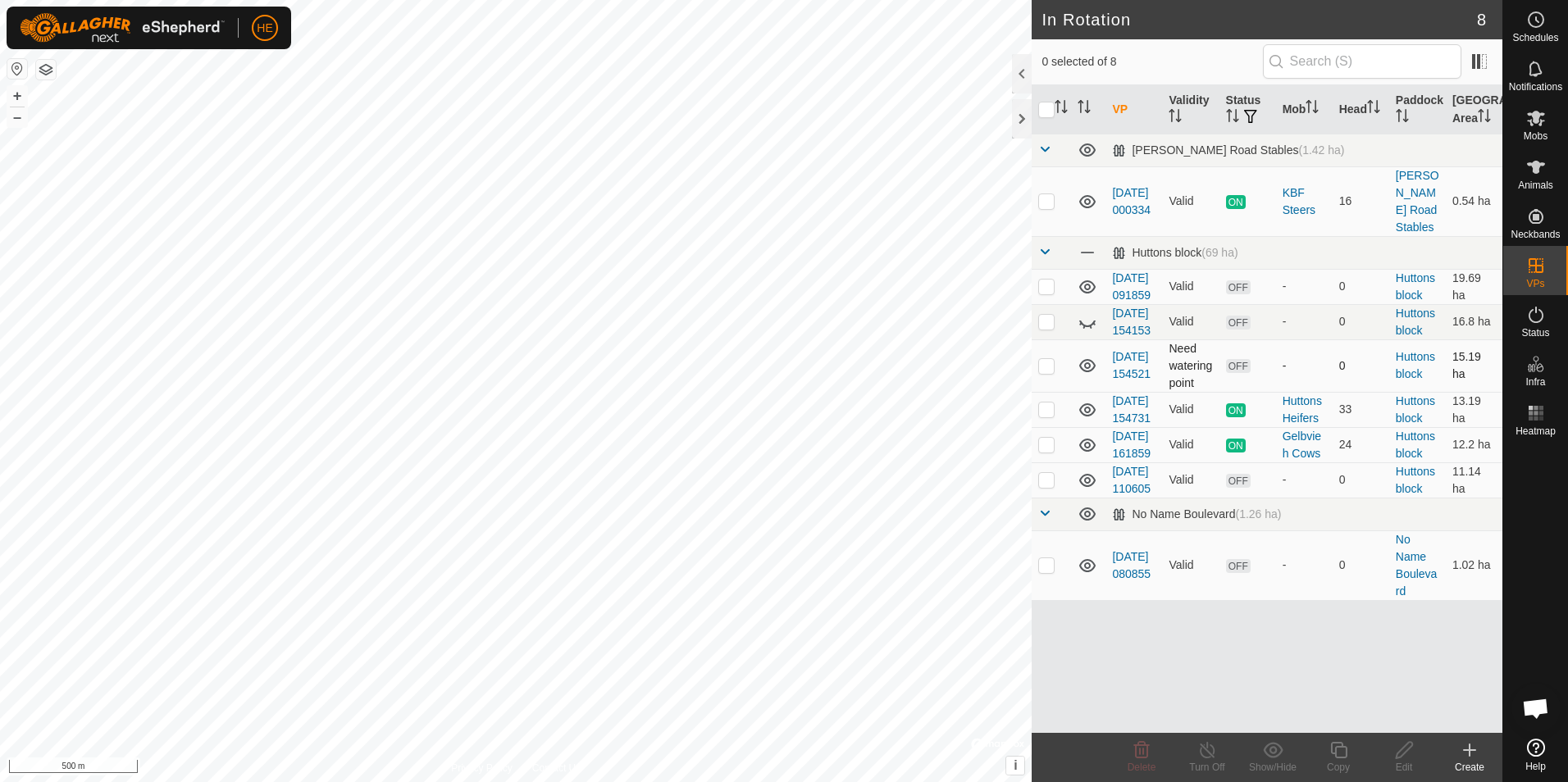
click at [1043, 372] on p-checkbox at bounding box center [1047, 365] width 17 height 13
checkbox input "false"
click at [1080, 323] on icon at bounding box center [1087, 322] width 20 height 20
click at [1083, 327] on icon at bounding box center [1087, 322] width 20 height 20
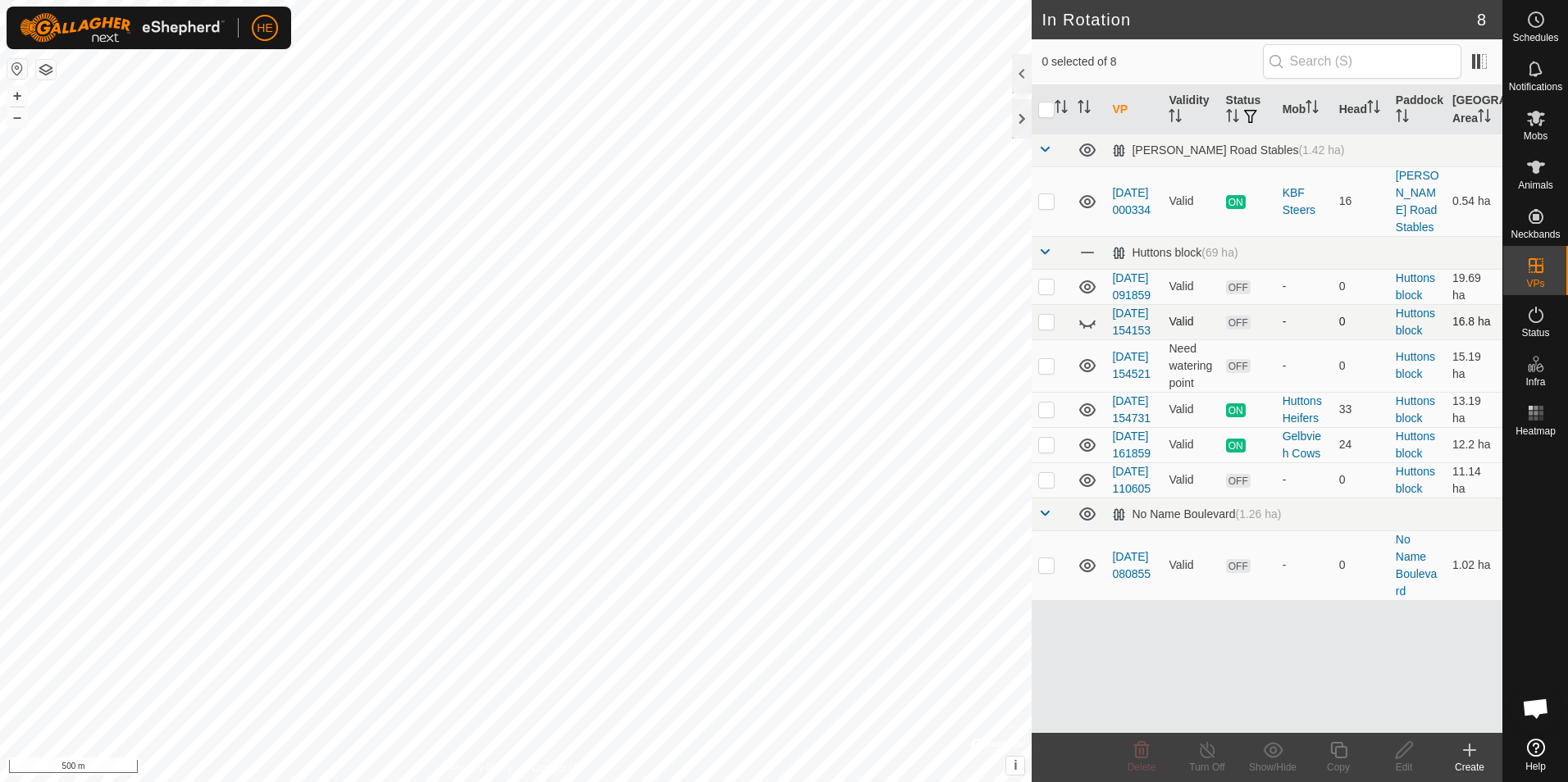
click at [1048, 327] on p-checkbox at bounding box center [1047, 321] width 17 height 13
click at [1042, 328] on p-checkbox at bounding box center [1047, 321] width 17 height 13
click at [1043, 328] on p-checkbox at bounding box center [1047, 321] width 17 height 13
click at [1085, 328] on icon at bounding box center [1087, 322] width 20 height 20
click at [1086, 328] on icon at bounding box center [1087, 322] width 17 height 13
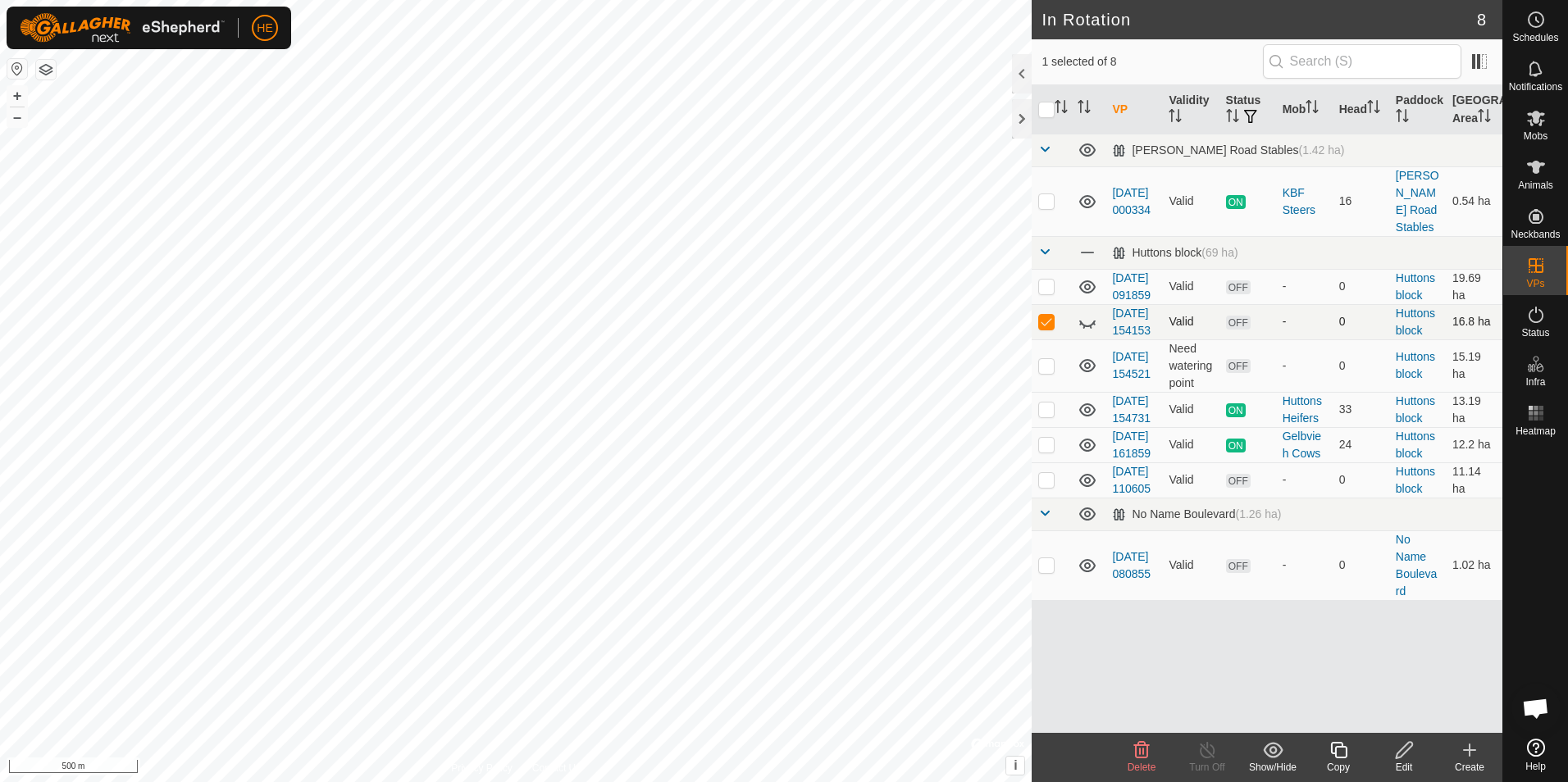
click at [1047, 328] on p-checkbox at bounding box center [1047, 321] width 17 height 13
checkbox input "false"
click at [1086, 277] on icon at bounding box center [1087, 287] width 20 height 20
click at [1086, 278] on icon at bounding box center [1087, 287] width 20 height 20
click at [1087, 278] on icon at bounding box center [1087, 287] width 20 height 20
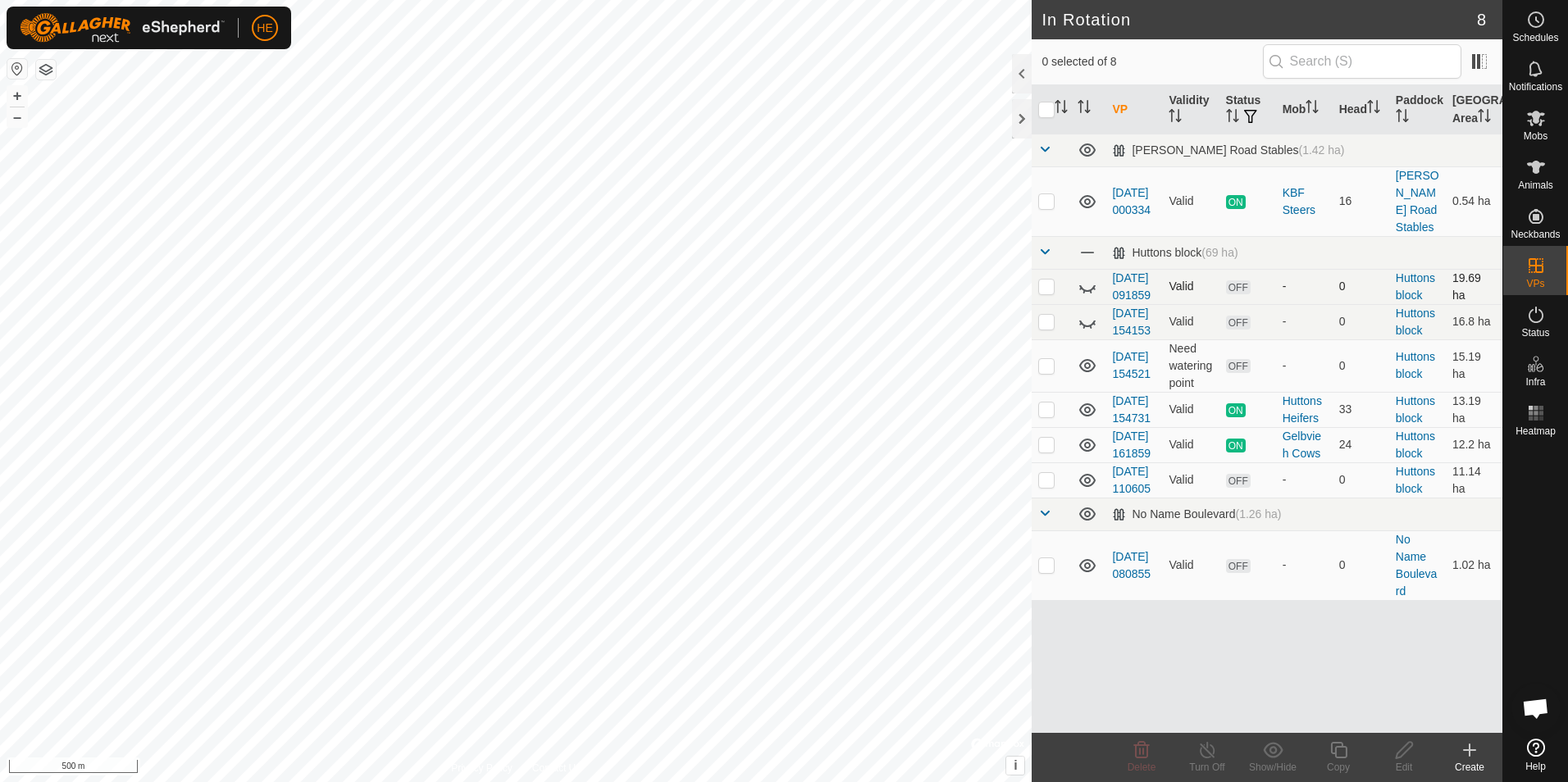
click at [1050, 279] on p-checkbox at bounding box center [1047, 286] width 17 height 13
click at [1078, 277] on icon at bounding box center [1087, 287] width 20 height 20
click at [1082, 280] on icon at bounding box center [1087, 287] width 17 height 13
click at [1050, 279] on p-checkbox at bounding box center [1047, 286] width 17 height 13
checkbox input "false"
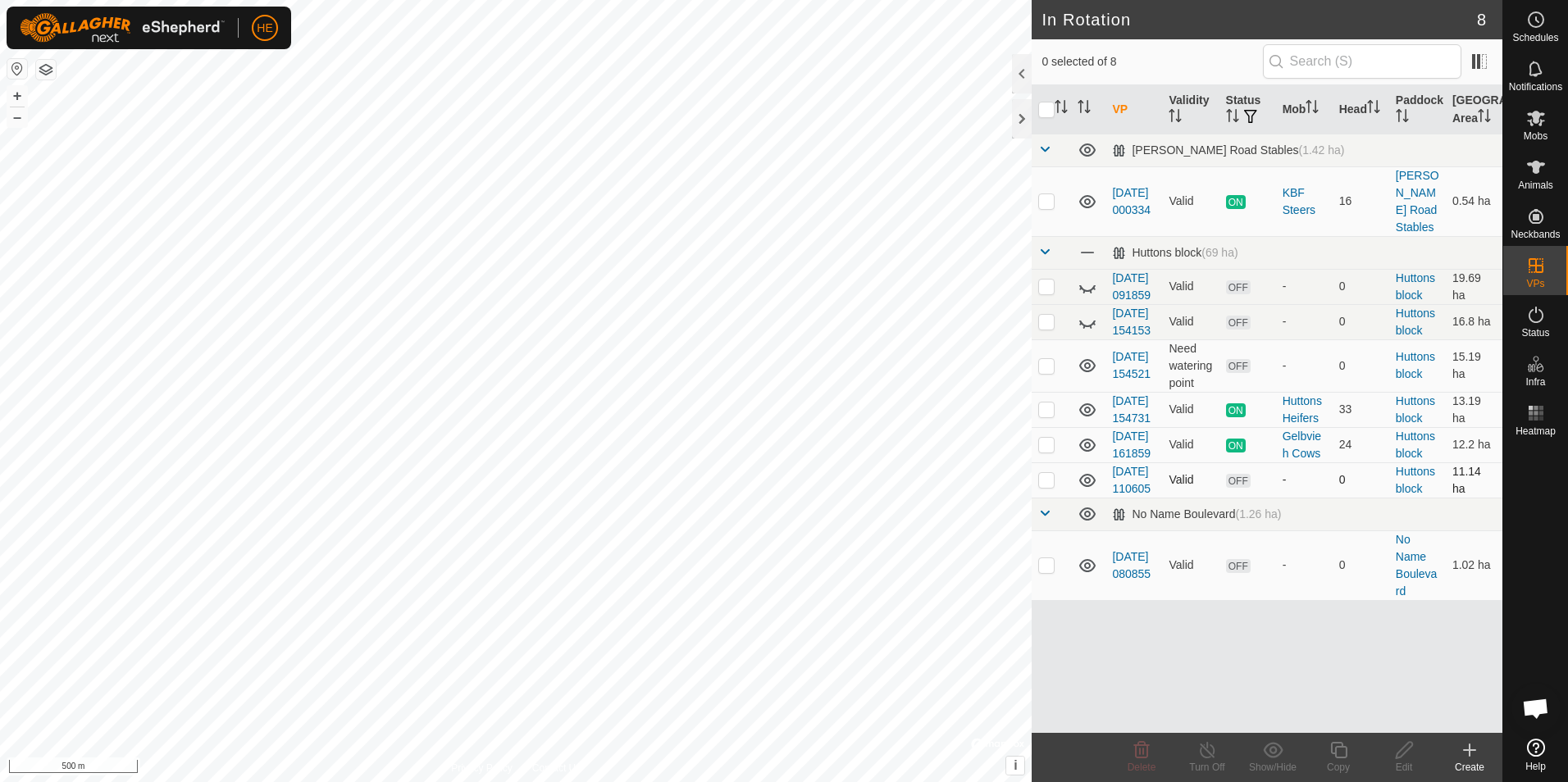
click at [1047, 486] on p-checkbox at bounding box center [1047, 480] width 17 height 13
click at [1045, 486] on p-checkbox at bounding box center [1047, 480] width 17 height 13
checkbox input "false"
